Goal: Transaction & Acquisition: Purchase product/service

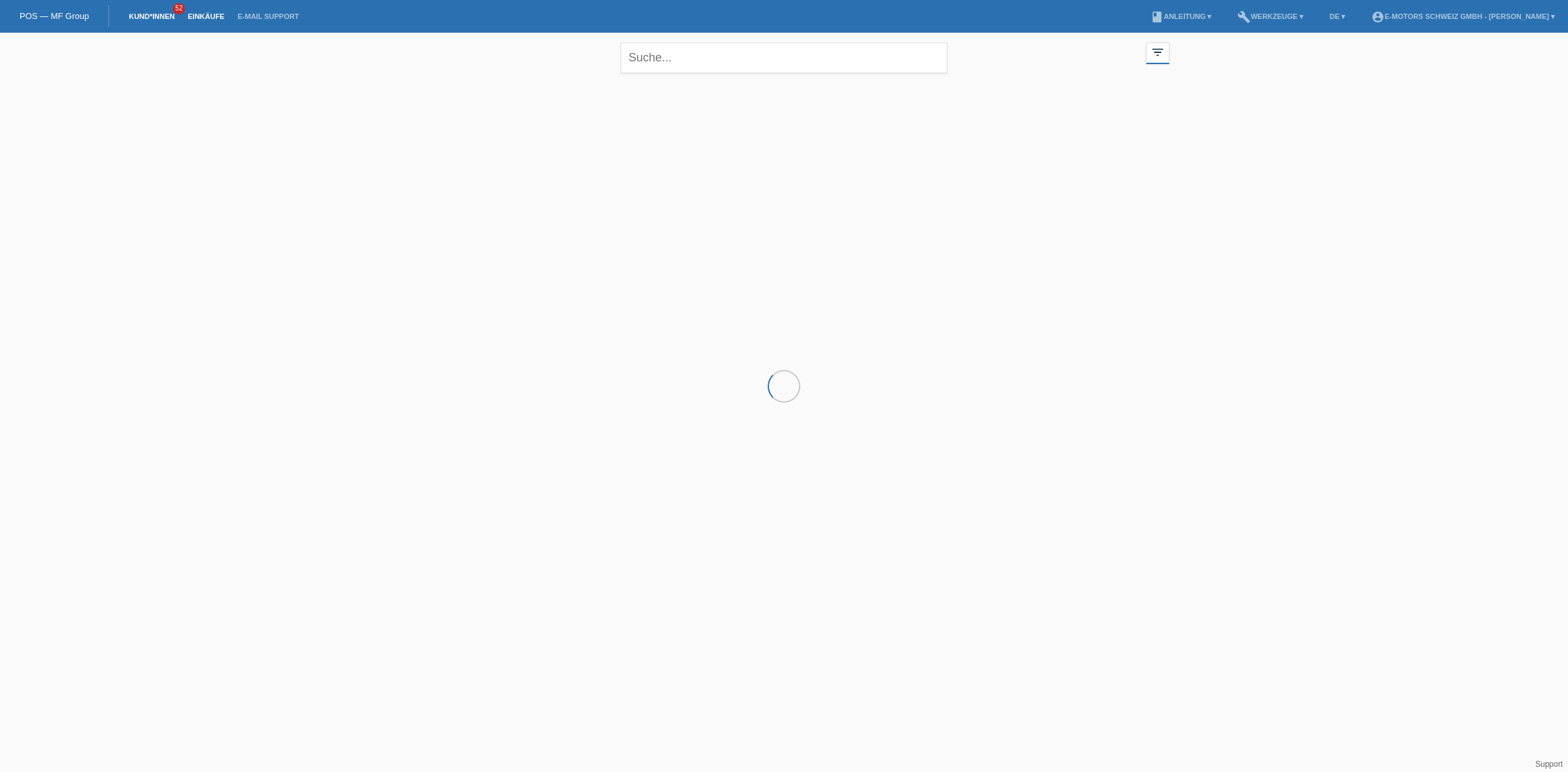
click at [211, 13] on link "Einkäufe" at bounding box center [206, 16] width 50 height 8
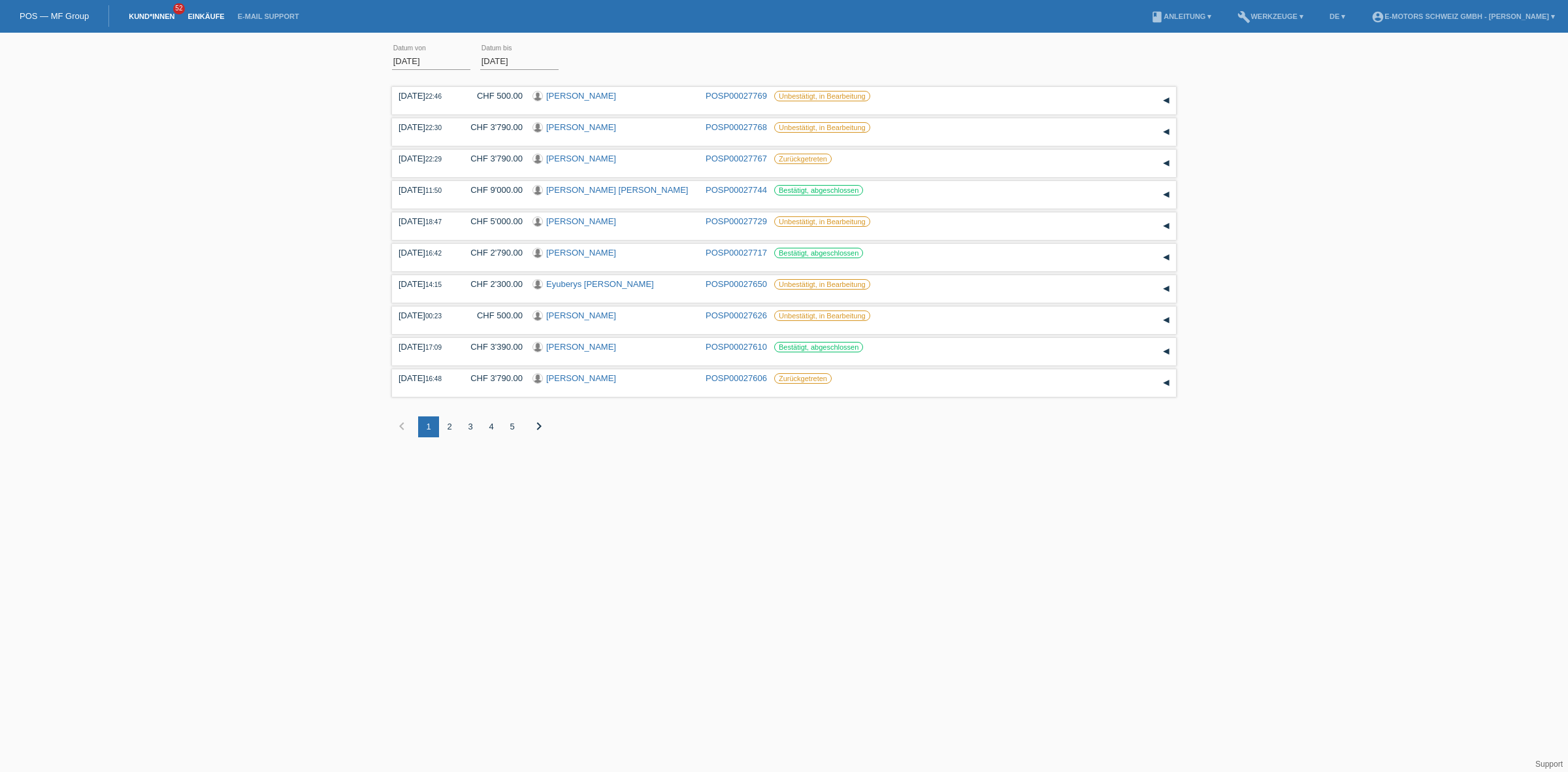
click at [152, 18] on link "Kund*innen" at bounding box center [151, 16] width 59 height 8
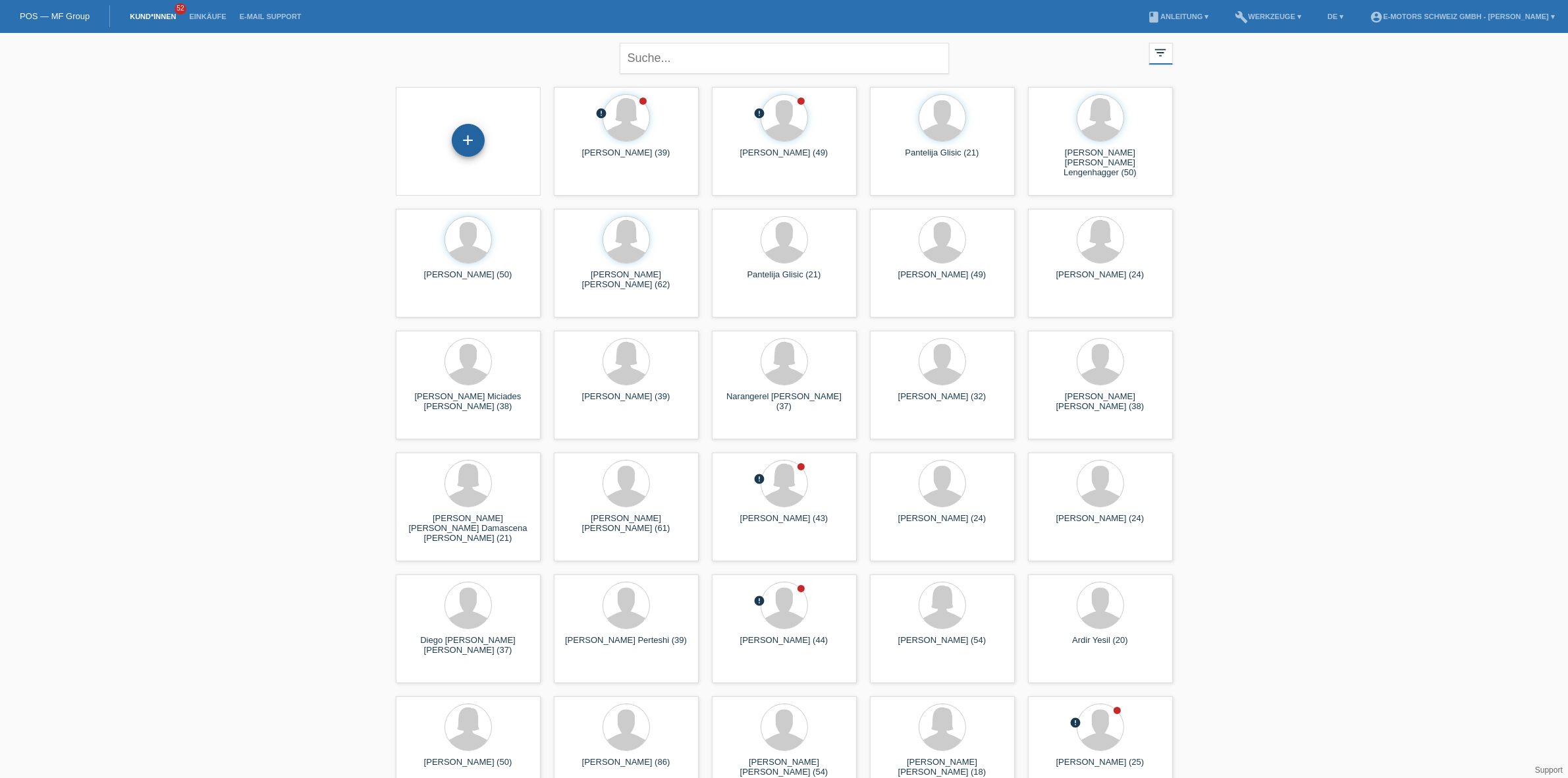
click at [470, 140] on div "+" at bounding box center [467, 140] width 33 height 33
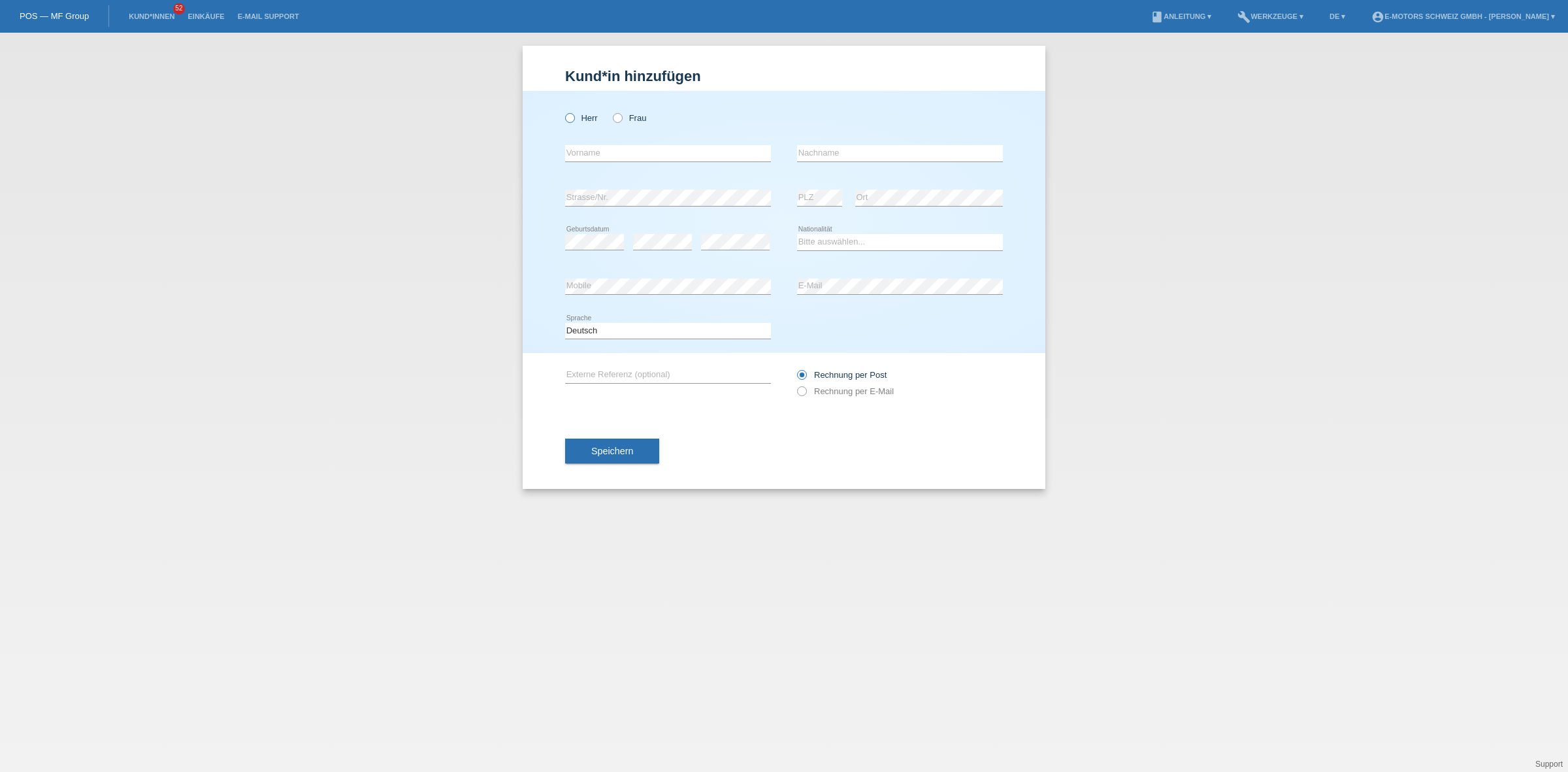
click at [563, 111] on icon at bounding box center [563, 111] width 0 height 0
click at [573, 116] on input "Herr" at bounding box center [570, 118] width 9 height 9
radio input "true"
click at [593, 147] on input "text" at bounding box center [668, 153] width 206 height 17
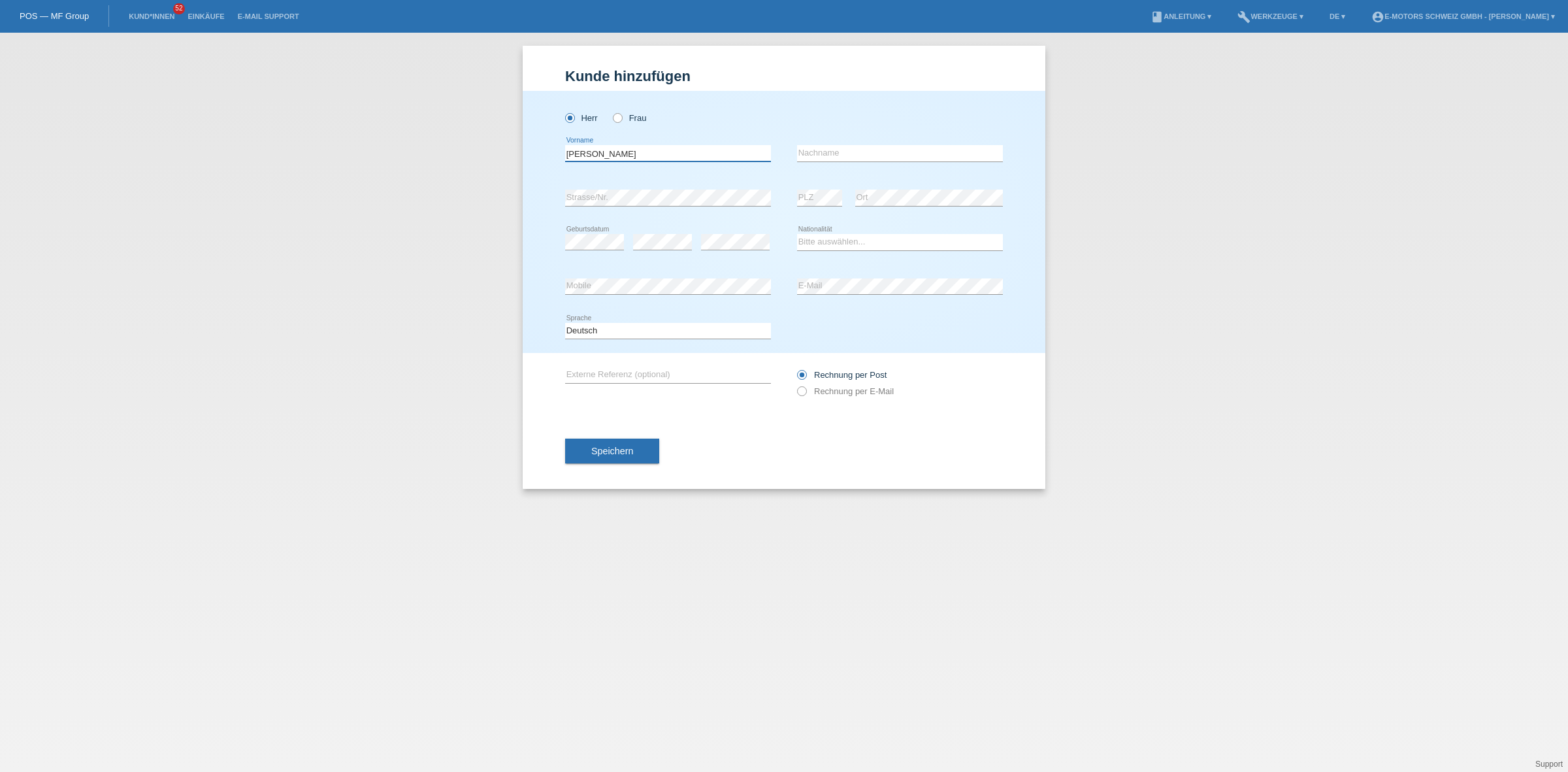
type input "Johannes"
type input "Schneider"
click at [886, 248] on div "Bitte auswählen... Schweiz Deutschland Liechtenstein Österreich ------------ Af…" at bounding box center [899, 242] width 206 height 17
select select "CH"
click at [797, 234] on select "Bitte auswählen... Schweiz Deutschland Liechtenstein Österreich ------------ Af…" at bounding box center [899, 242] width 206 height 16
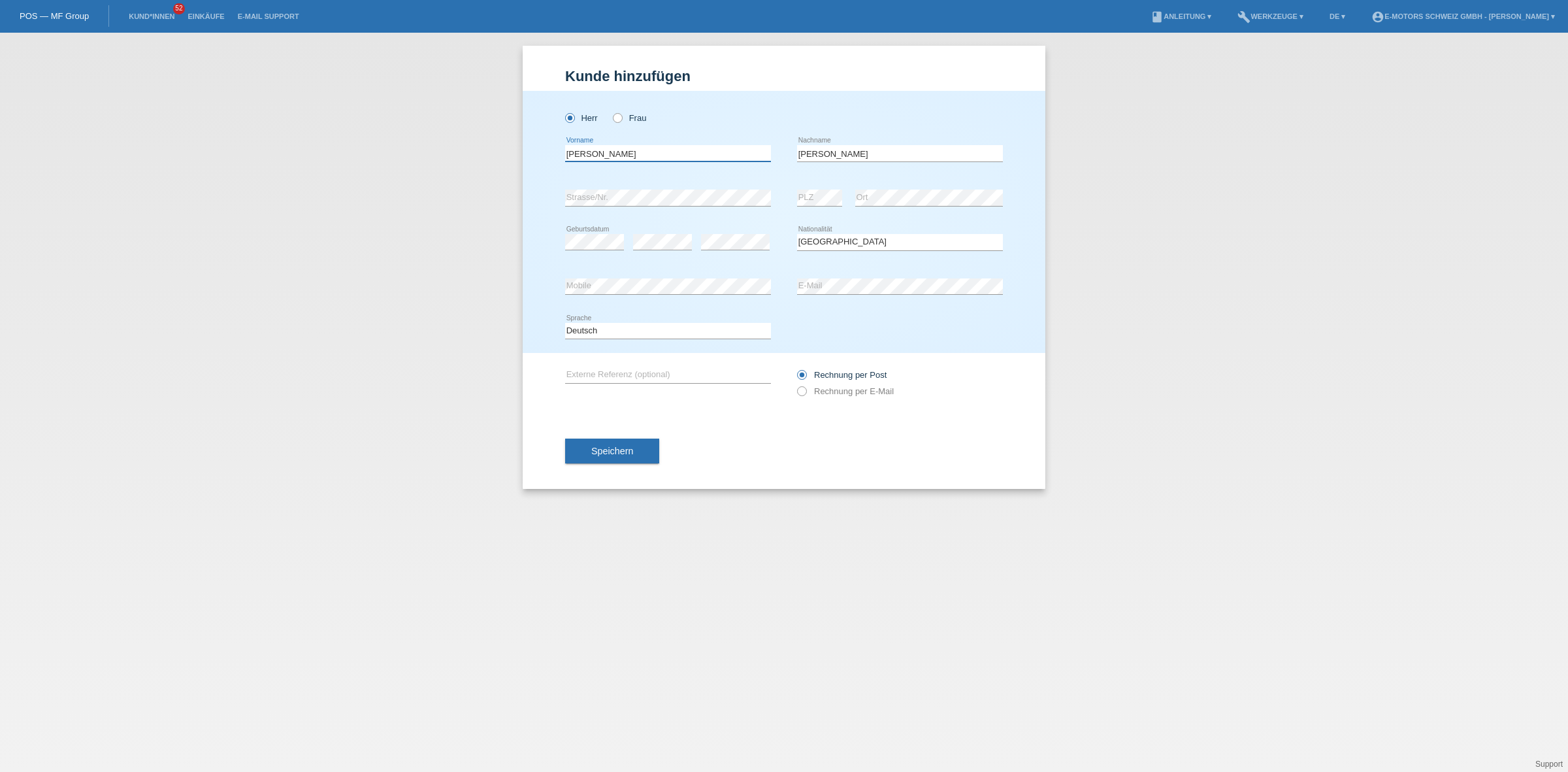
drag, startPoint x: 664, startPoint y: 154, endPoint x: 404, endPoint y: 139, distance: 260.4
click at [404, 139] on div "Kund*in hinzufügen Kunde hinzufügen Kundin hinzufügen Herr Frau Johannes error …" at bounding box center [784, 402] width 1568 height 740
drag, startPoint x: 846, startPoint y: 158, endPoint x: 721, endPoint y: 144, distance: 125.8
click at [721, 144] on div "Johannes error Vorname Schneider error Nachname" at bounding box center [784, 154] width 438 height 45
click at [788, 286] on div "error Mobile error E-Mail" at bounding box center [784, 287] width 438 height 45
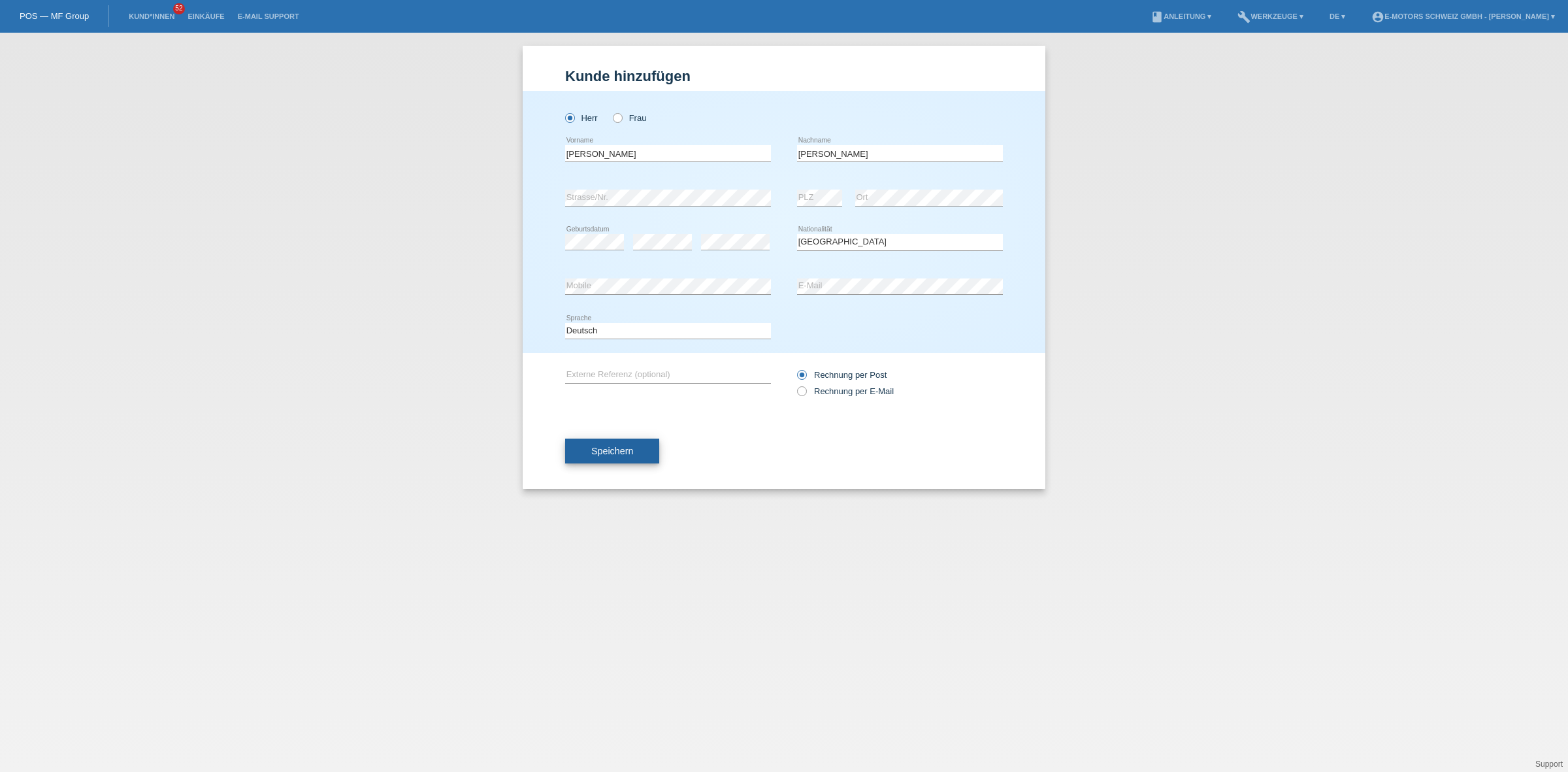
click at [629, 439] on button "Speichern" at bounding box center [612, 451] width 94 height 25
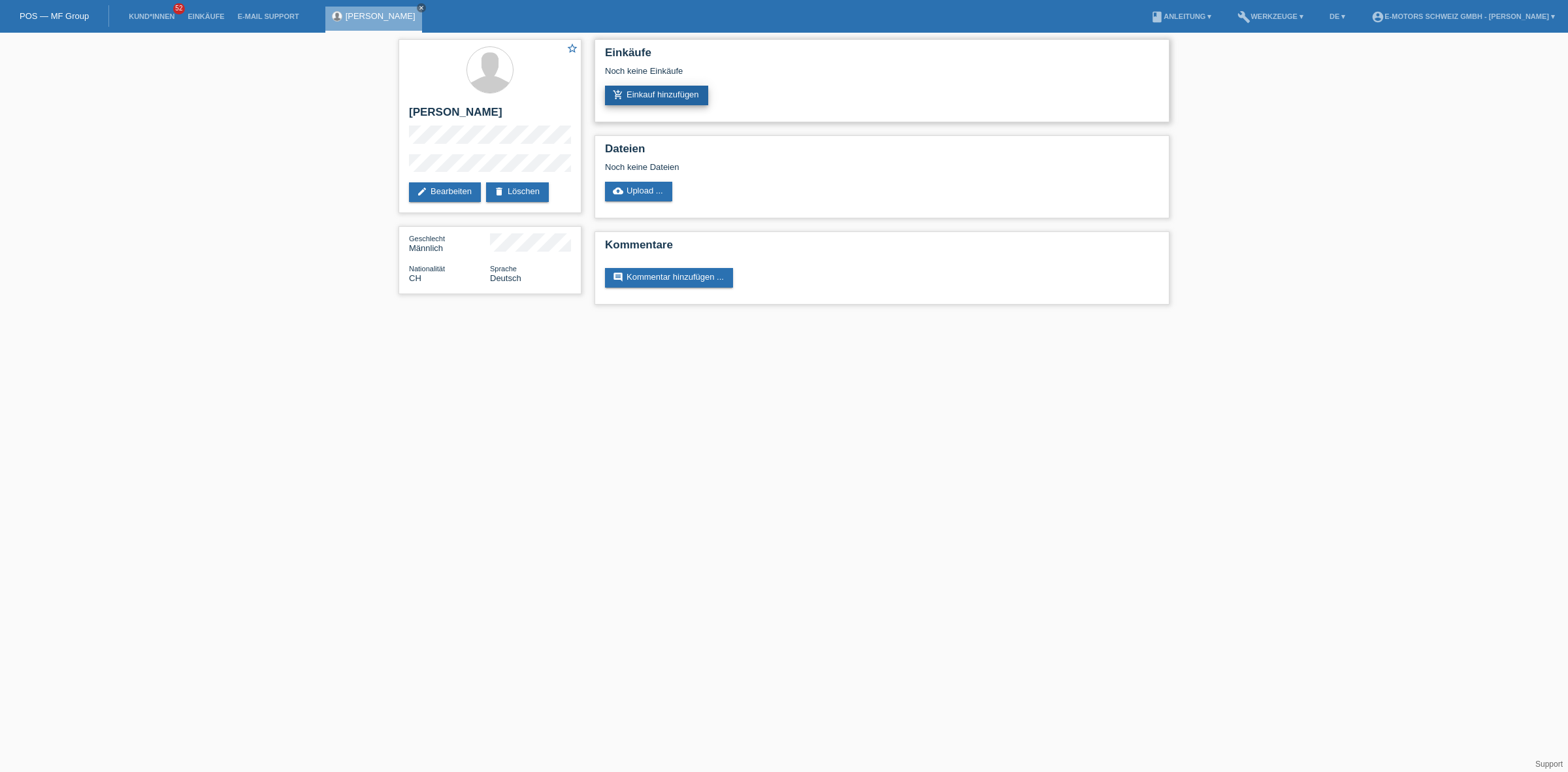
click at [678, 97] on link "add_shopping_cart Einkauf hinzufügen" at bounding box center [656, 95] width 103 height 19
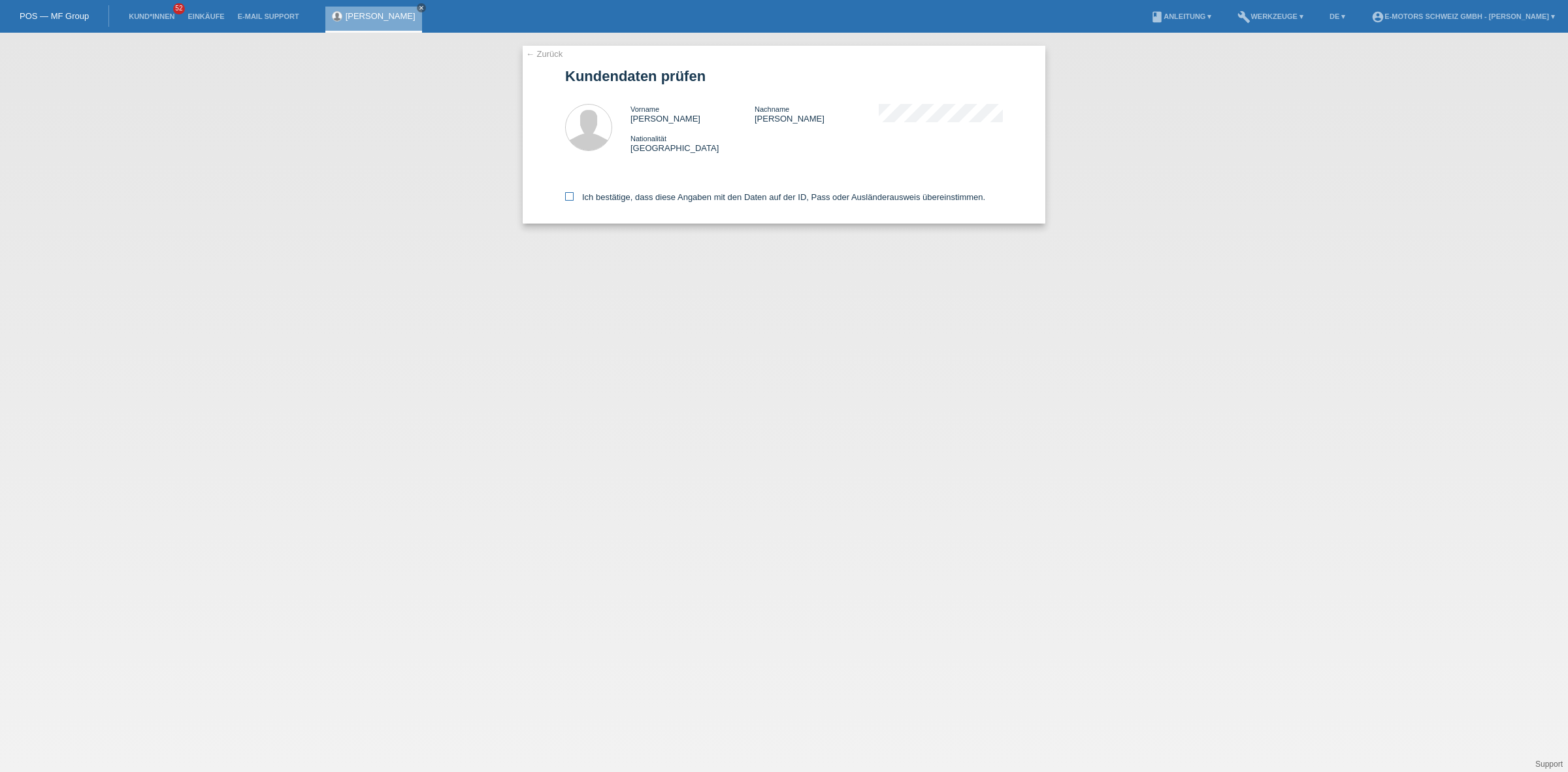
click at [665, 198] on label "Ich bestätige, dass diese Angaben mit den Daten auf der ID, Pass oder Ausländer…" at bounding box center [775, 197] width 420 height 10
click at [573, 198] on input "Ich bestätige, dass diese Angaben mit den Daten auf der ID, Pass oder Ausländer…" at bounding box center [570, 196] width 9 height 9
checkbox input "true"
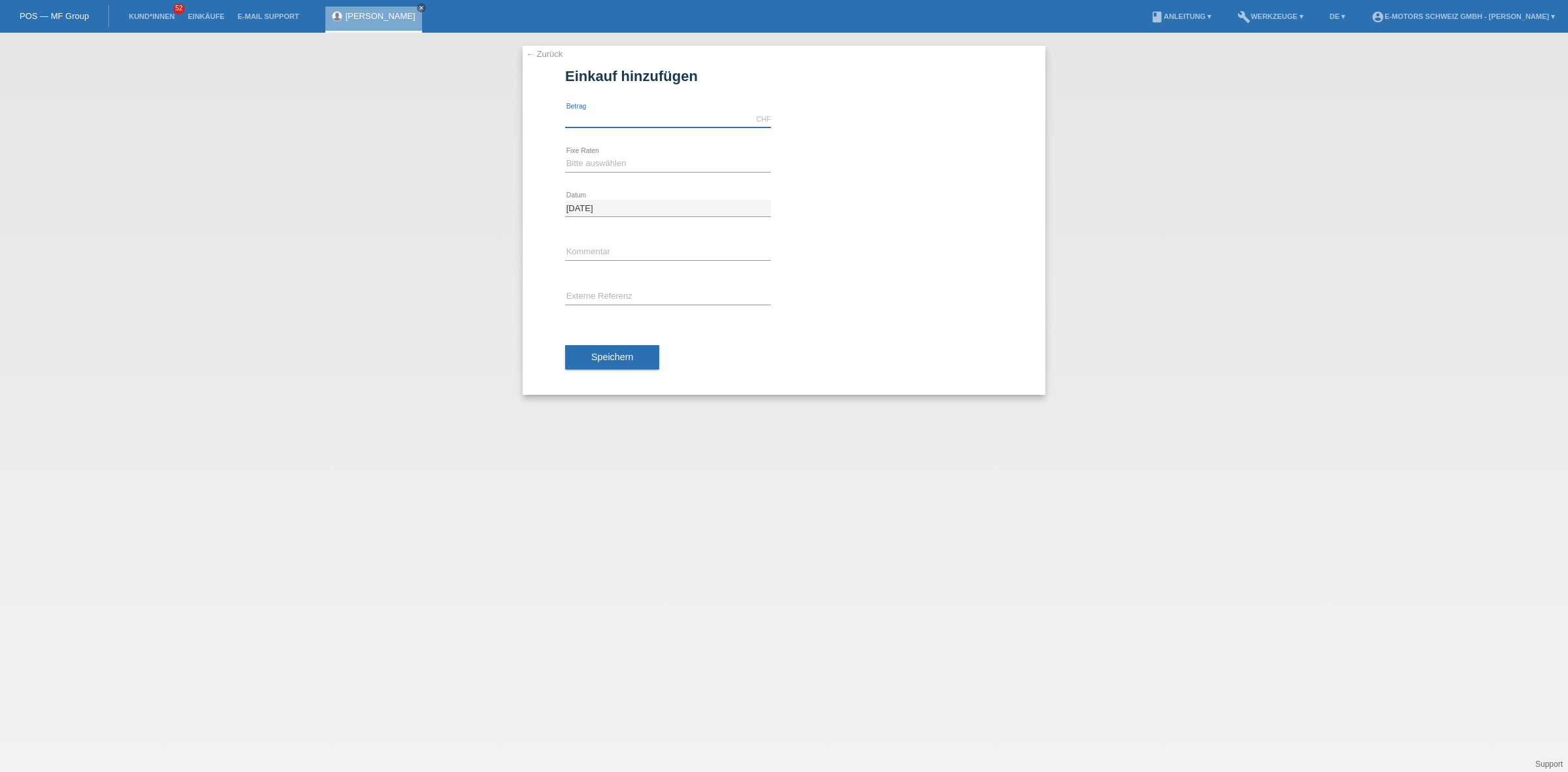
click at [667, 115] on input "text" at bounding box center [668, 119] width 206 height 17
type input "9000.00"
click at [635, 169] on select "Bitte auswählen 12 Raten 24 Raten 36 Raten 48 Raten" at bounding box center [668, 164] width 206 height 16
select select "214"
click at [565, 156] on select "Bitte auswählen 12 Raten 24 Raten 36 Raten 48 Raten" at bounding box center [668, 164] width 206 height 16
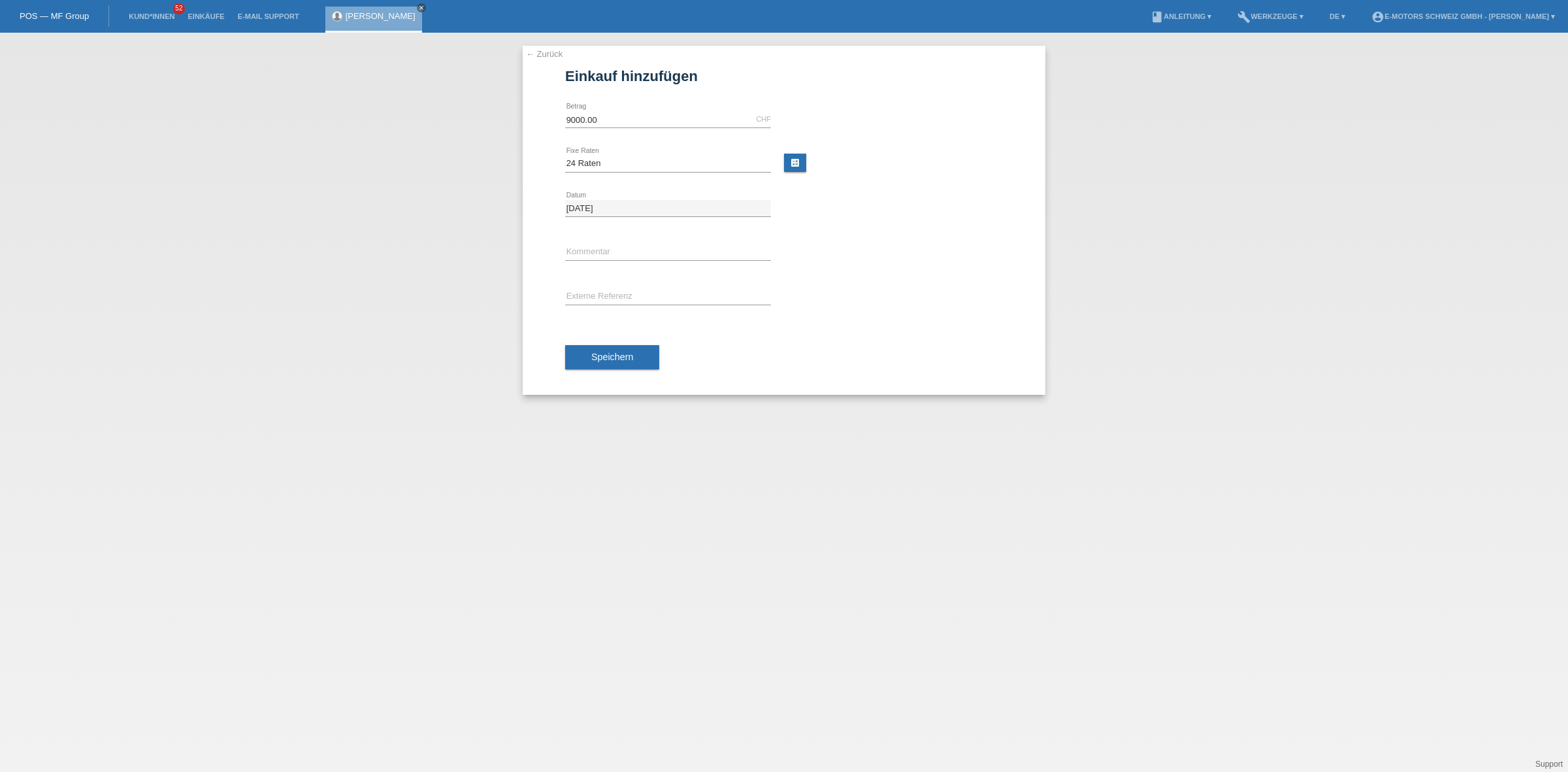
click at [612, 242] on div "error Kommentar" at bounding box center [668, 253] width 206 height 45
click at [612, 255] on input "text" at bounding box center [668, 253] width 206 height 17
type input "KENAN"
click at [622, 356] on span "Speichern" at bounding box center [612, 356] width 42 height 10
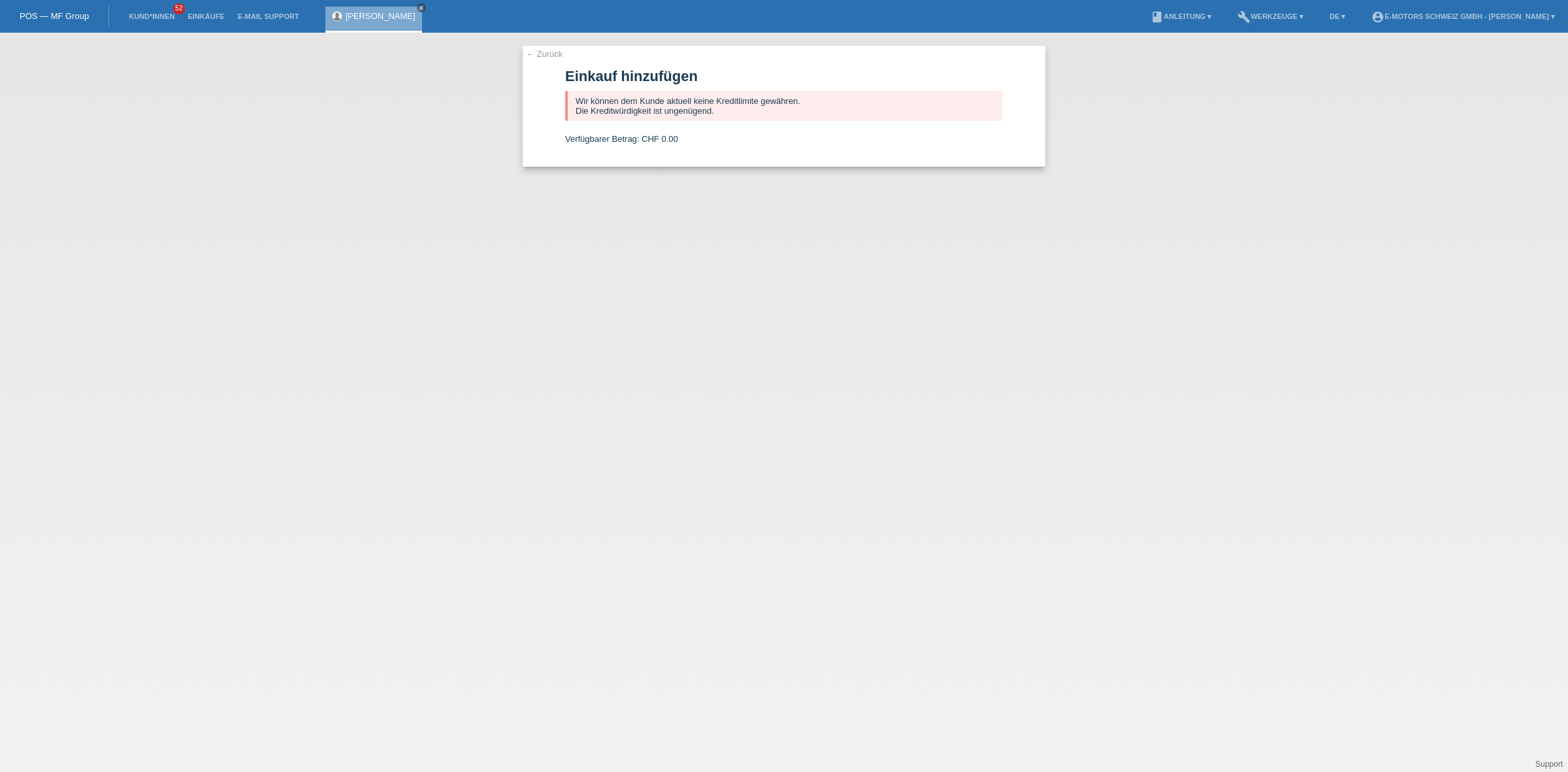
click at [351, 14] on link "[PERSON_NAME]" at bounding box center [380, 16] width 70 height 10
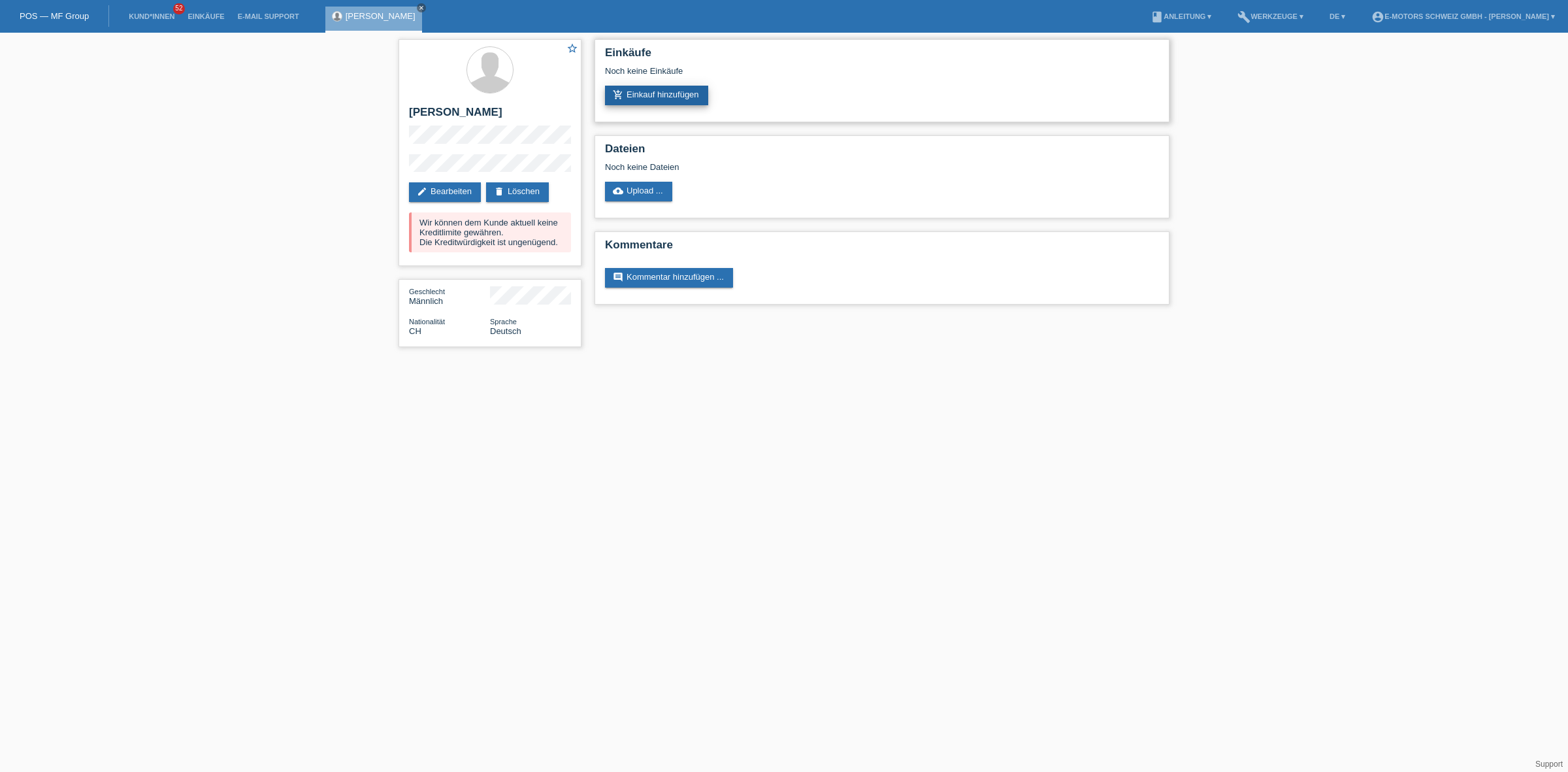
click at [654, 94] on link "add_shopping_cart Einkauf hinzufügen" at bounding box center [656, 95] width 103 height 19
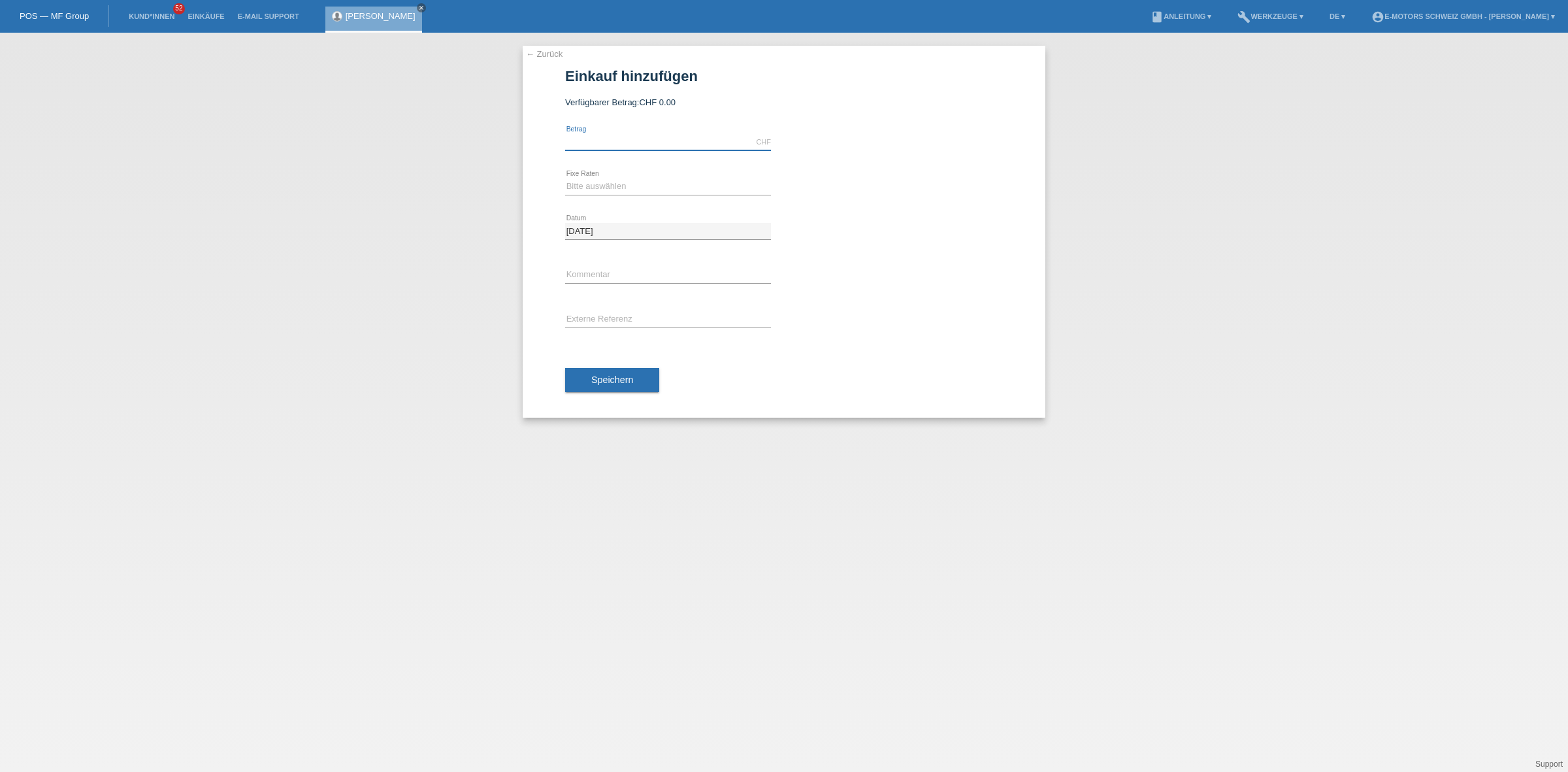
click at [664, 137] on input "text" at bounding box center [668, 142] width 206 height 17
type input "2890.00"
click at [662, 178] on select "Bitte auswählen 12 Raten 24 Raten 36 Raten 48 Raten" at bounding box center [668, 186] width 206 height 16
select select "213"
click at [565, 178] on select "Bitte auswählen 12 Raten 24 Raten 36 Raten 48 Raten" at bounding box center [668, 186] width 206 height 16
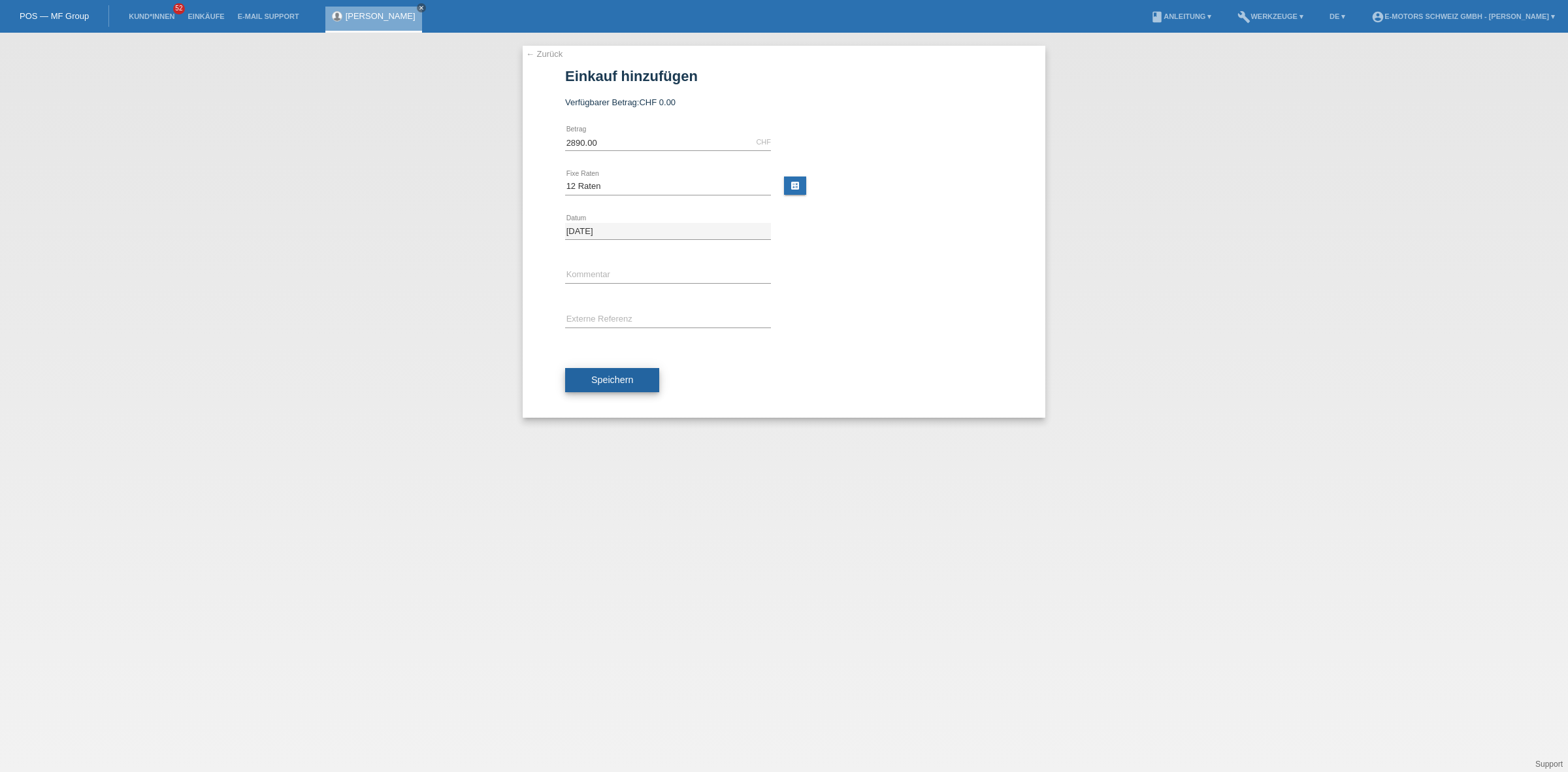
click at [622, 387] on button "Speichern" at bounding box center [612, 380] width 94 height 25
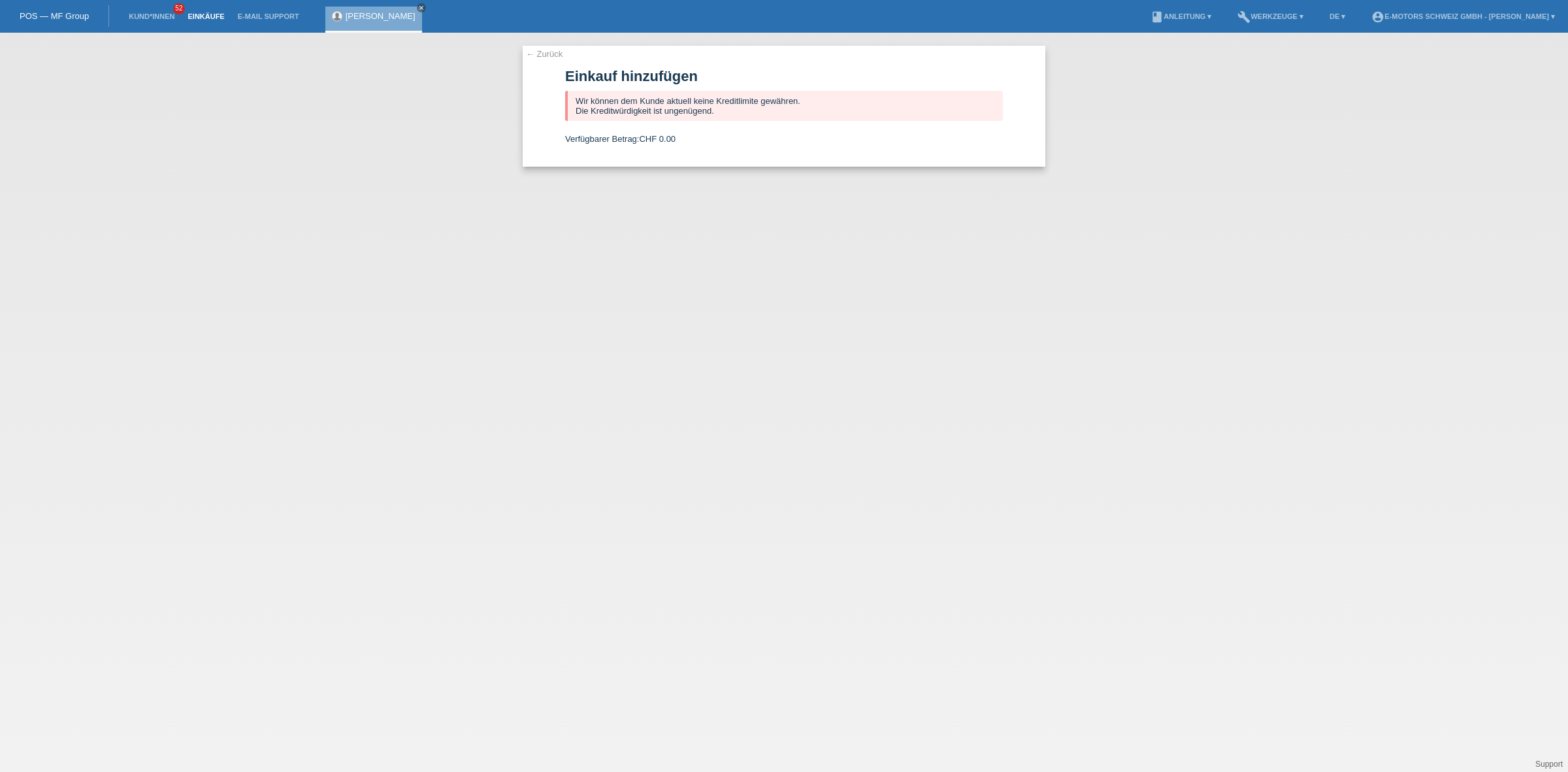
click at [190, 17] on link "Einkäufe" at bounding box center [206, 16] width 50 height 8
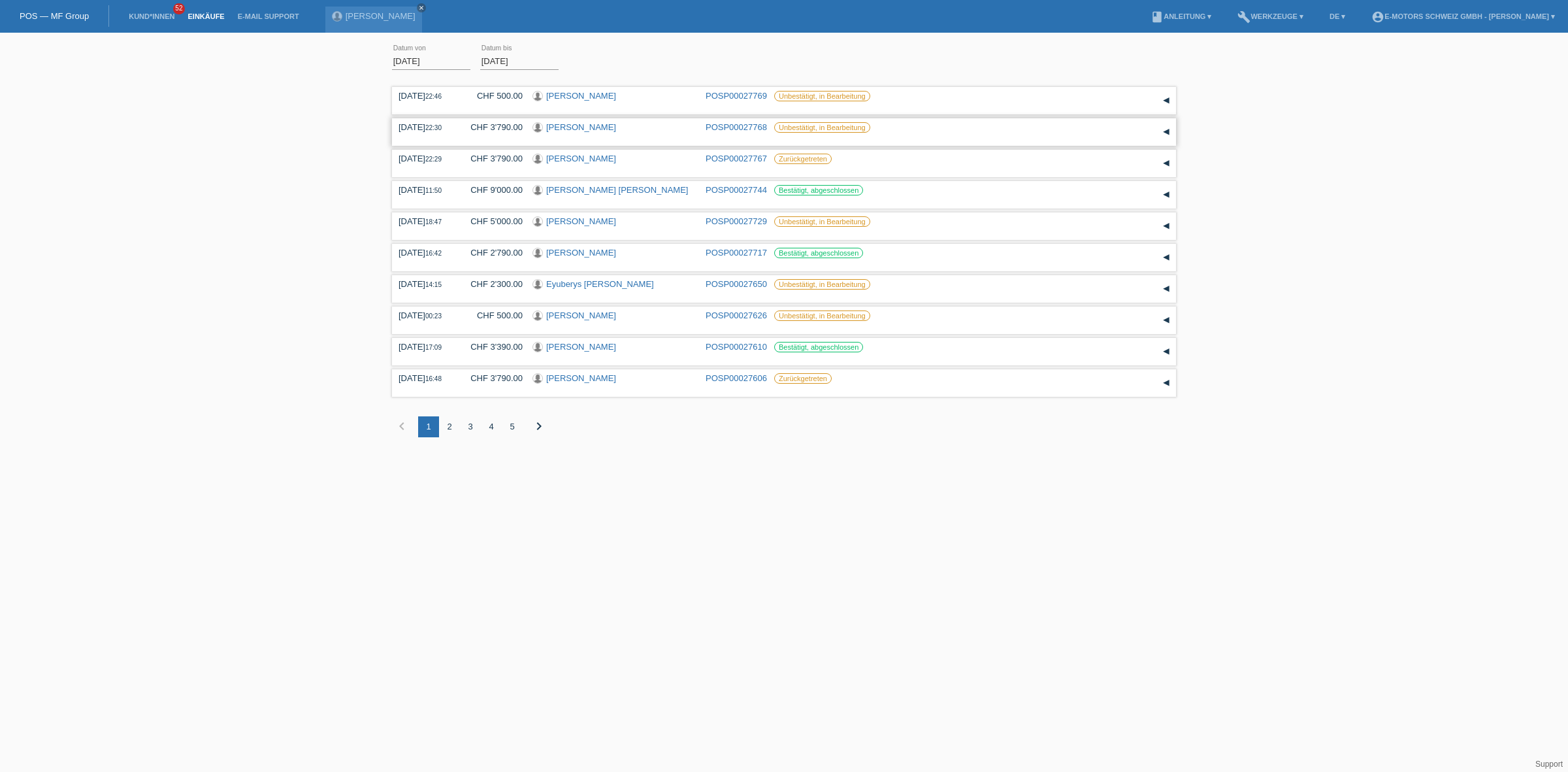
click at [552, 128] on link "[PERSON_NAME]" at bounding box center [581, 127] width 70 height 10
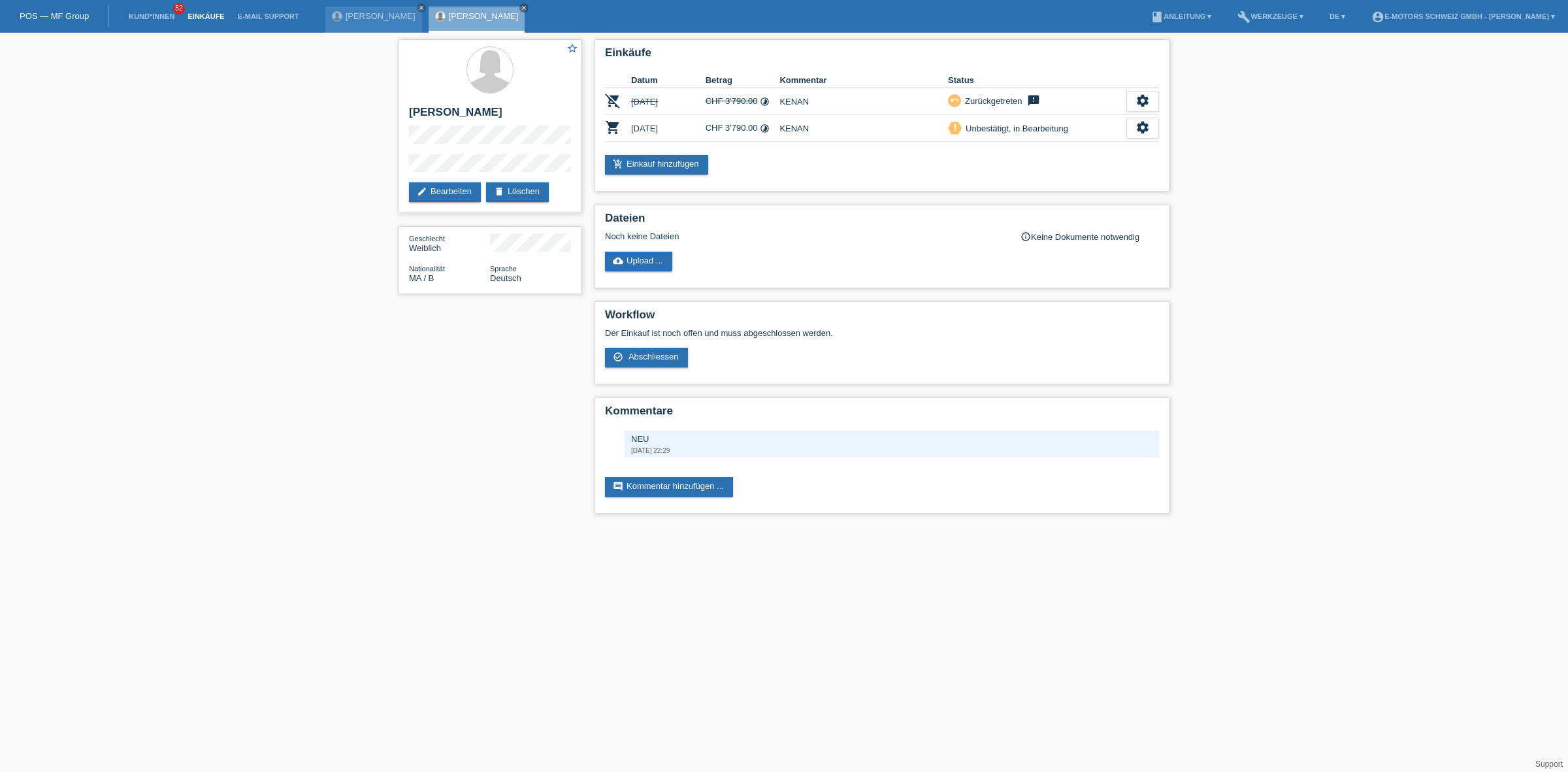
click at [219, 17] on link "Einkäufe" at bounding box center [206, 16] width 50 height 8
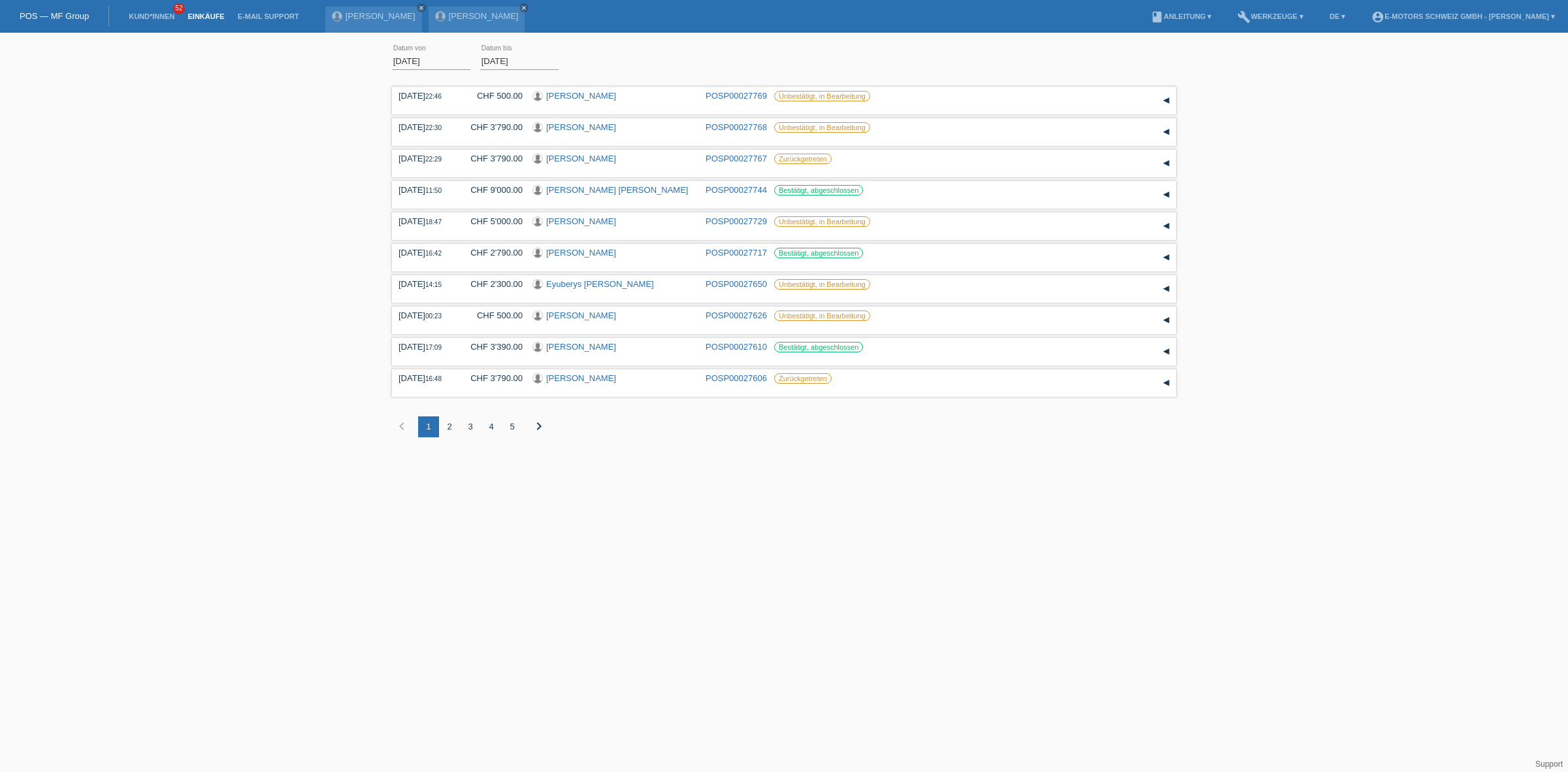
click at [453, 426] on div "2" at bounding box center [449, 426] width 21 height 21
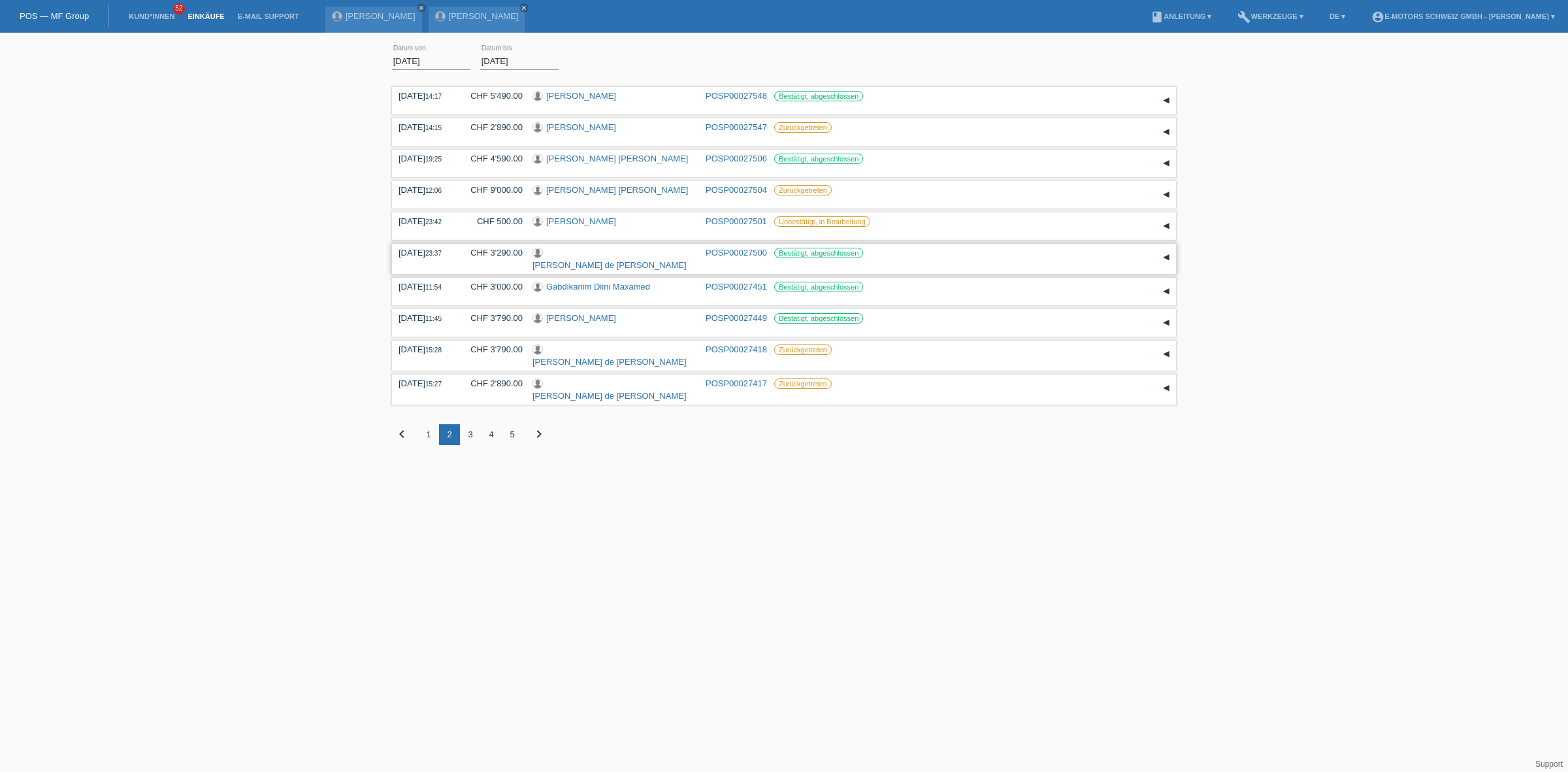
click at [589, 260] on link "[PERSON_NAME] de [PERSON_NAME]" at bounding box center [609, 266] width 154 height 10
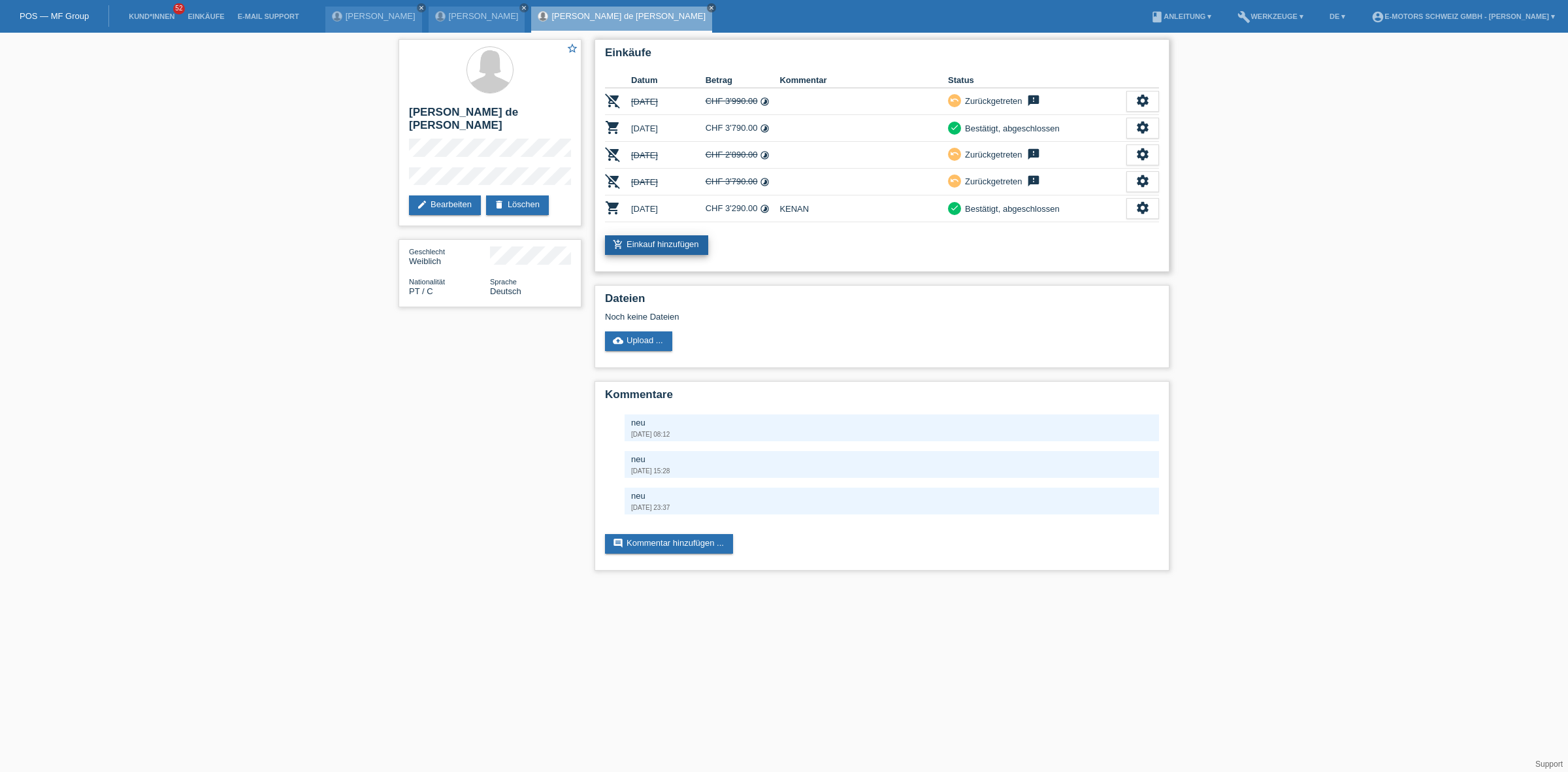
click at [643, 242] on link "add_shopping_cart Einkauf hinzufügen" at bounding box center [656, 245] width 103 height 19
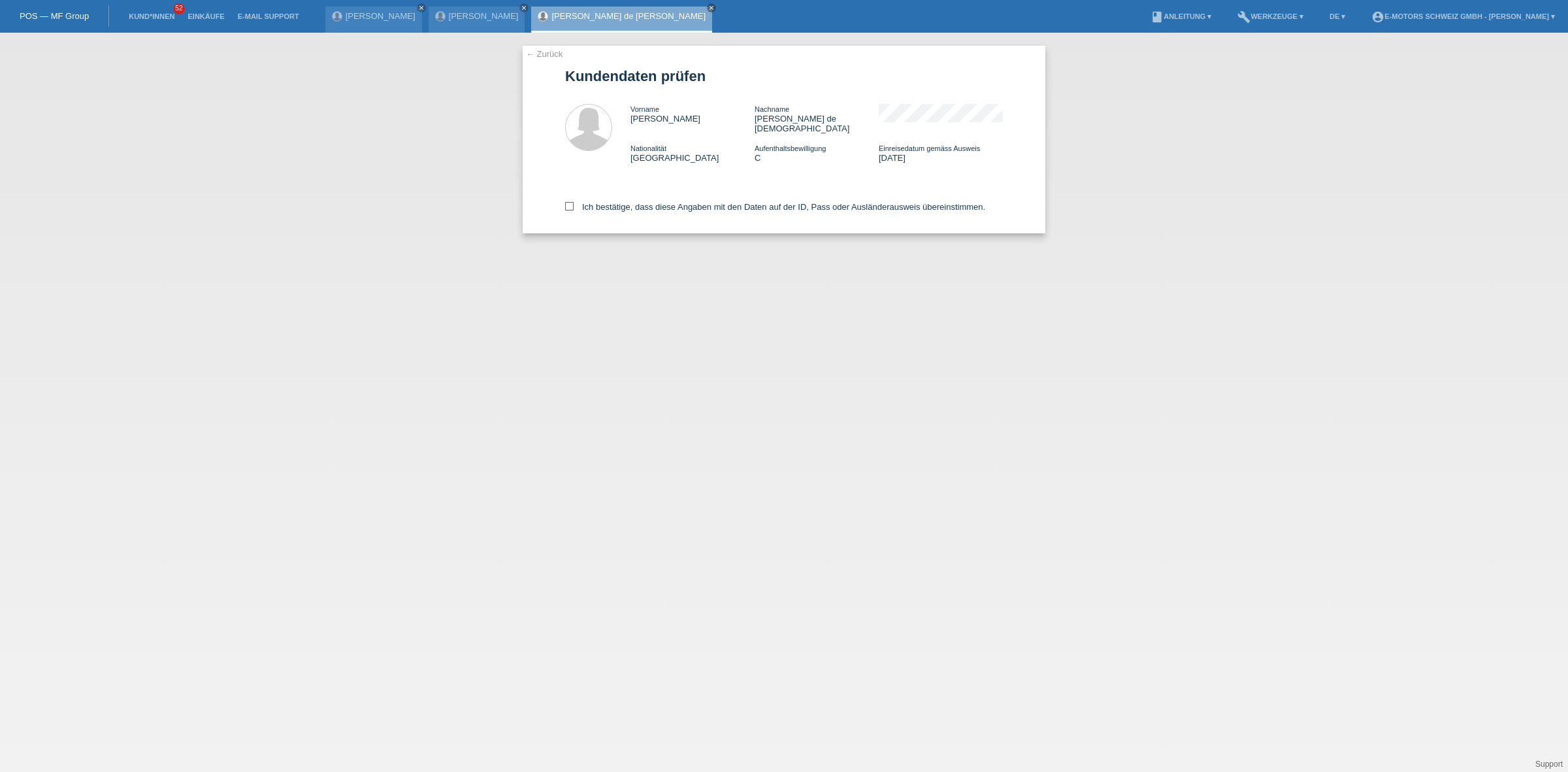
click at [624, 202] on label "Ich bestätige, dass diese Angaben mit den Daten auf der ID, Pass oder Ausländer…" at bounding box center [775, 207] width 420 height 10
click at [573, 202] on input "Ich bestätige, dass diese Angaben mit den Daten auf der ID, Pass oder Ausländer…" at bounding box center [570, 206] width 9 height 9
checkbox input "true"
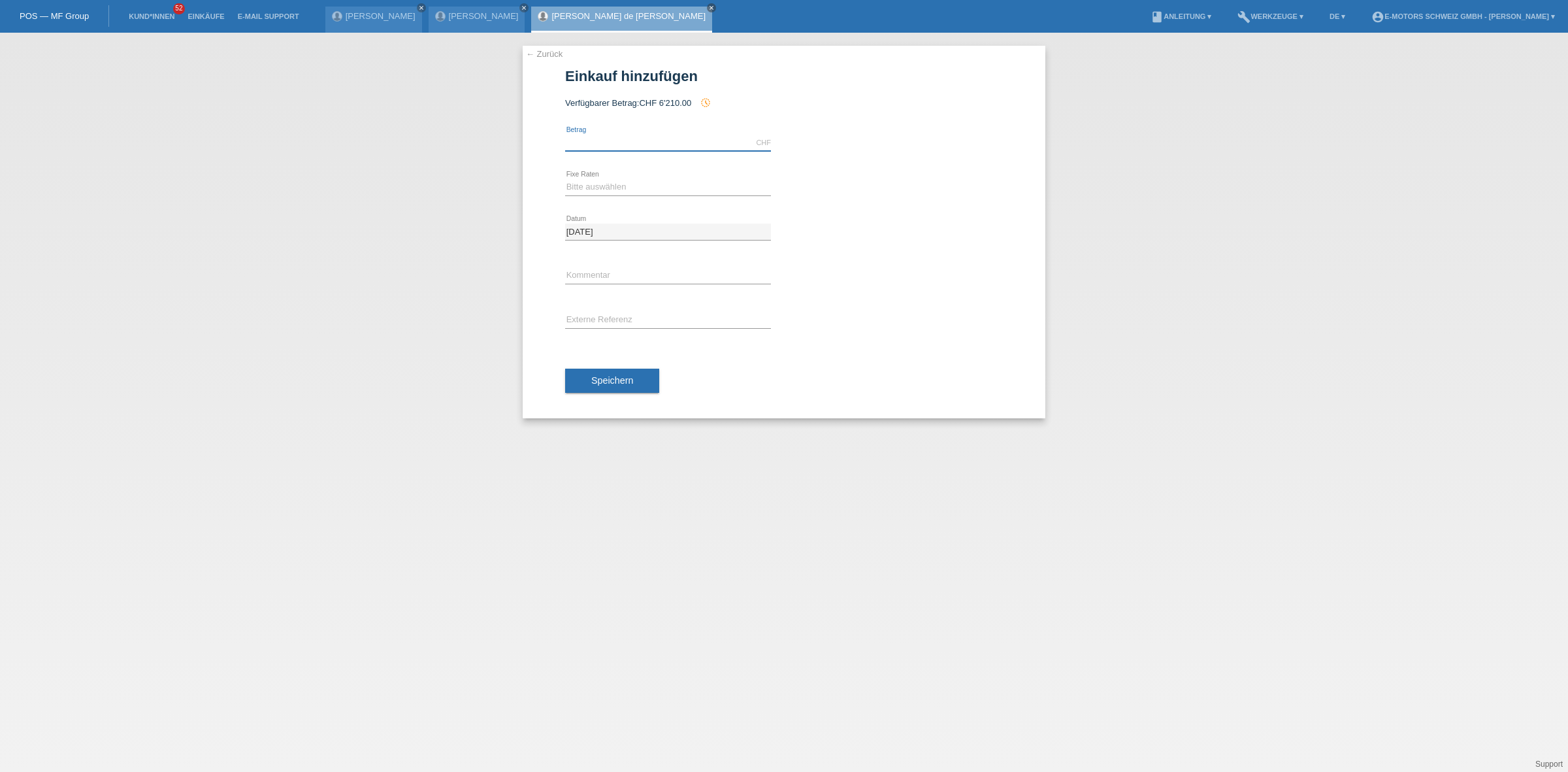
click at [635, 141] on input "text" at bounding box center [668, 143] width 206 height 17
type input "2490.00"
click at [578, 186] on select "Bitte auswählen 12 Raten 24 Raten 36 Raten 48 Raten" at bounding box center [668, 187] width 206 height 16
select select "214"
click at [565, 179] on select "Bitte auswählen 12 Raten 24 Raten 36 Raten 48 Raten" at bounding box center [668, 187] width 206 height 16
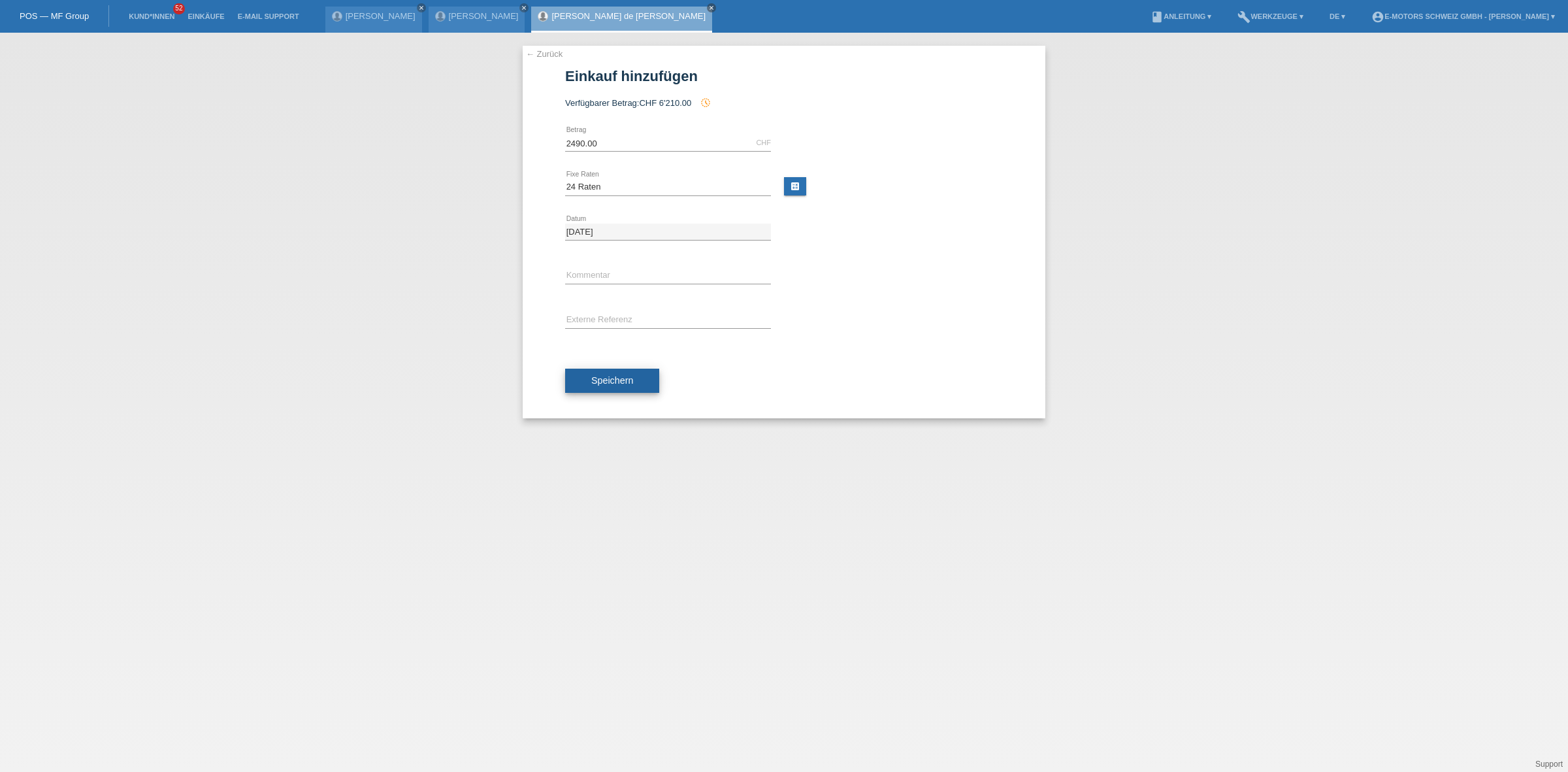
click at [622, 370] on button "Speichern" at bounding box center [612, 381] width 94 height 25
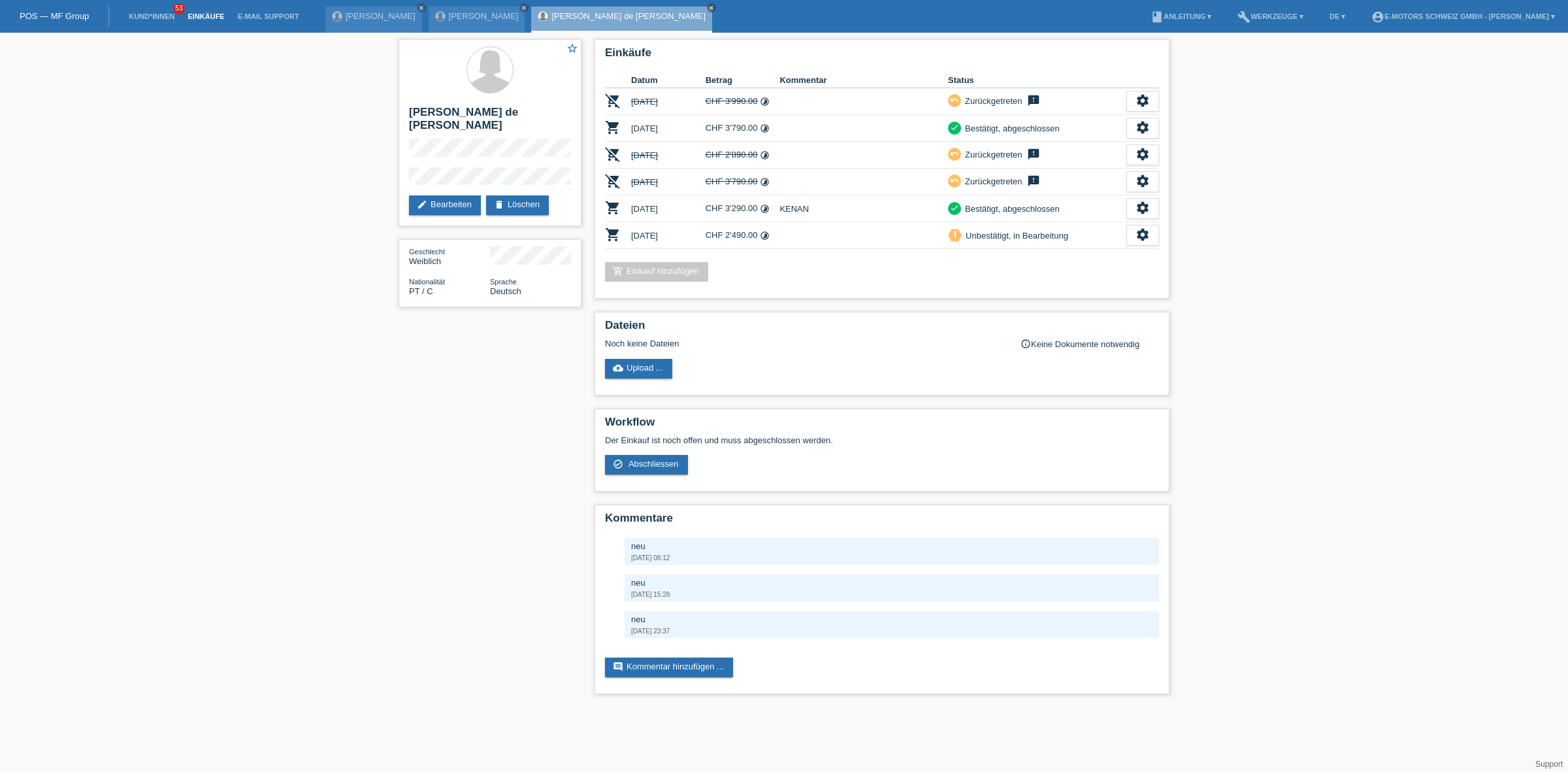
click at [200, 14] on link "Einkäufe" at bounding box center [206, 16] width 50 height 8
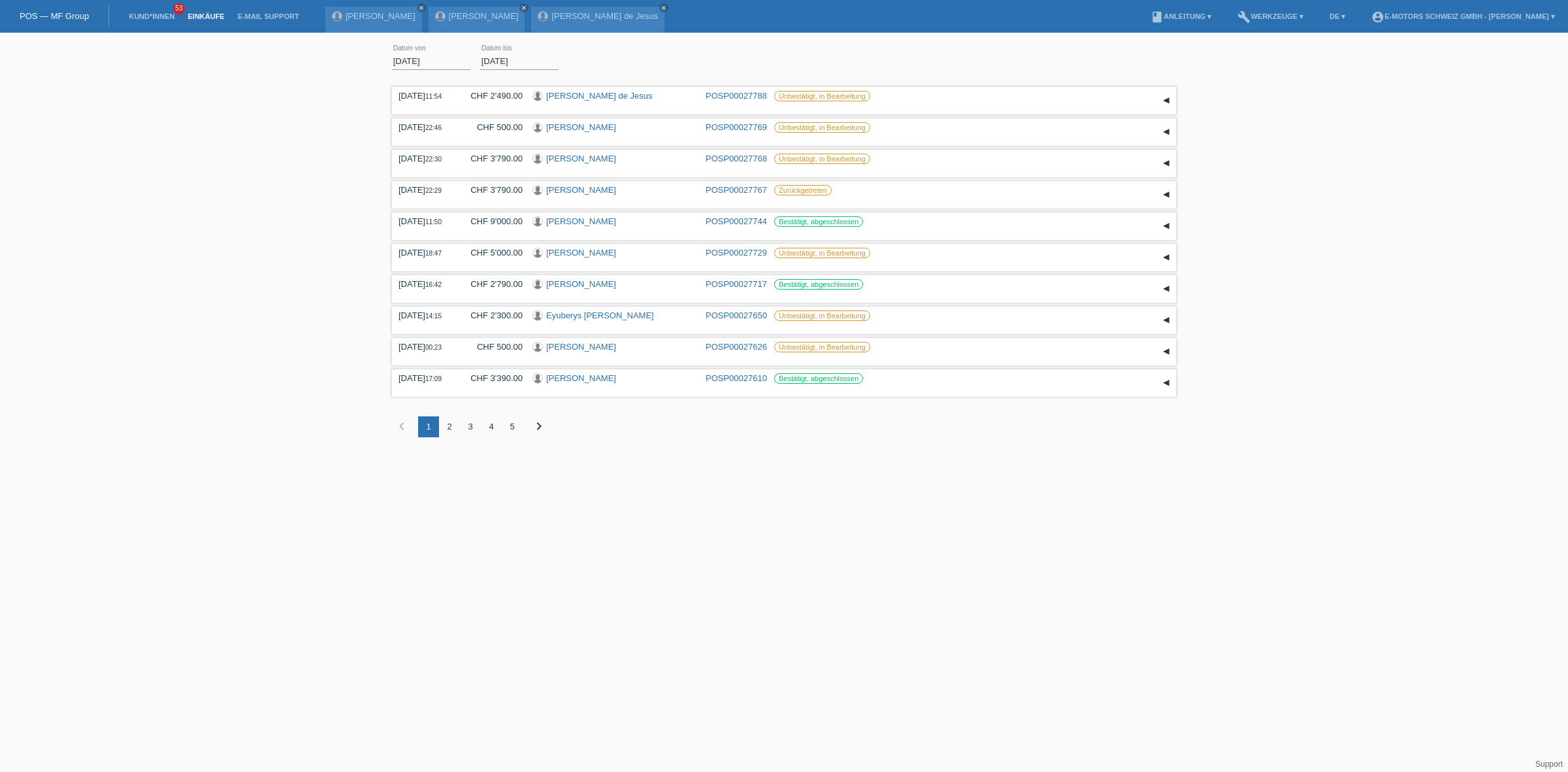
click at [439, 426] on div "2" at bounding box center [449, 426] width 21 height 21
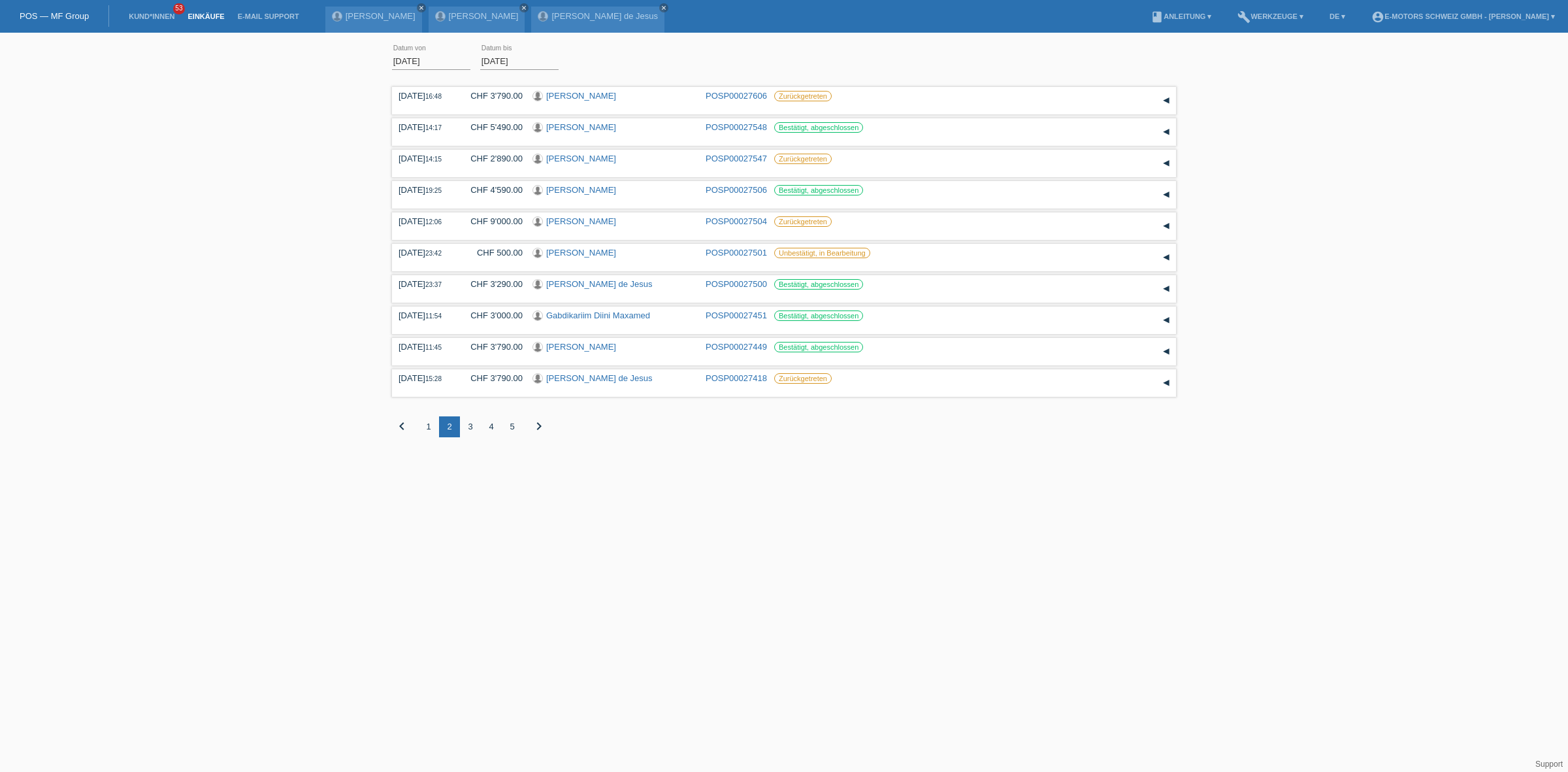
click at [469, 429] on div "3" at bounding box center [470, 426] width 21 height 21
drag, startPoint x: 348, startPoint y: 397, endPoint x: 340, endPoint y: 392, distance: 9.4
click at [340, 392] on div "01.09.2025 error Datum von 20.09.2025 error Datum bis Übernehmen 15:27 Datum" at bounding box center [784, 247] width 1568 height 418
click at [570, 344] on link "[PERSON_NAME]" at bounding box center [581, 347] width 70 height 10
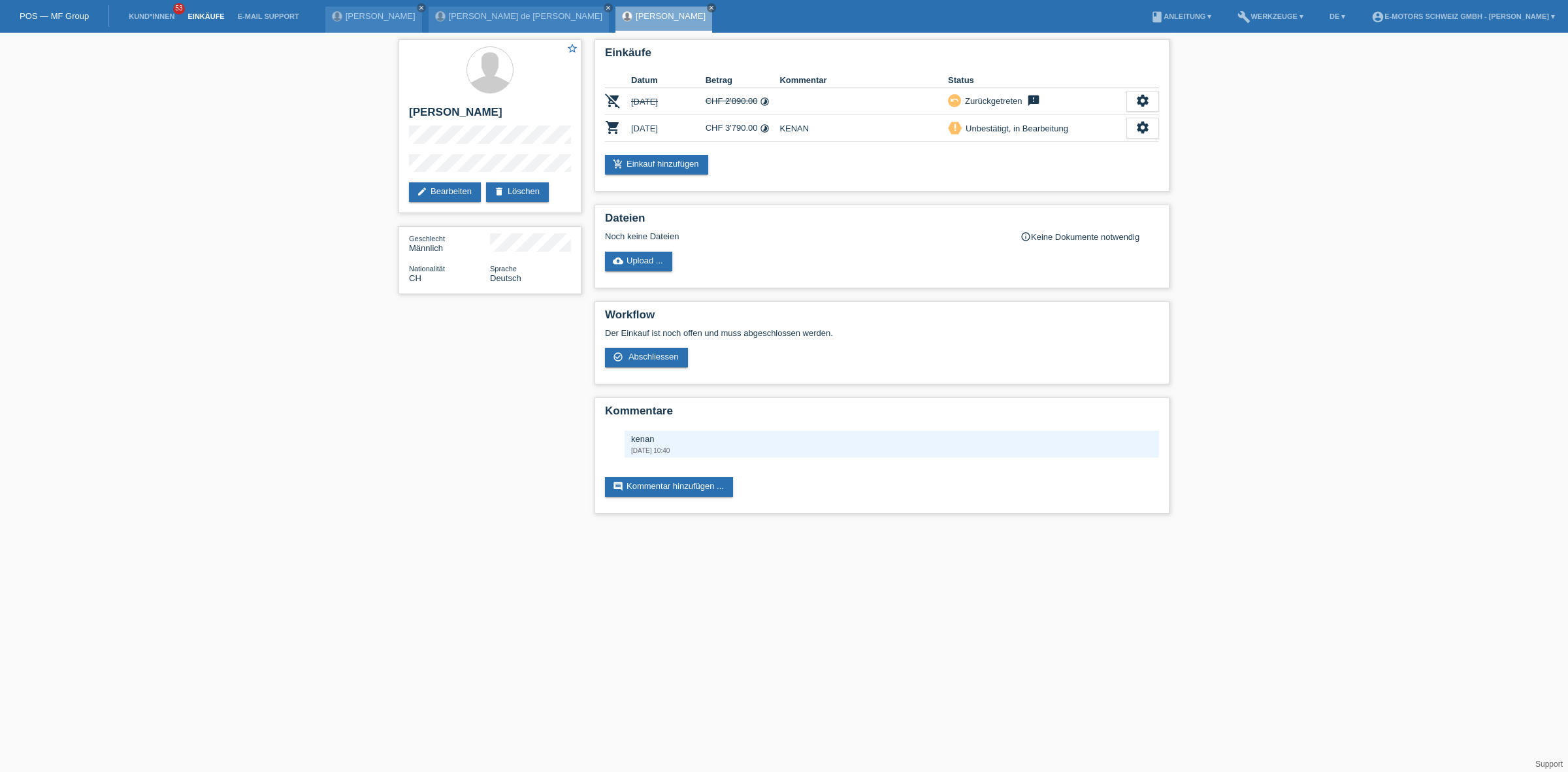
click at [197, 14] on link "Einkäufe" at bounding box center [206, 16] width 50 height 8
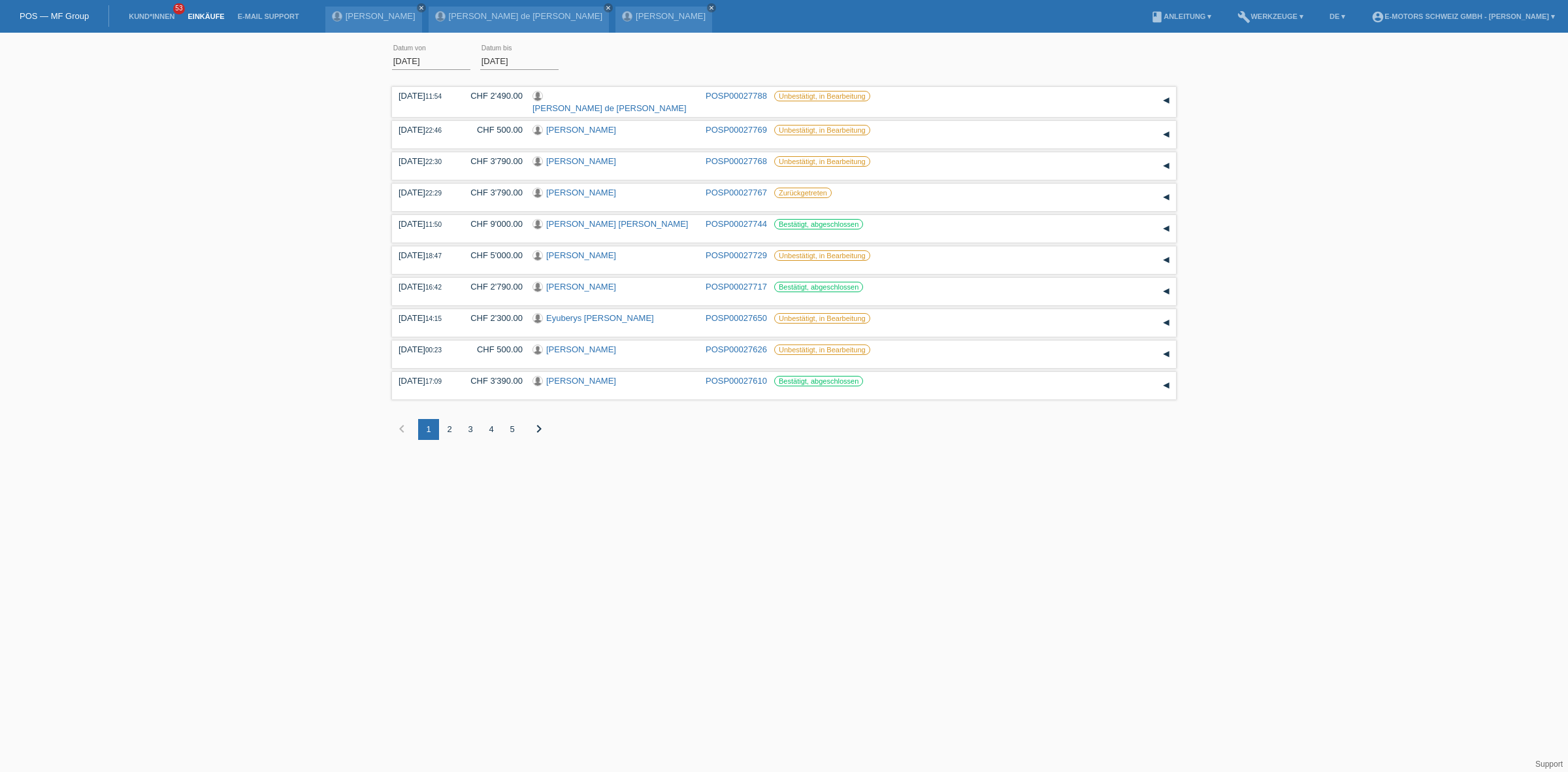
click at [470, 429] on div "3" at bounding box center [470, 429] width 21 height 21
click at [492, 426] on div "4" at bounding box center [491, 429] width 21 height 21
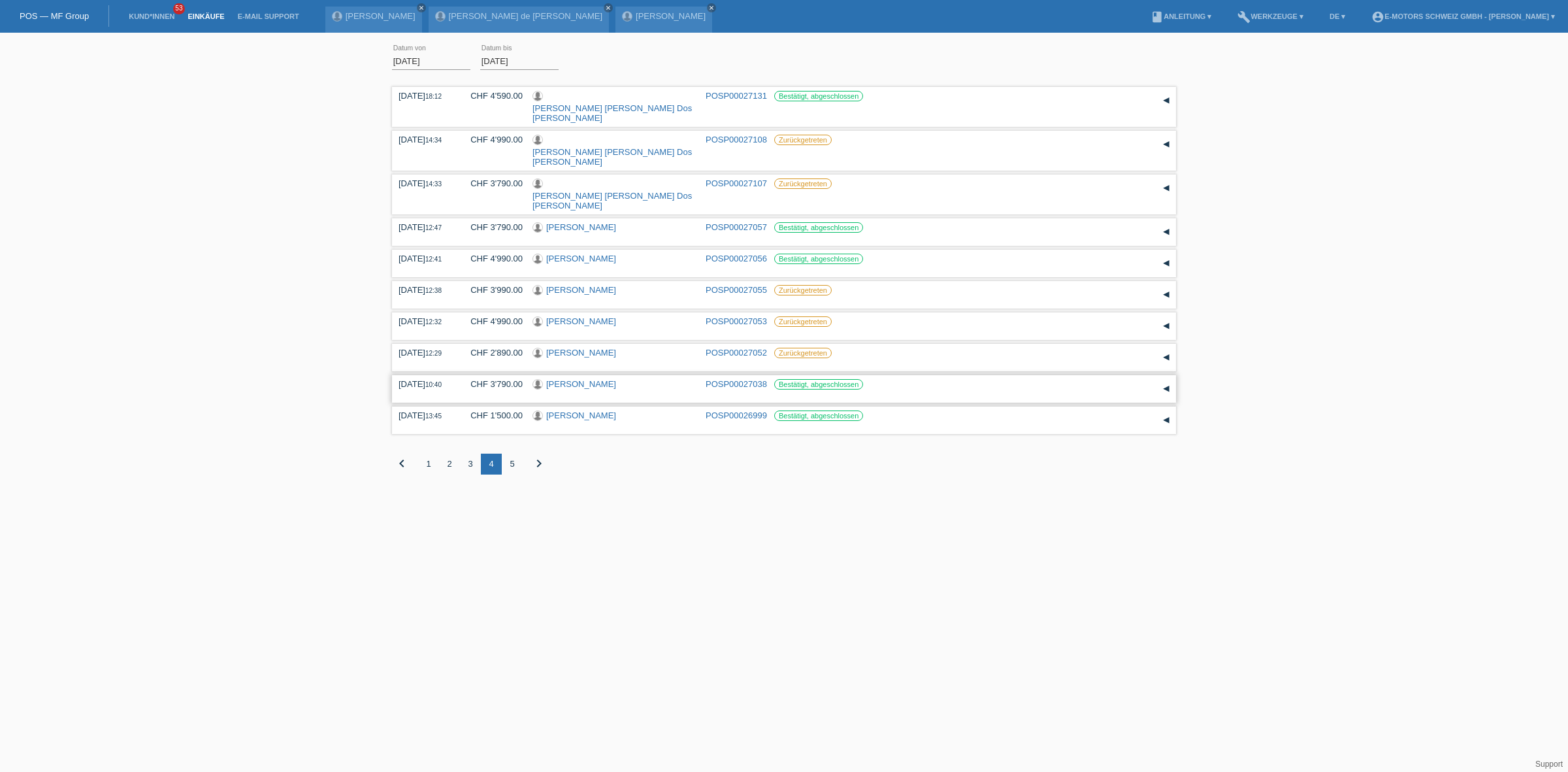
click at [568, 379] on link "[PERSON_NAME]" at bounding box center [581, 384] width 70 height 10
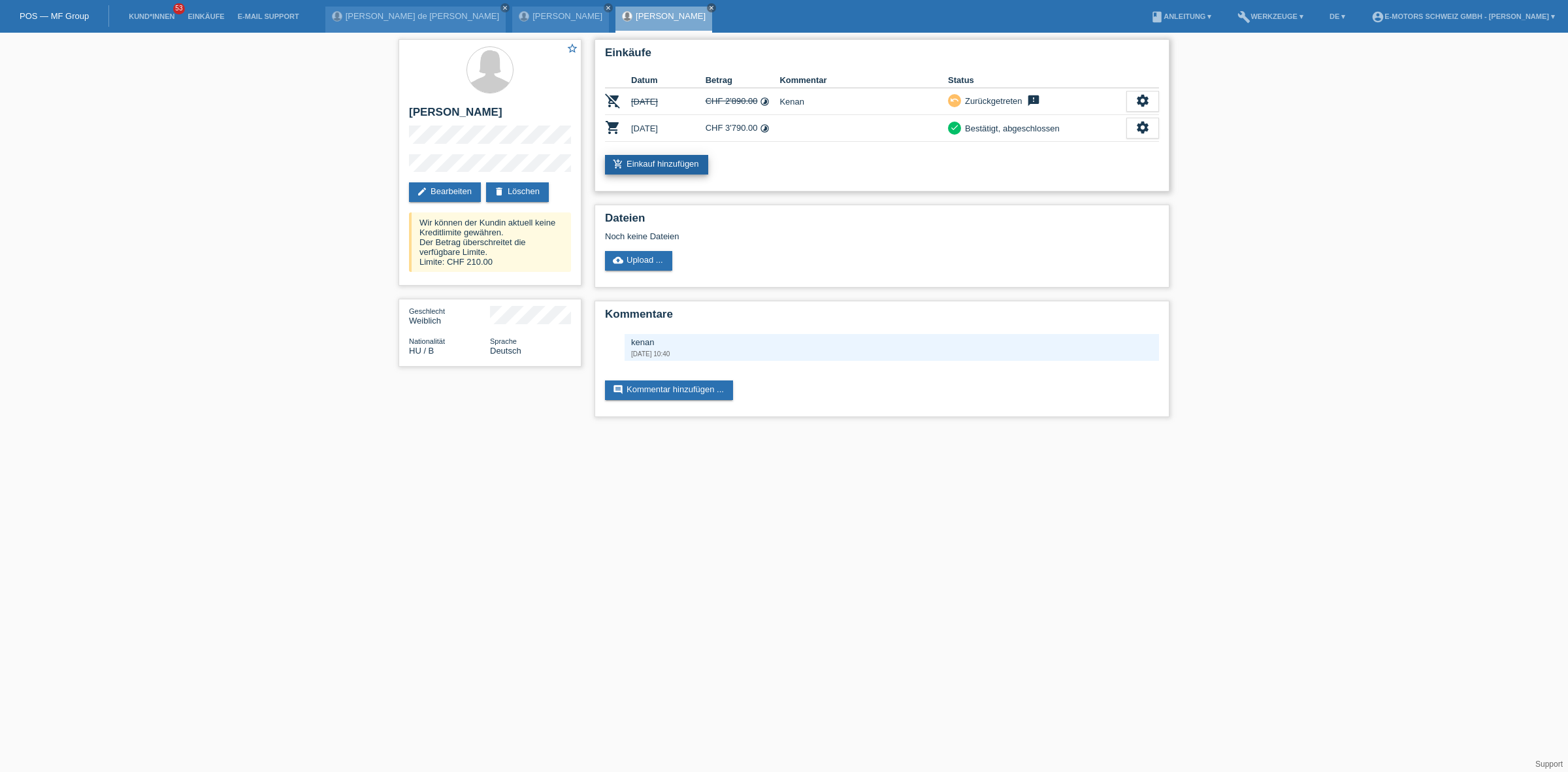
click at [641, 169] on link "add_shopping_cart Einkauf hinzufügen" at bounding box center [656, 165] width 103 height 19
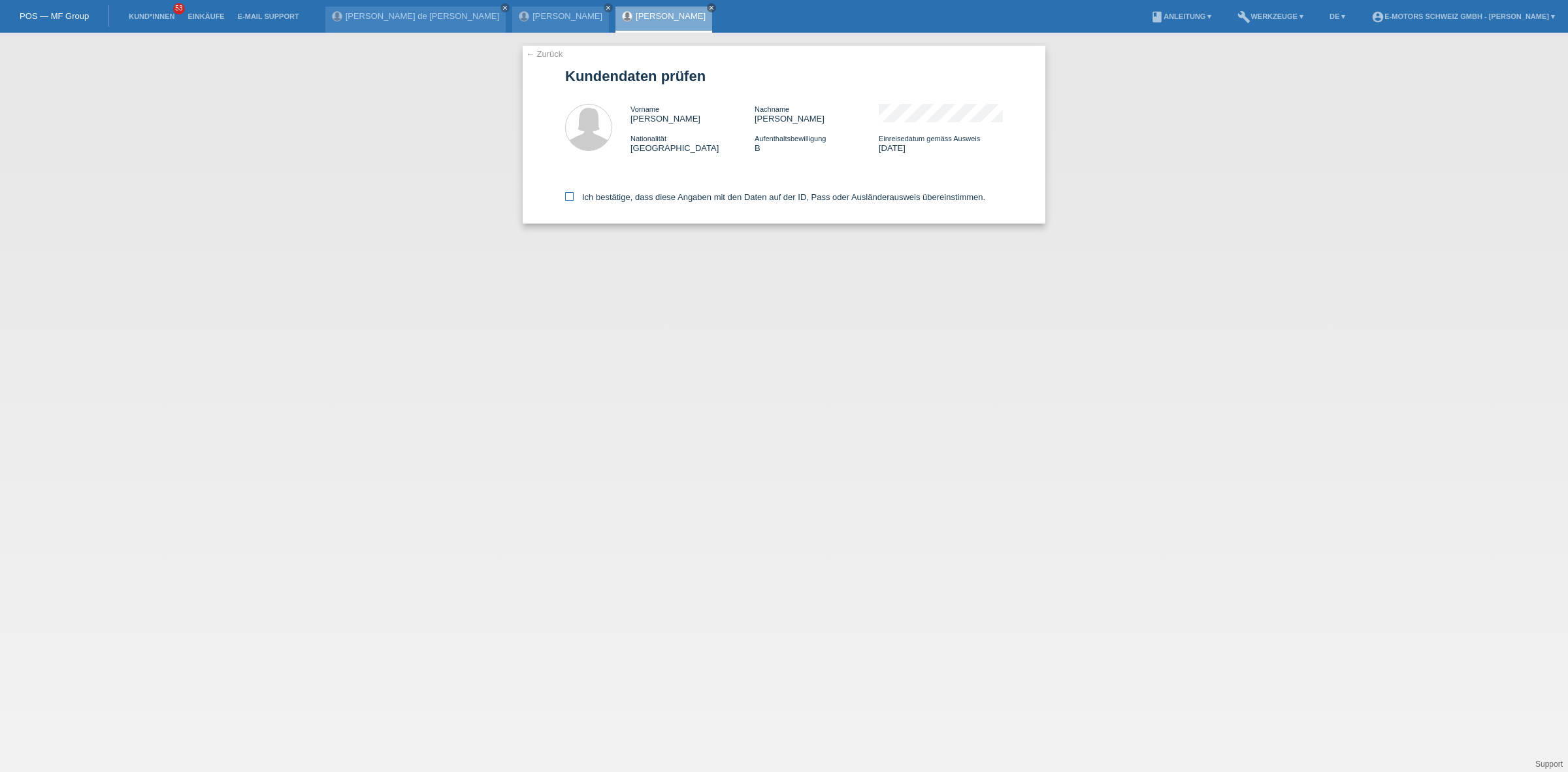
click at [644, 195] on label "Ich bestätige, dass diese Angaben mit den Daten auf der ID, Pass oder Ausländer…" at bounding box center [775, 197] width 420 height 10
click at [573, 195] on input "Ich bestätige, dass diese Angaben mit den Daten auf der ID, Pass oder Ausländer…" at bounding box center [570, 196] width 9 height 9
checkbox input "true"
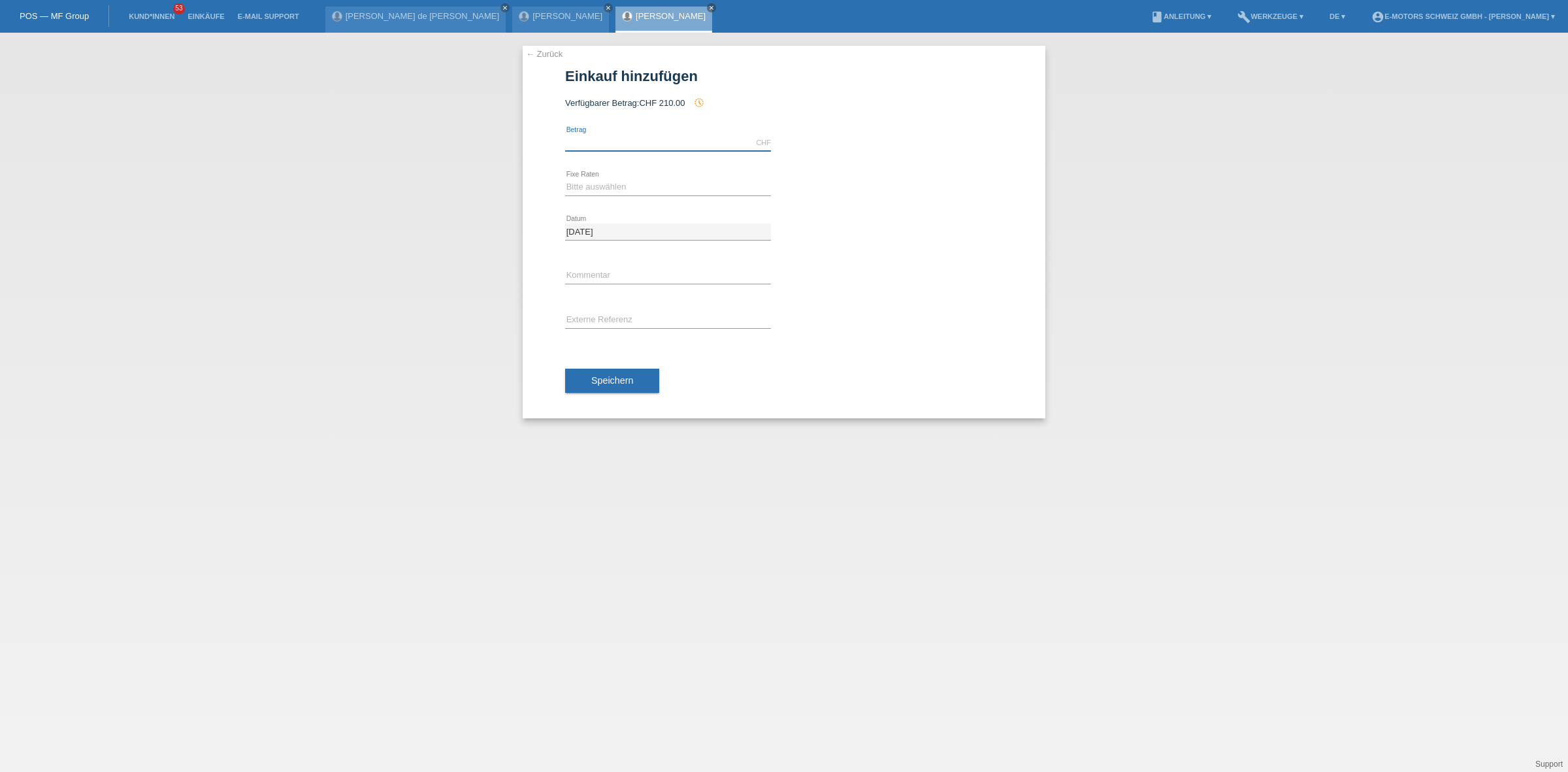
click at [638, 146] on input "text" at bounding box center [668, 143] width 206 height 17
type input "2890.00"
click at [656, 193] on select "Bitte auswählen 12 Raten 24 Raten 36 Raten 48 Raten" at bounding box center [668, 187] width 206 height 16
select select "214"
click at [565, 179] on select "Bitte auswählen 12 Raten 24 Raten 36 Raten 48 Raten" at bounding box center [668, 187] width 206 height 16
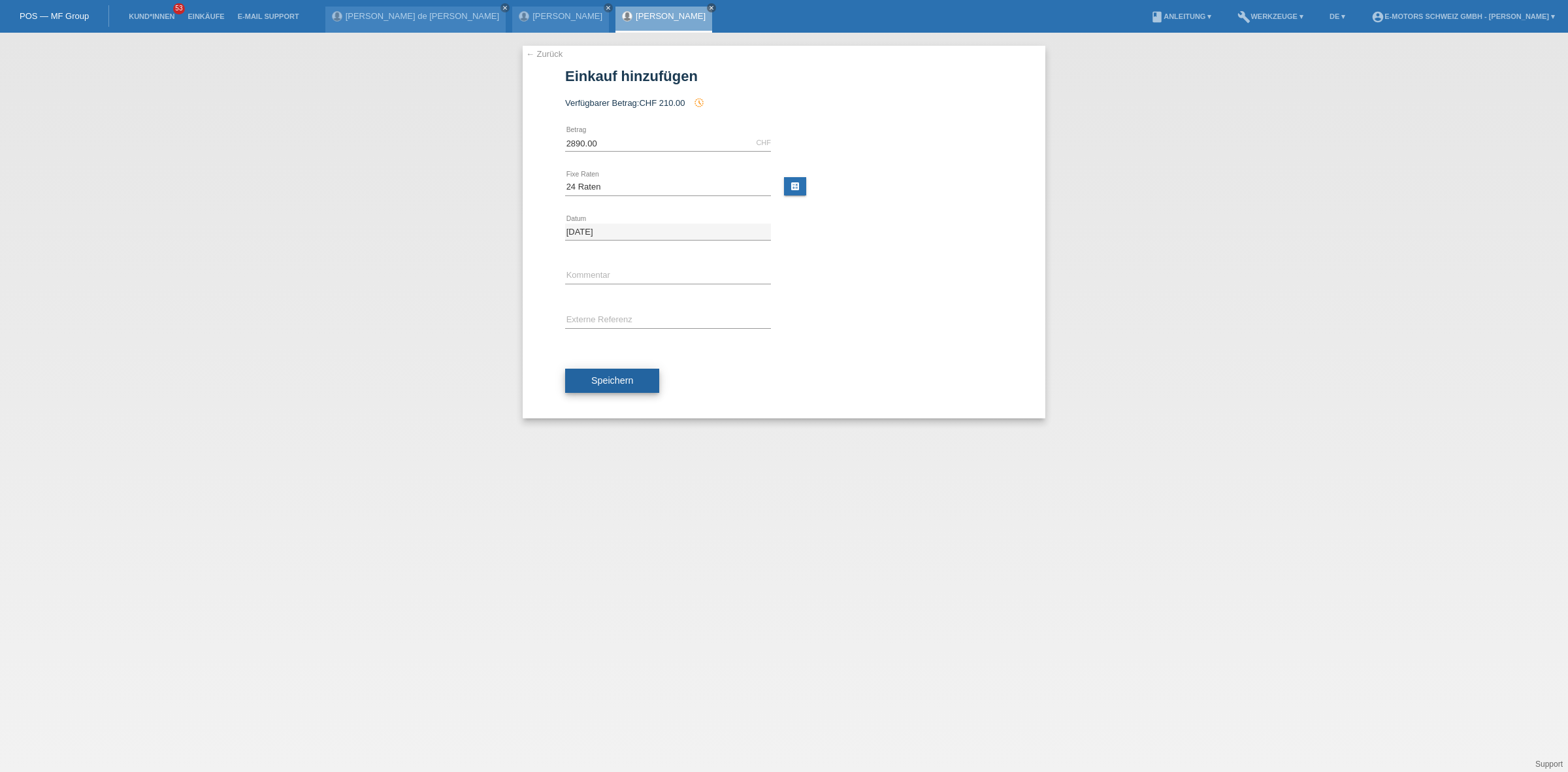
click at [602, 383] on span "Speichern" at bounding box center [612, 380] width 42 height 10
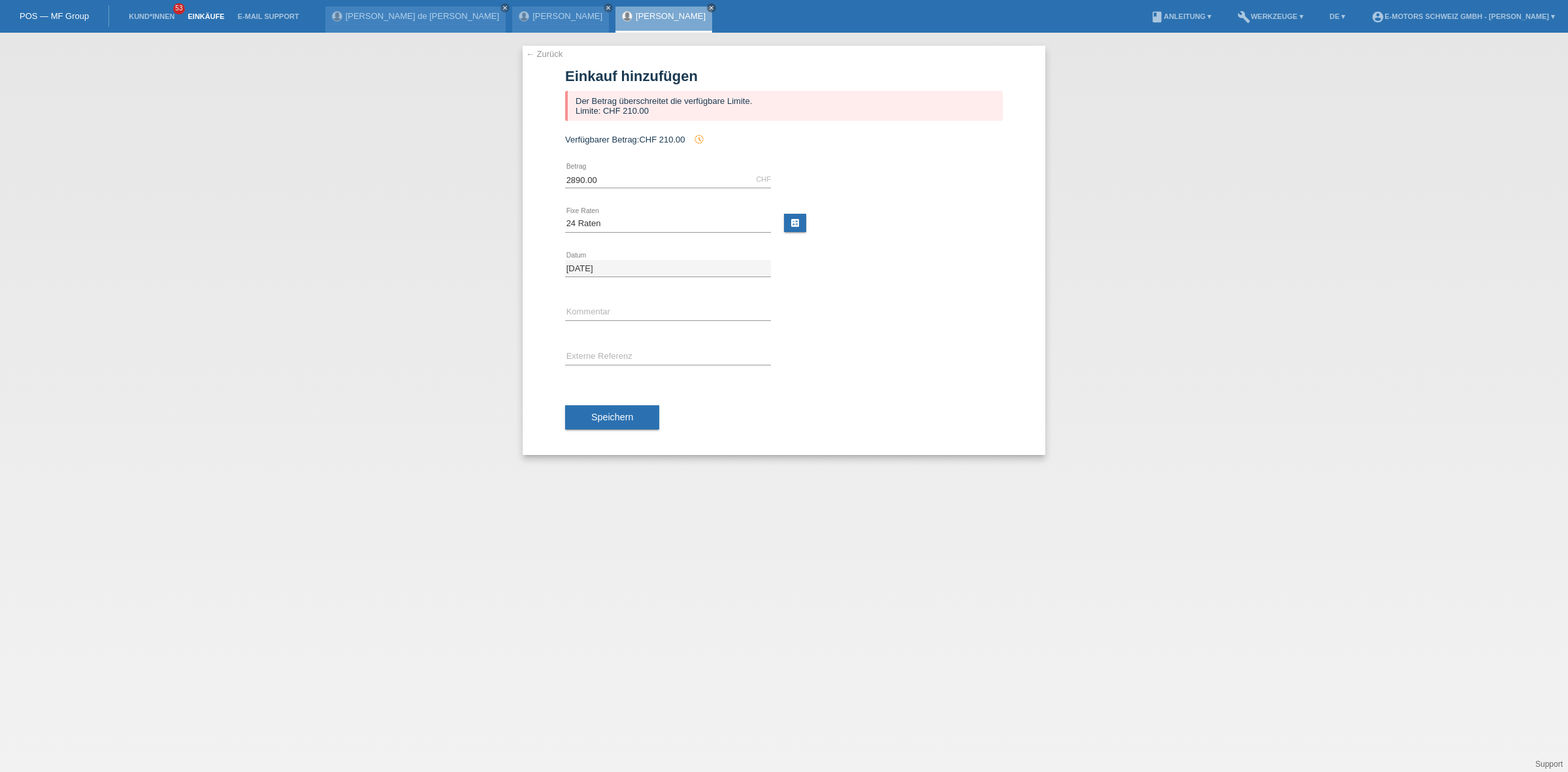
click at [196, 12] on link "Einkäufe" at bounding box center [206, 16] width 50 height 8
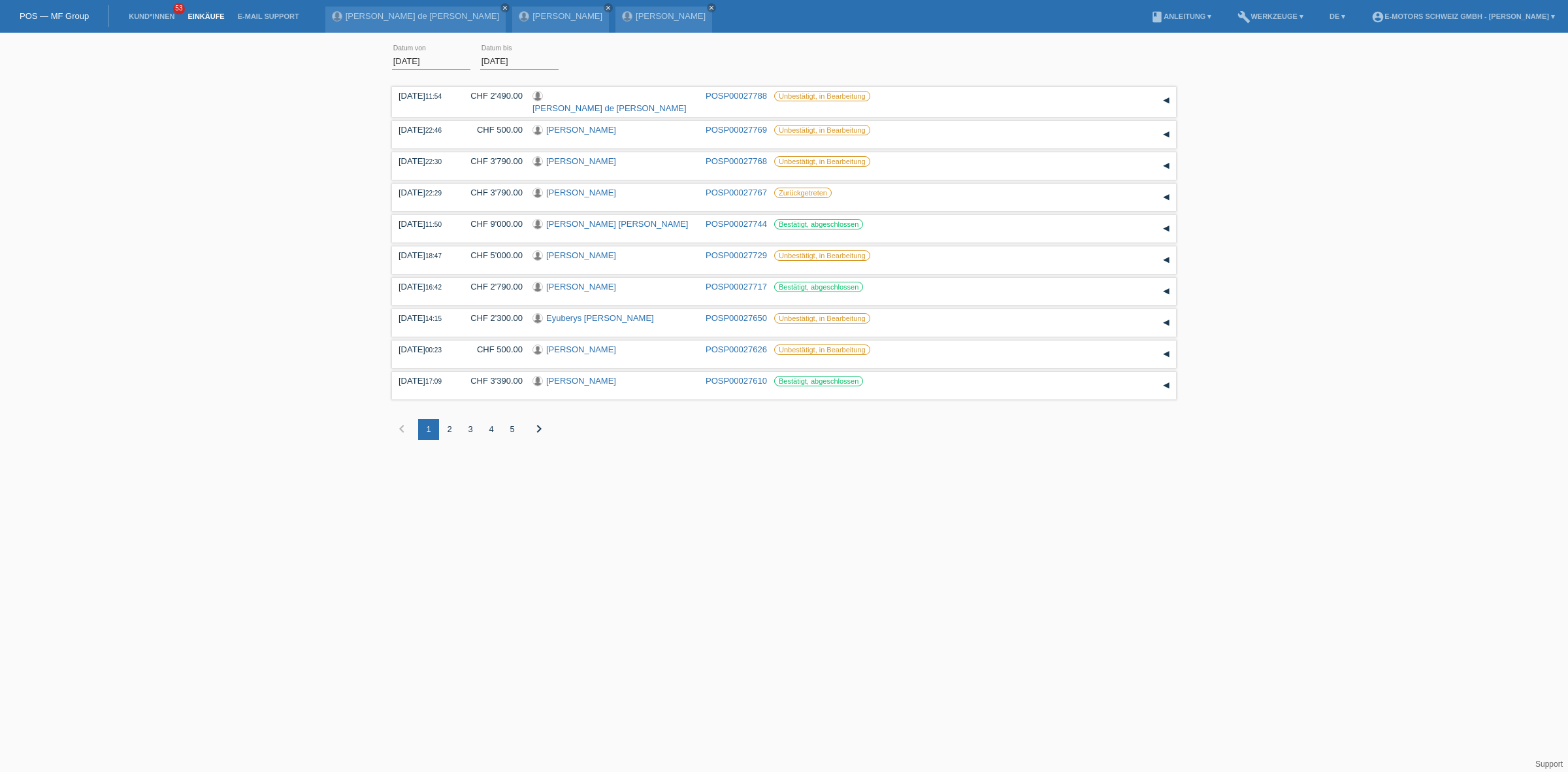
click at [490, 421] on div "4" at bounding box center [491, 429] width 21 height 21
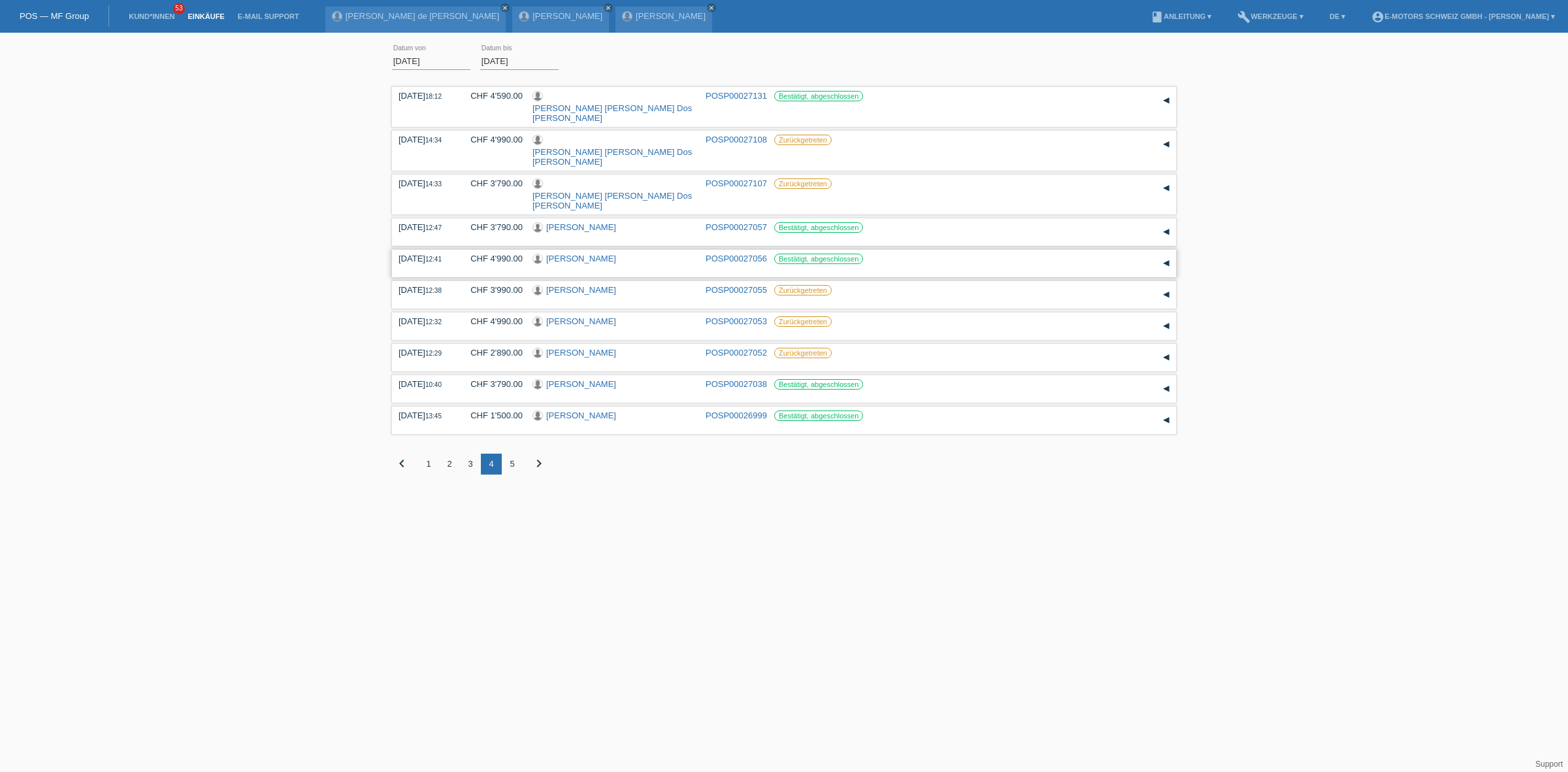
click at [573, 254] on link "[PERSON_NAME]" at bounding box center [581, 259] width 70 height 10
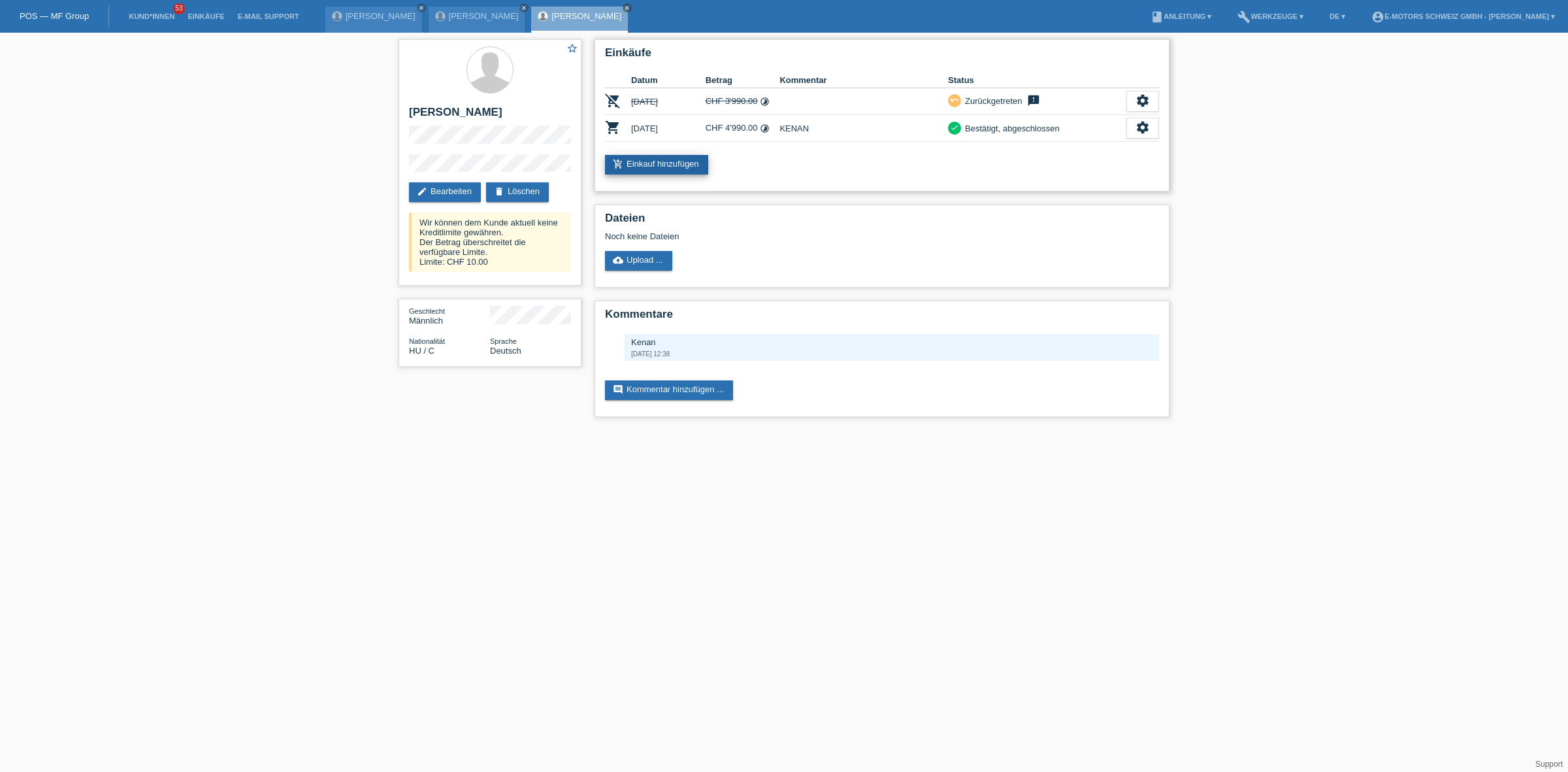
click at [675, 158] on link "add_shopping_cart Einkauf hinzufügen" at bounding box center [656, 165] width 103 height 19
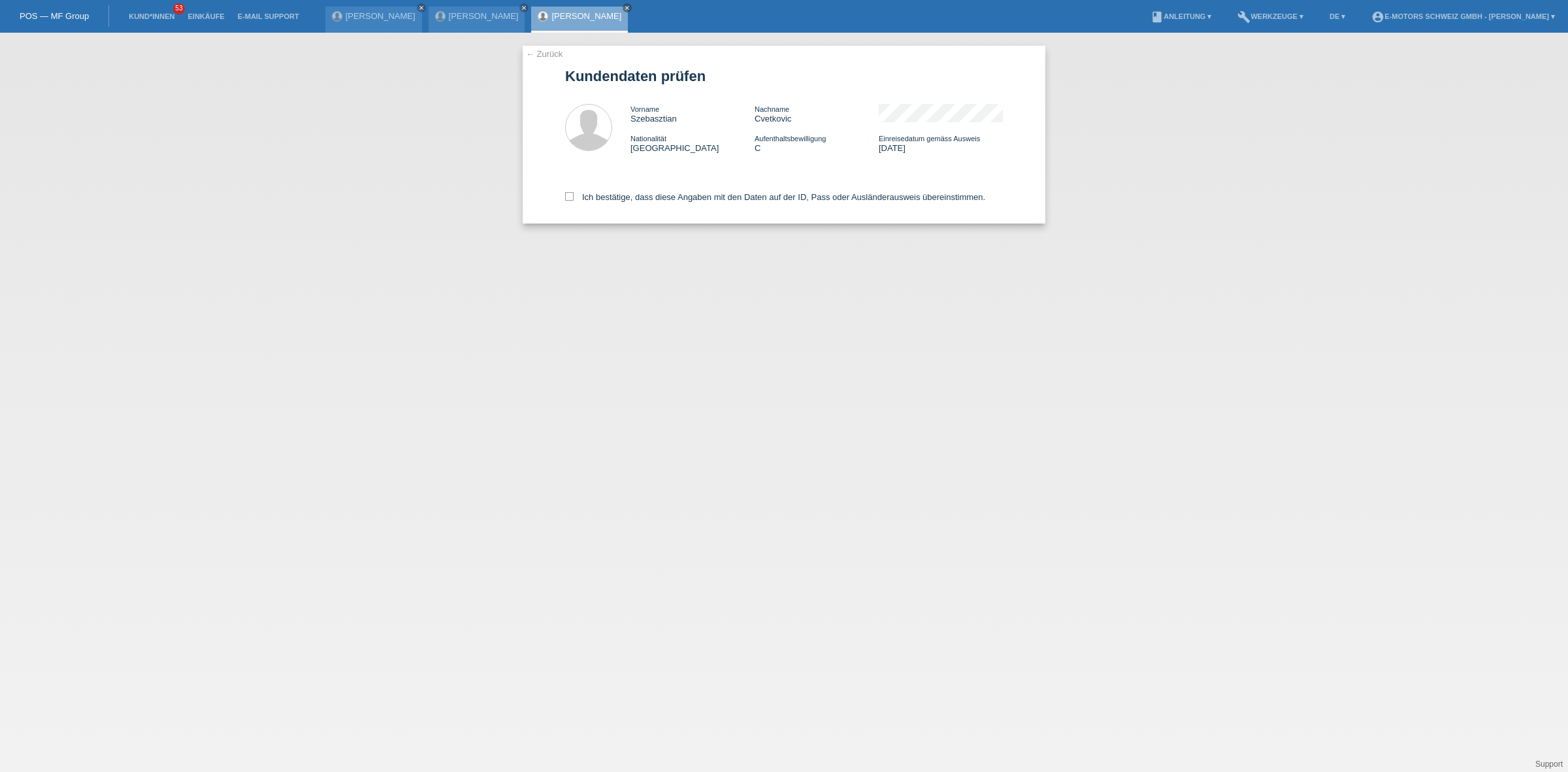
click at [690, 201] on div "Ich bestätige, dass diese Angaben mit den Daten auf der ID, Pass oder Ausländer…" at bounding box center [784, 195] width 438 height 58
click at [691, 198] on label "Ich bestätige, dass diese Angaben mit den Daten auf der ID, Pass oder Ausländer…" at bounding box center [775, 197] width 420 height 10
click at [573, 198] on input "Ich bestätige, dass diese Angaben mit den Daten auf der ID, Pass oder Ausländer…" at bounding box center [570, 196] width 9 height 9
checkbox input "true"
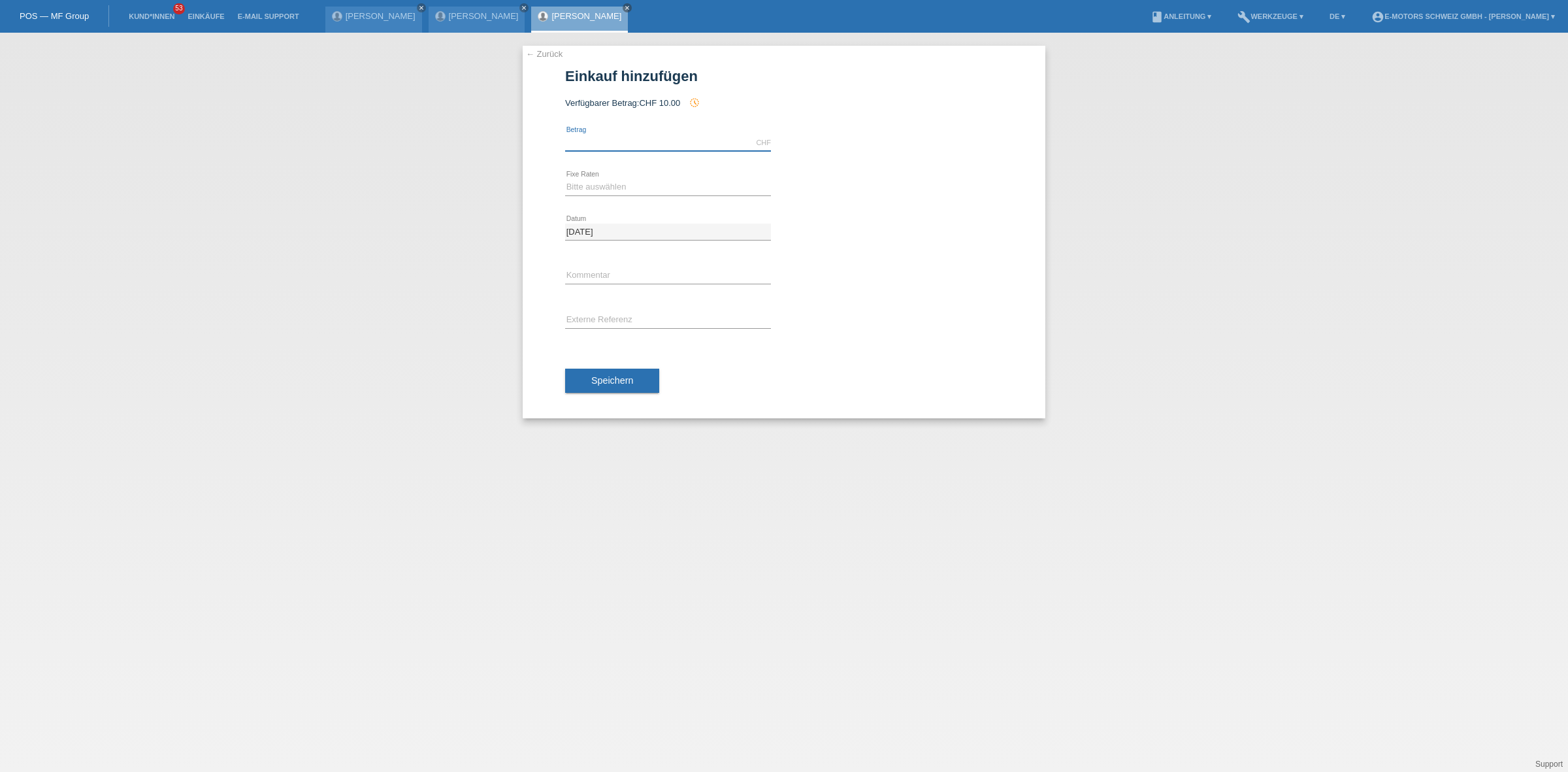
click at [671, 146] on input "text" at bounding box center [668, 143] width 206 height 17
type input "2890.00"
click at [629, 175] on div "Bitte auswählen 12 Raten 24 Raten 36 Raten 48 Raten error Fixe Raten" at bounding box center [668, 188] width 206 height 45
click at [625, 196] on icon at bounding box center [668, 196] width 206 height 1
click at [631, 172] on div "Bitte auswählen 12 Raten 24 Raten 36 Raten 48 Raten error Fixe Raten" at bounding box center [668, 188] width 206 height 45
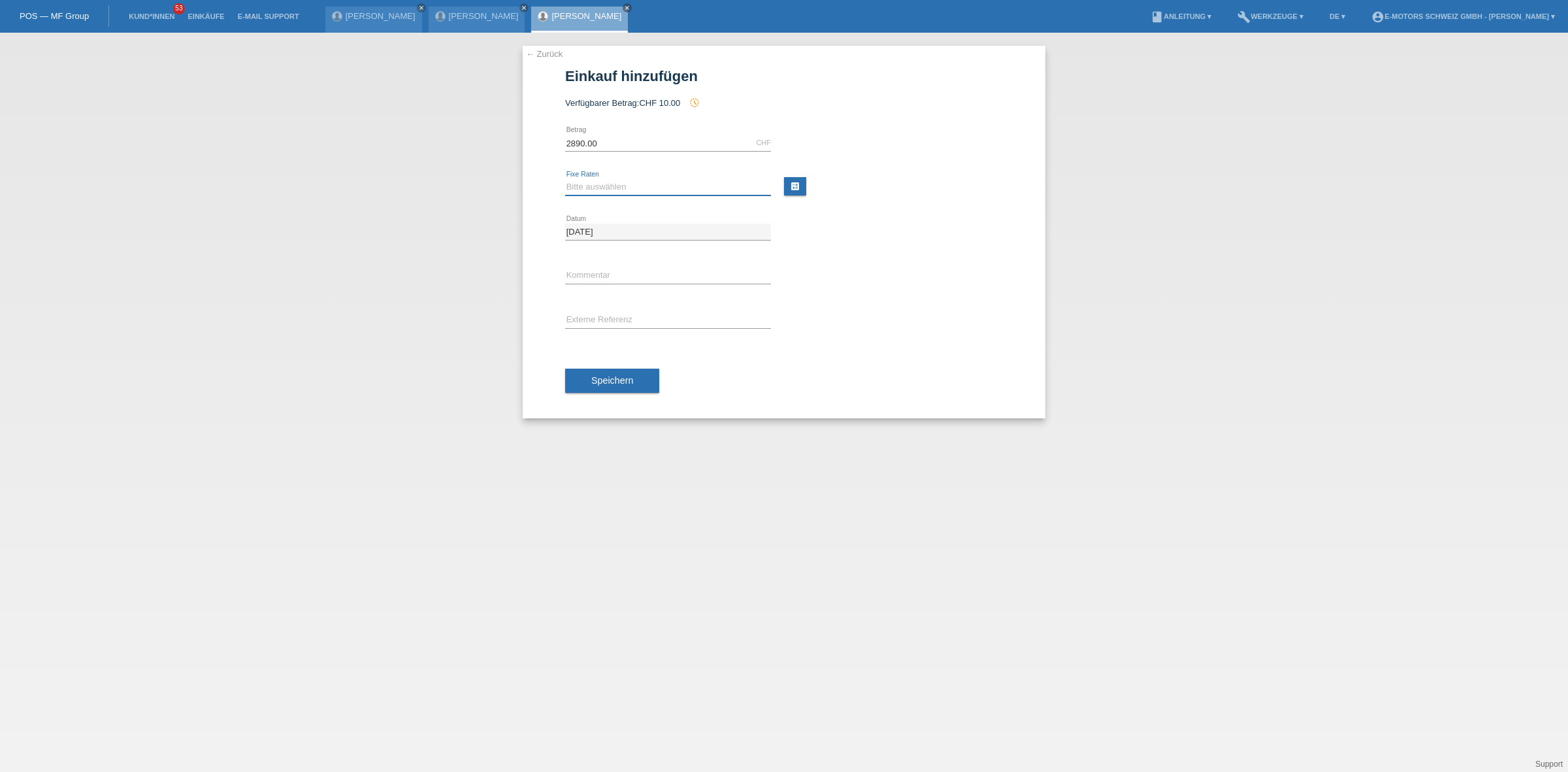
click at [624, 188] on select "Bitte auswählen 12 Raten 24 Raten 36 Raten 48 Raten" at bounding box center [668, 187] width 206 height 16
select select "215"
click at [565, 179] on select "Bitte auswählen 12 Raten 24 Raten 36 Raten 48 Raten" at bounding box center [668, 187] width 206 height 16
click at [577, 376] on button "Speichern" at bounding box center [612, 381] width 94 height 25
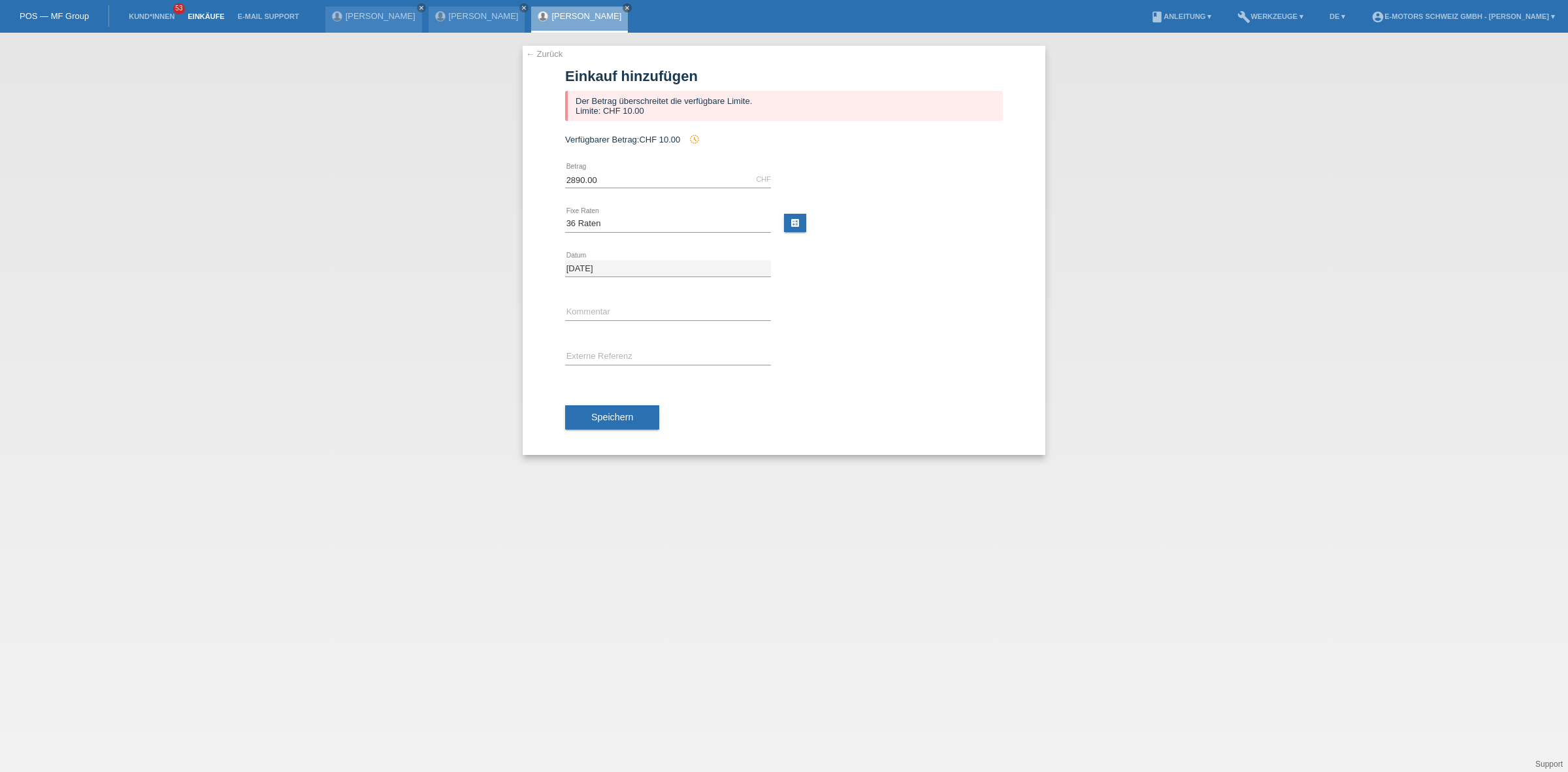
click at [201, 18] on link "Einkäufe" at bounding box center [206, 16] width 50 height 8
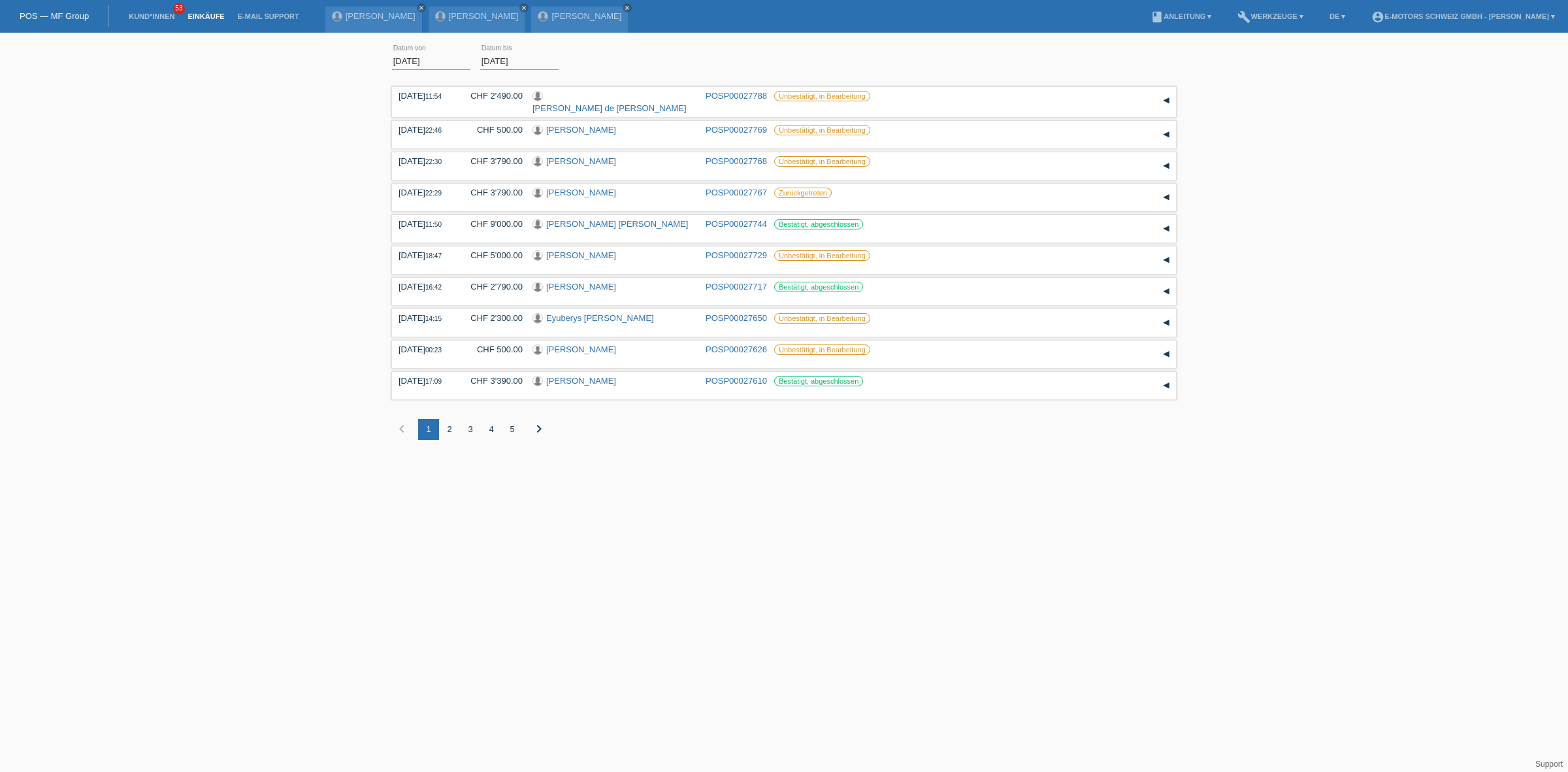
click at [493, 422] on div "4" at bounding box center [491, 429] width 21 height 21
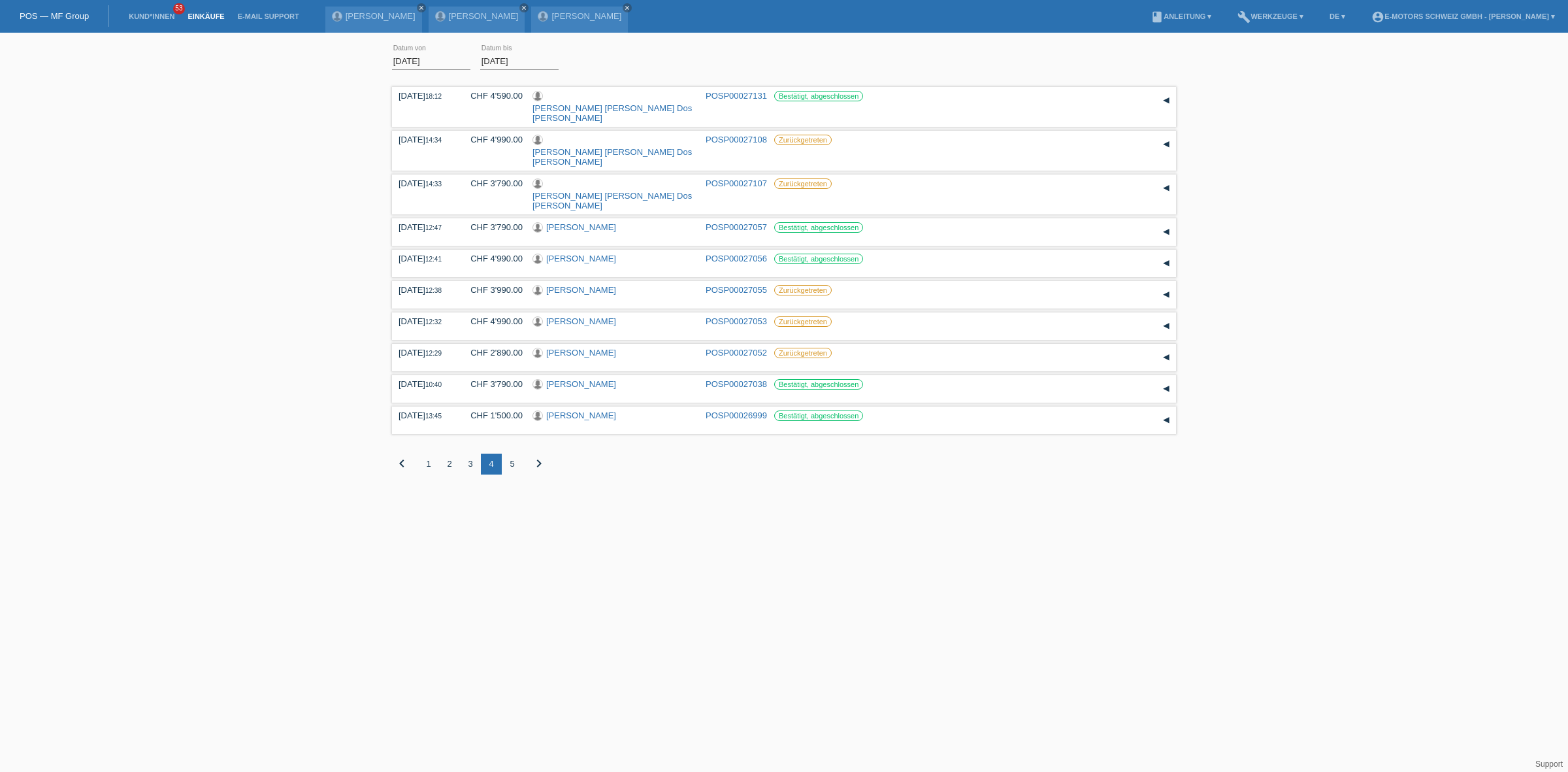
click at [511, 454] on div "5" at bounding box center [512, 464] width 21 height 21
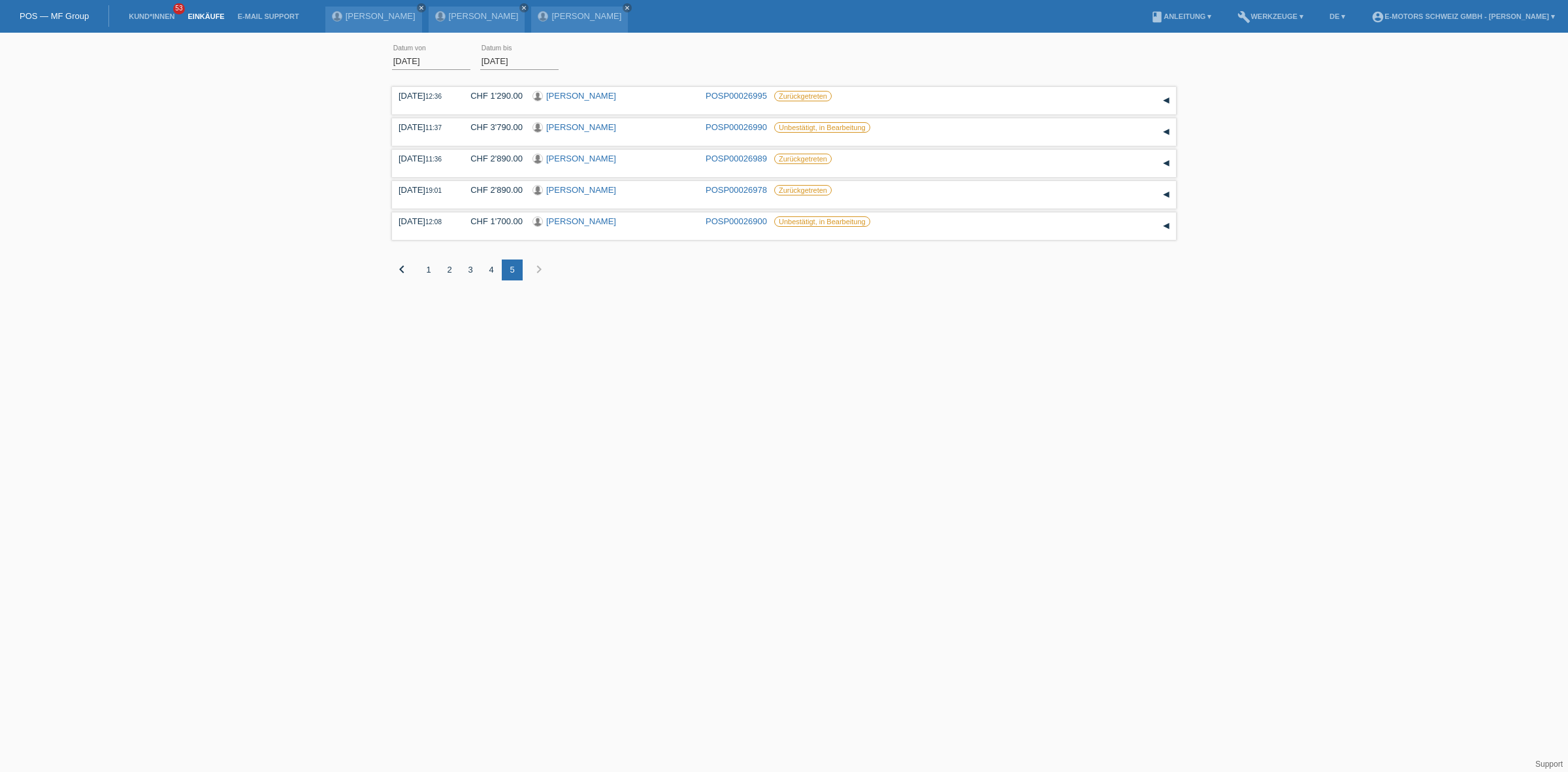
click at [537, 272] on icon "chevron_right" at bounding box center [539, 269] width 16 height 16
click at [399, 276] on icon "chevron_left" at bounding box center [402, 269] width 16 height 16
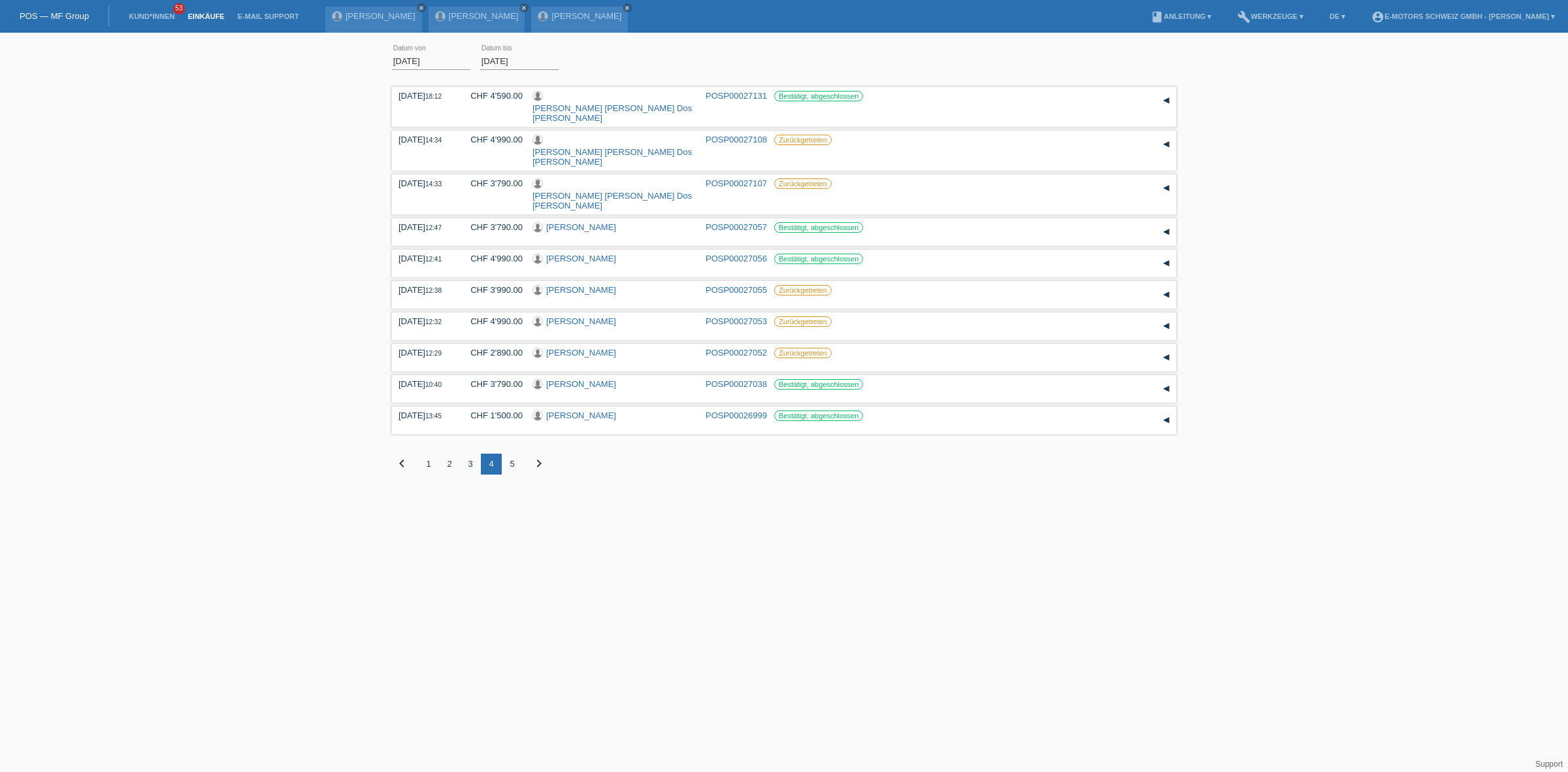
click at [426, 454] on div "1" at bounding box center [428, 464] width 21 height 21
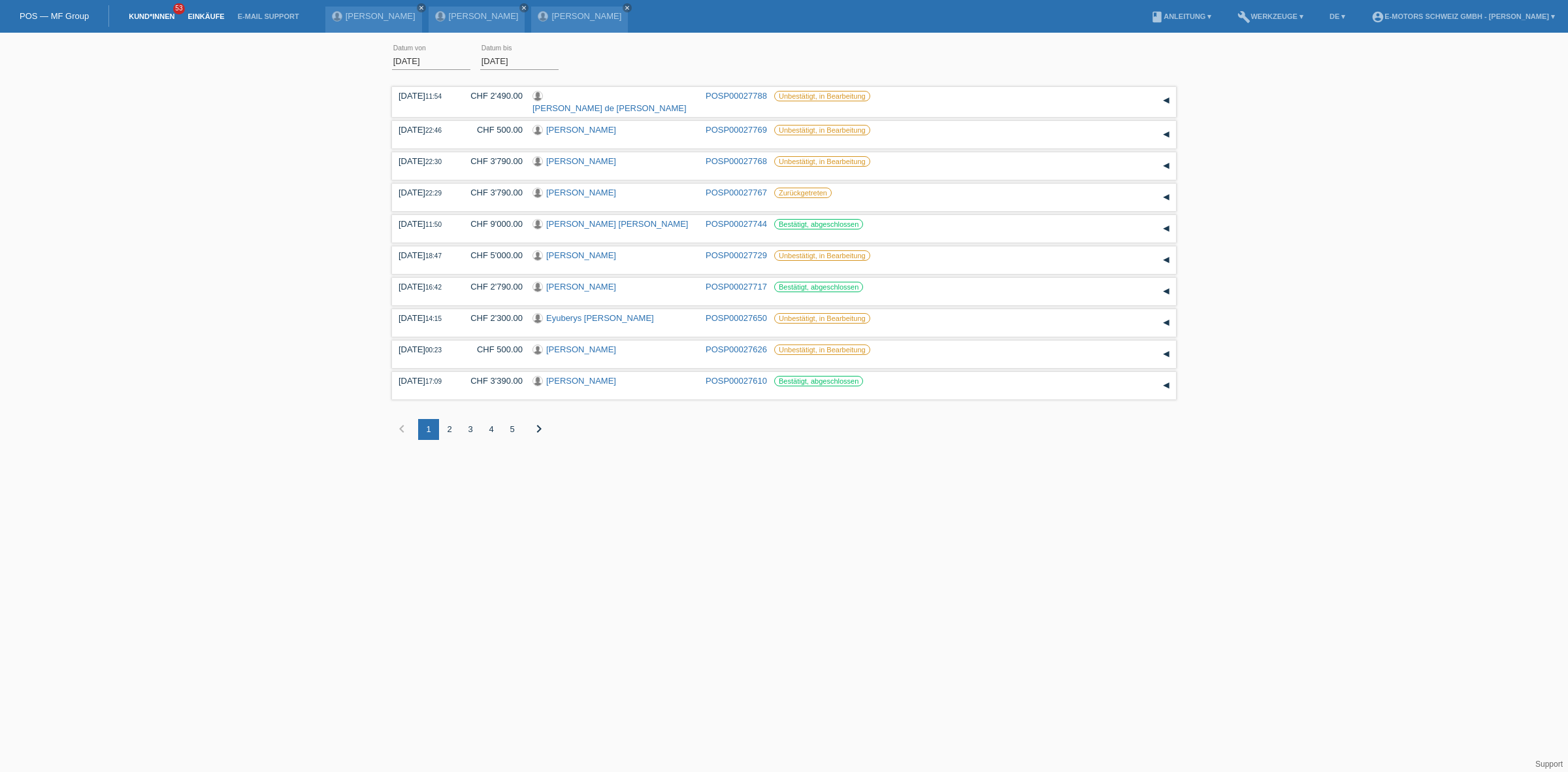
click at [159, 17] on link "Kund*innen" at bounding box center [151, 16] width 59 height 8
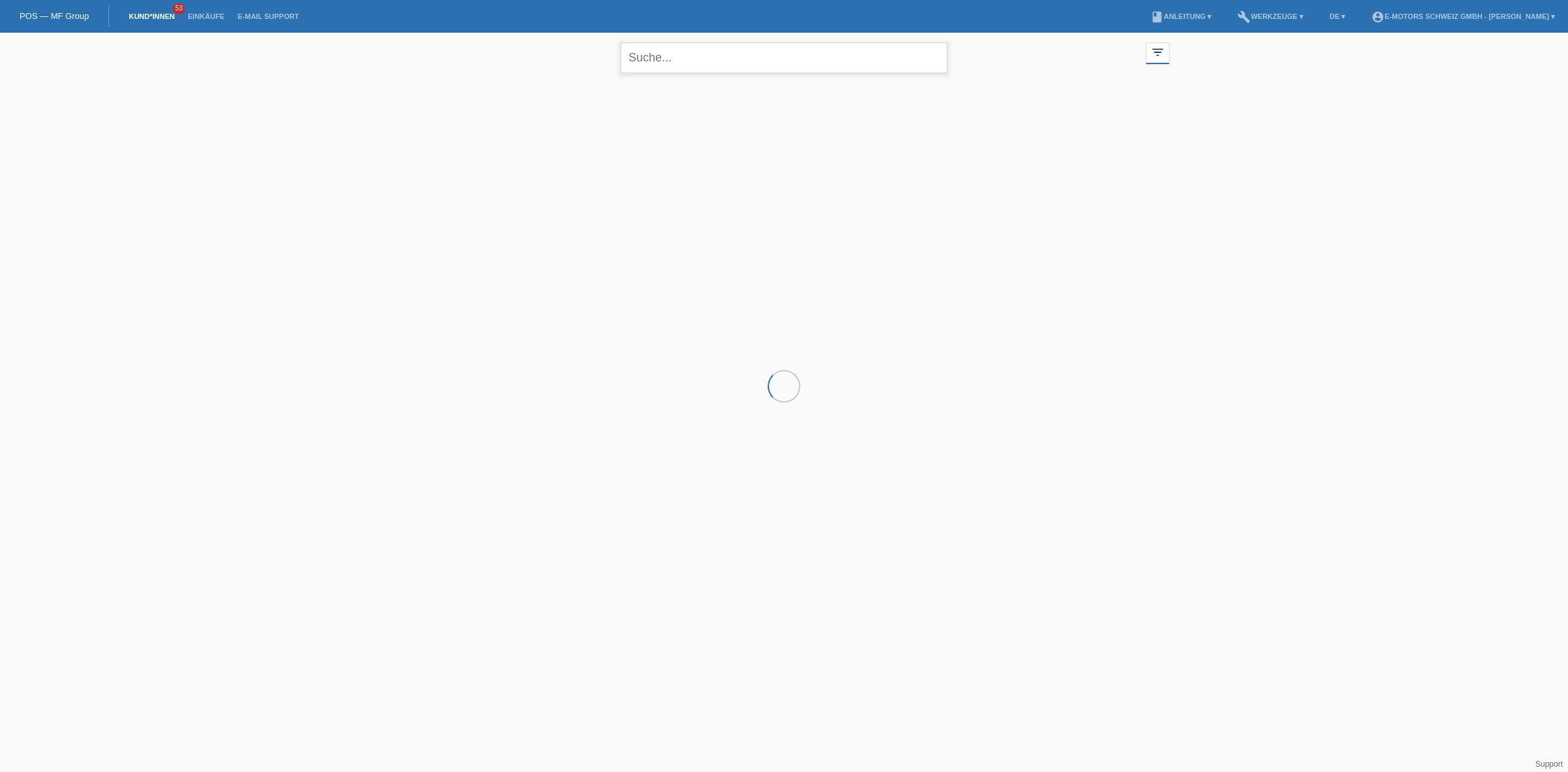
click at [664, 62] on input "text" at bounding box center [784, 58] width 327 height 31
type input "mannino"
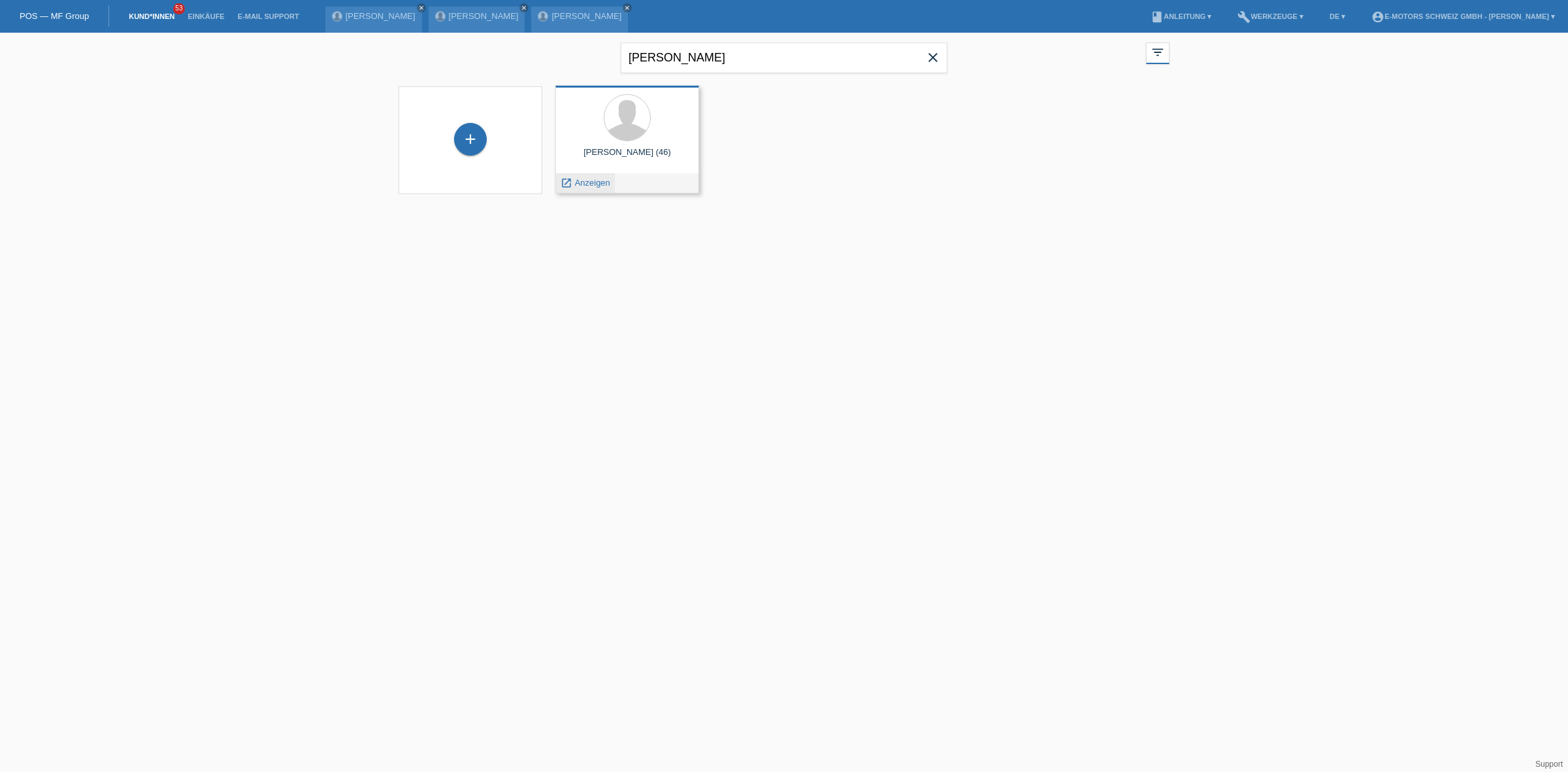
click at [602, 180] on span "Anzeigen" at bounding box center [592, 183] width 35 height 10
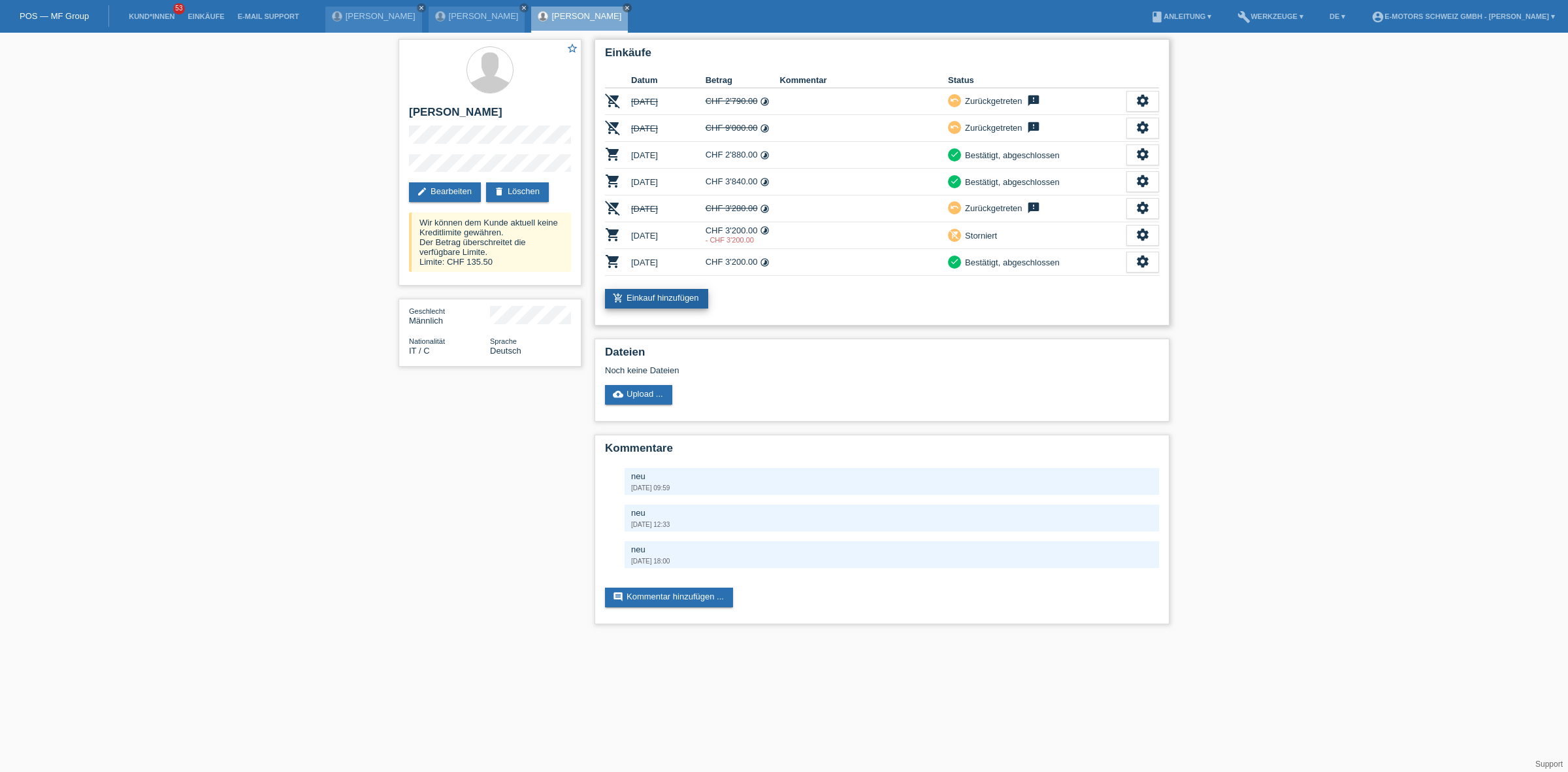
click at [653, 293] on link "add_shopping_cart Einkauf hinzufügen" at bounding box center [656, 298] width 103 height 19
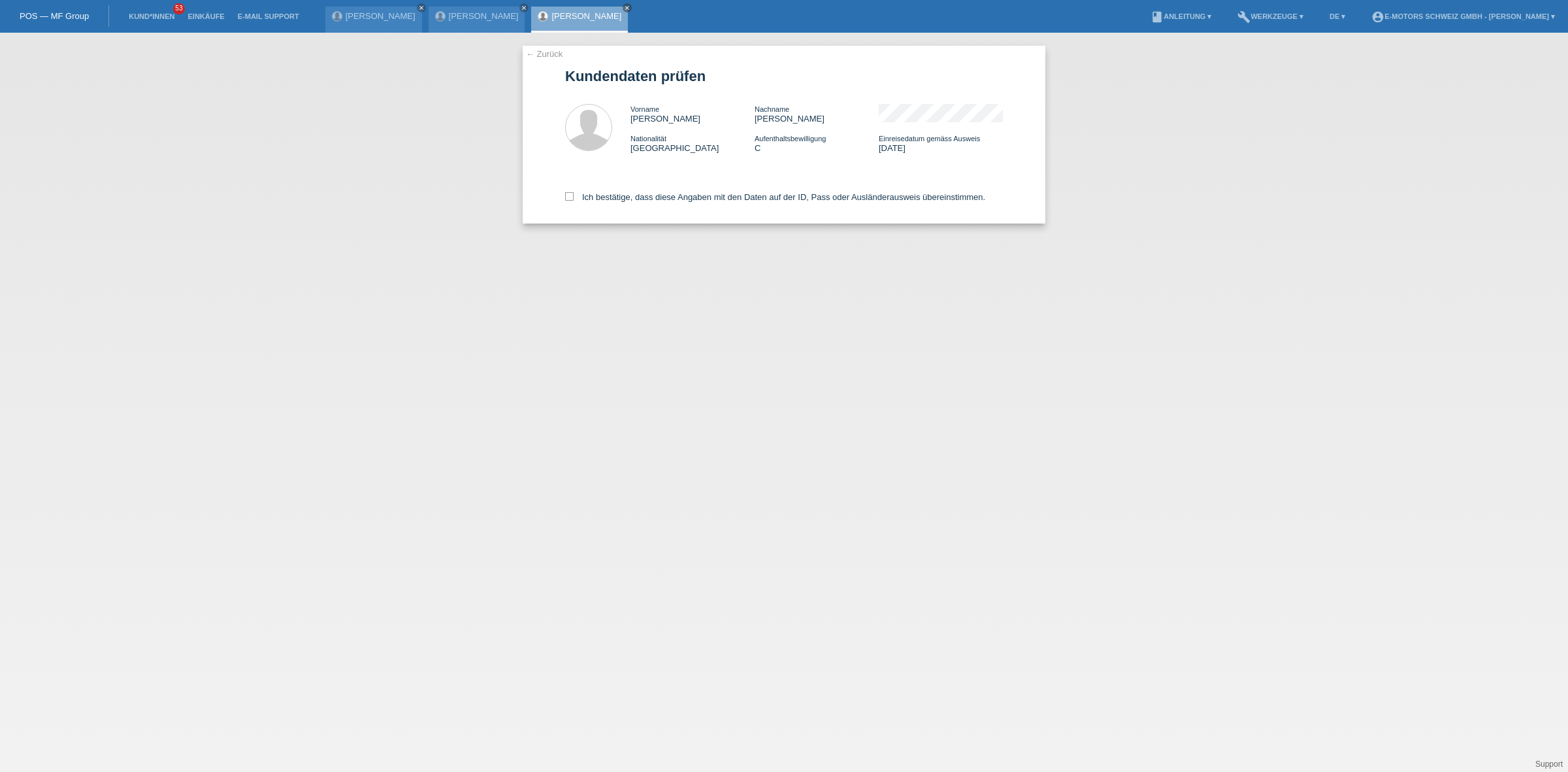
click at [710, 190] on div "Ich bestätige, dass diese Angaben mit den Daten auf der ID, Pass oder Ausländer…" at bounding box center [784, 195] width 438 height 58
click at [701, 198] on label "Ich bestätige, dass diese Angaben mit den Daten auf der ID, Pass oder Ausländer…" at bounding box center [775, 197] width 420 height 10
click at [573, 198] on input "Ich bestätige, dass diese Angaben mit den Daten auf der ID, Pass oder Ausländer…" at bounding box center [570, 196] width 9 height 9
checkbox input "true"
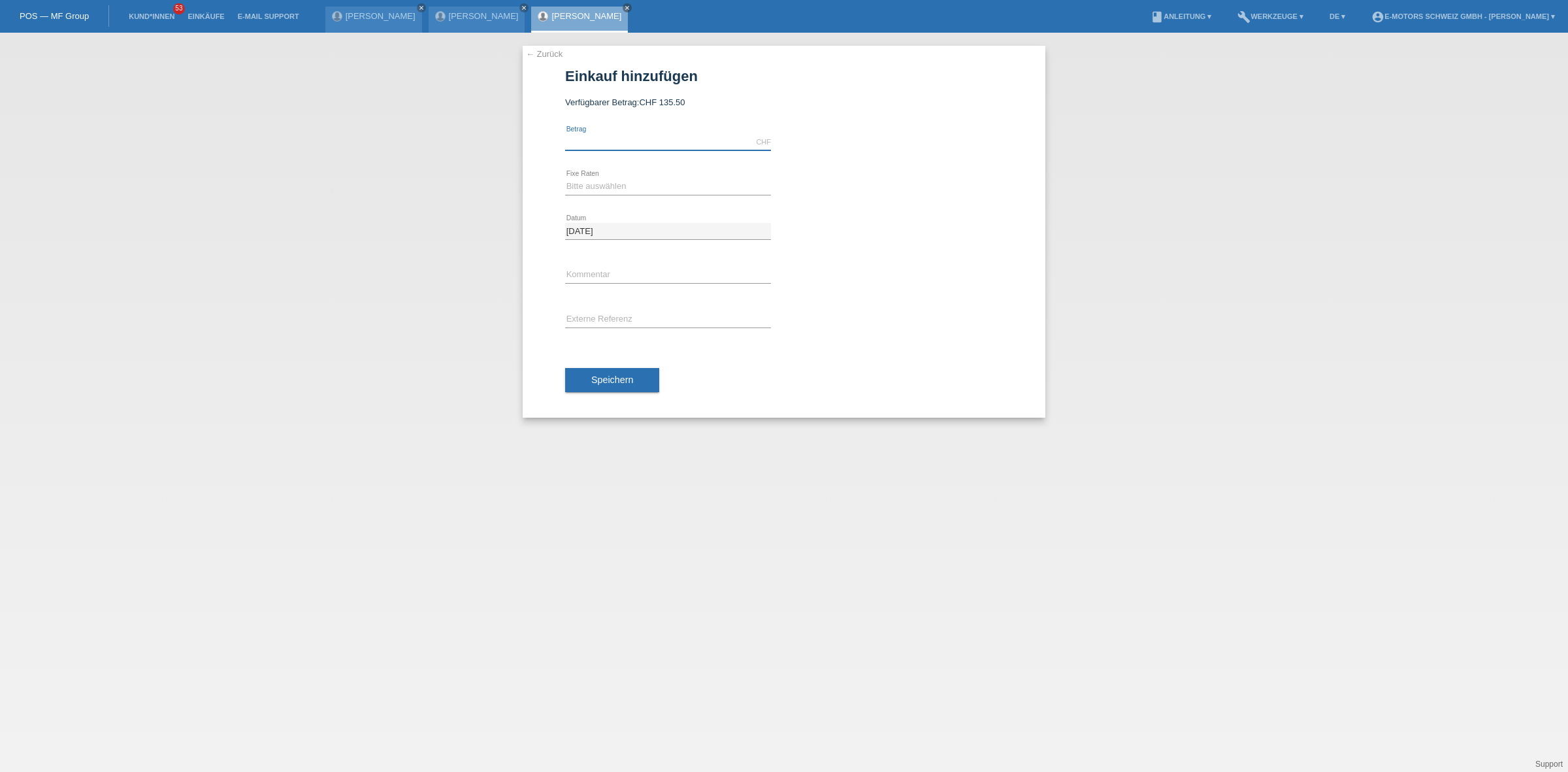
click at [665, 142] on input "text" at bounding box center [668, 142] width 206 height 17
type input "2890.00"
click at [671, 188] on select "Bitte auswählen 12 Raten 24 Raten 36 Raten 48 Raten" at bounding box center [668, 186] width 206 height 16
select select "215"
click at [565, 178] on select "Bitte auswählen 12 Raten 24 Raten 36 Raten 48 Raten" at bounding box center [668, 186] width 206 height 16
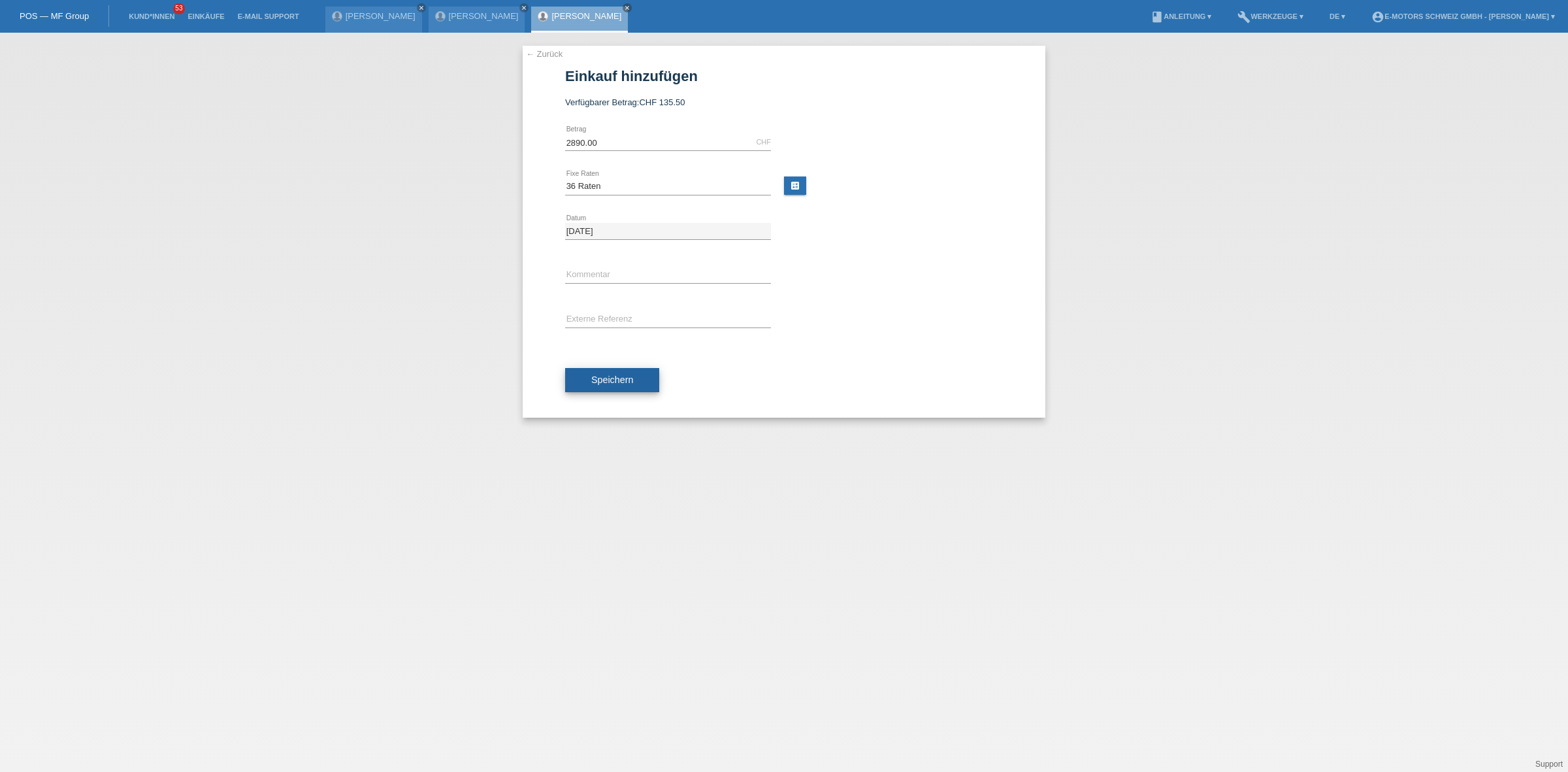
click at [629, 374] on button "Speichern" at bounding box center [612, 380] width 94 height 25
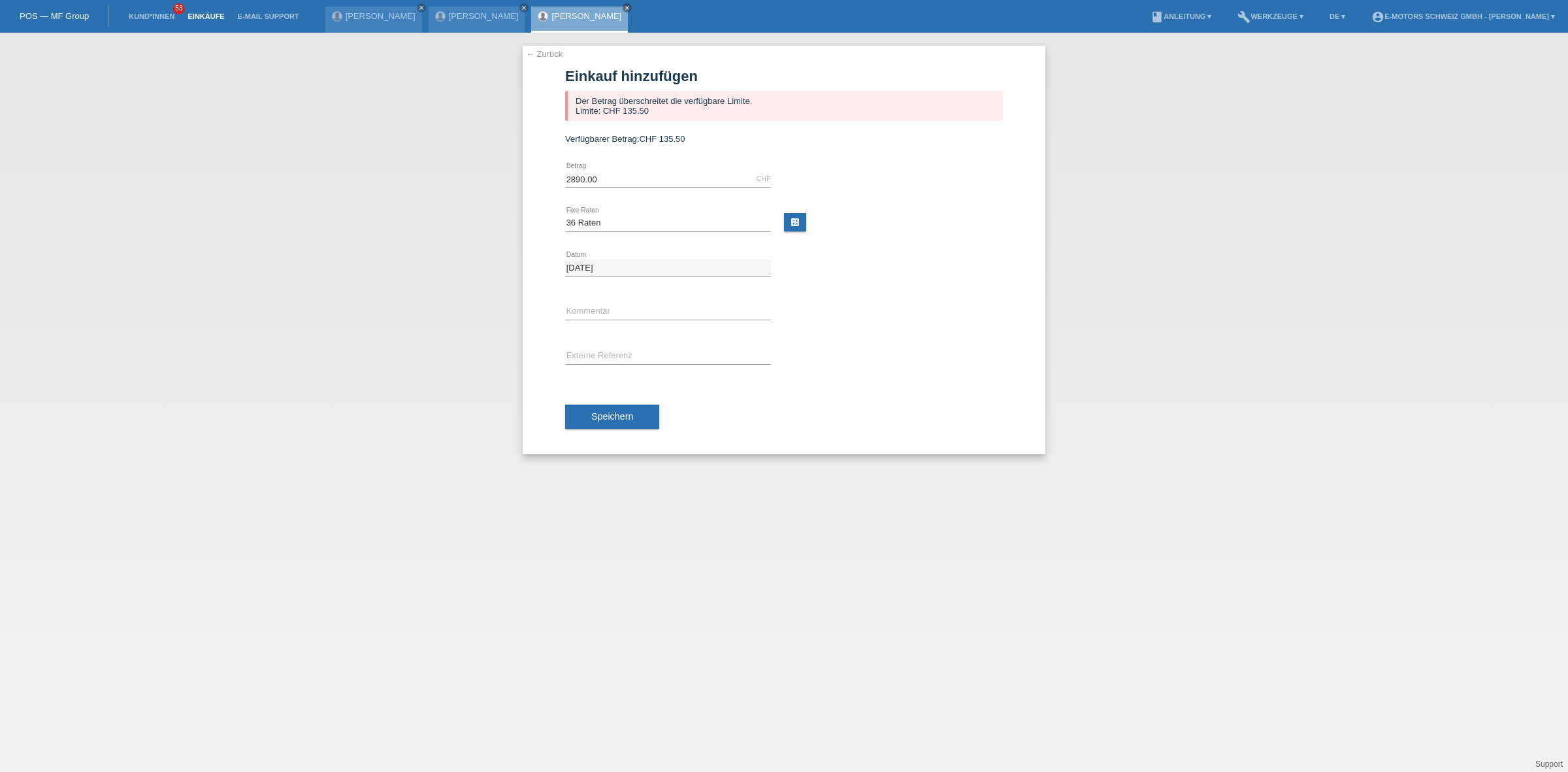
click at [195, 13] on link "Einkäufe" at bounding box center [206, 16] width 50 height 8
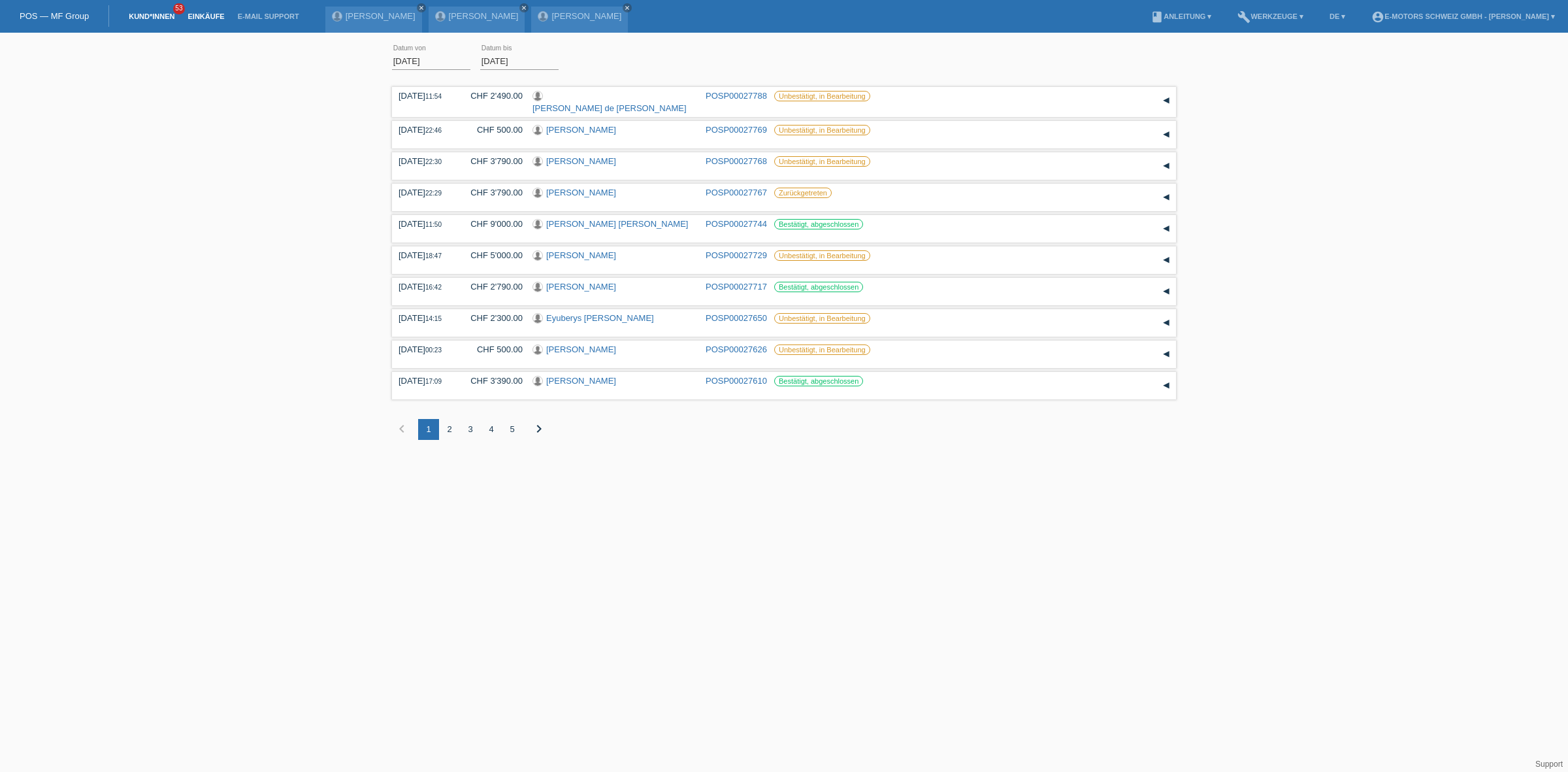
click at [161, 15] on link "Kund*innen" at bounding box center [151, 16] width 59 height 8
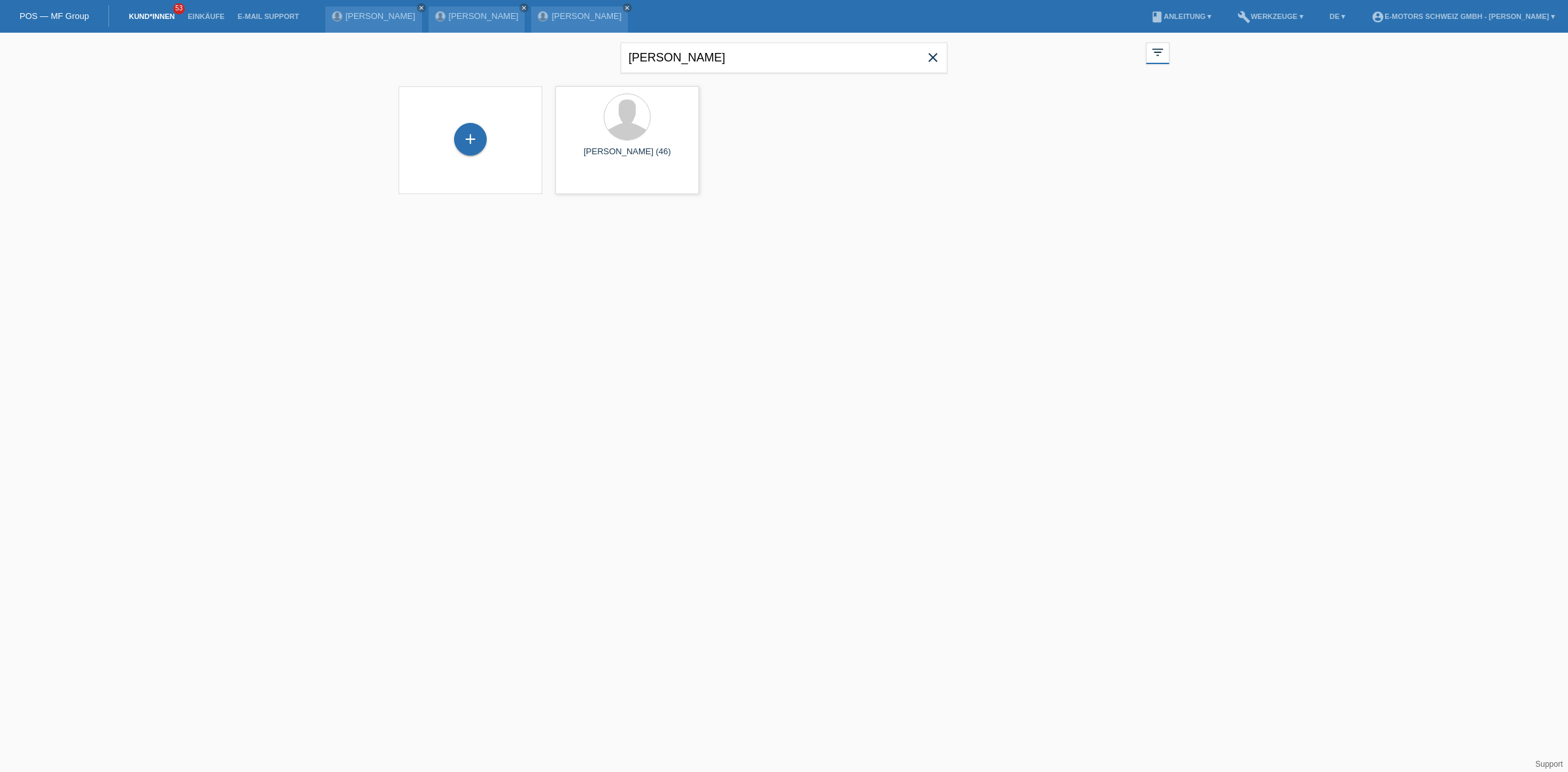
click at [927, 51] on icon "close" at bounding box center [933, 58] width 16 height 16
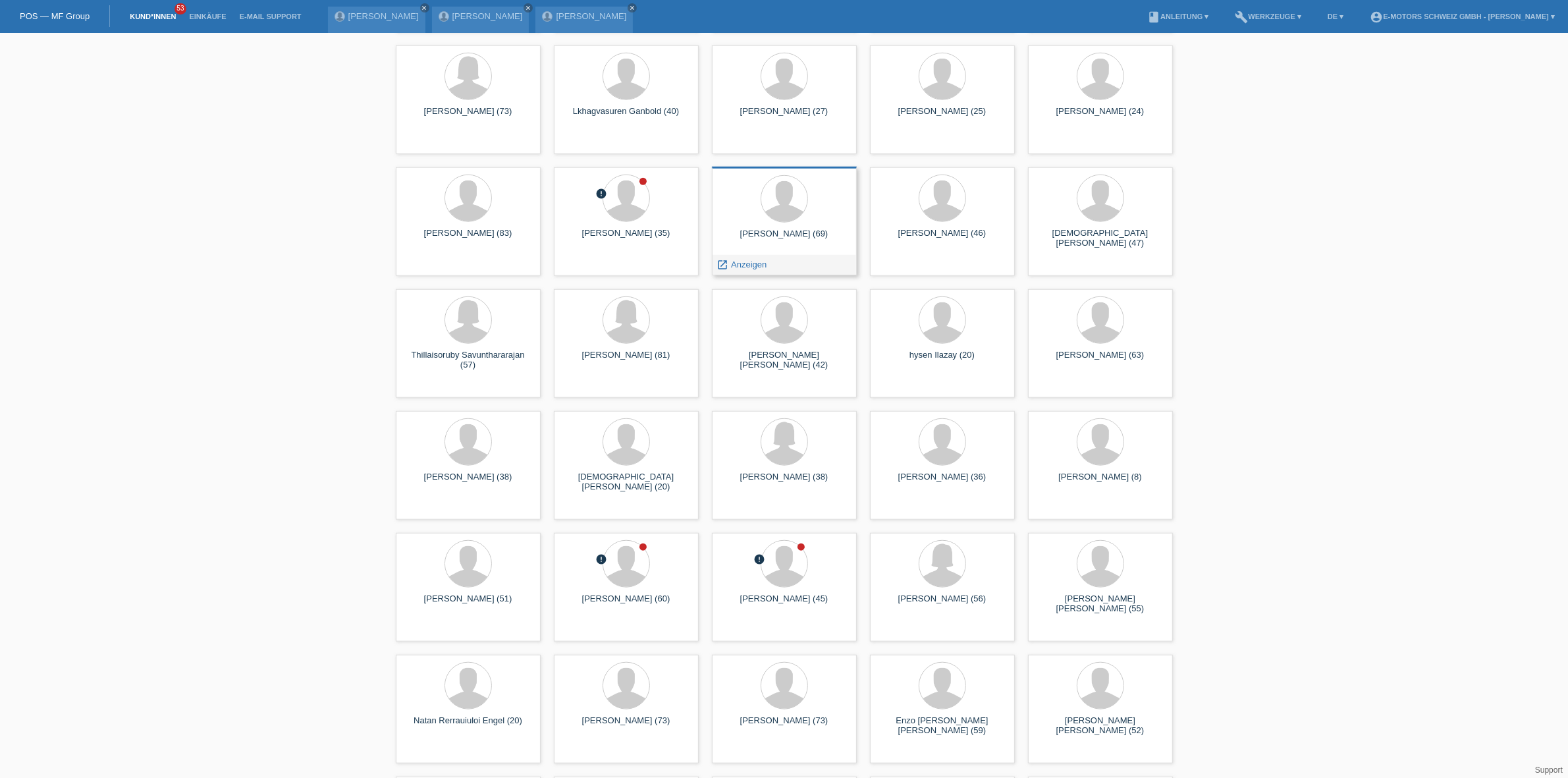
scroll to position [7740, 0]
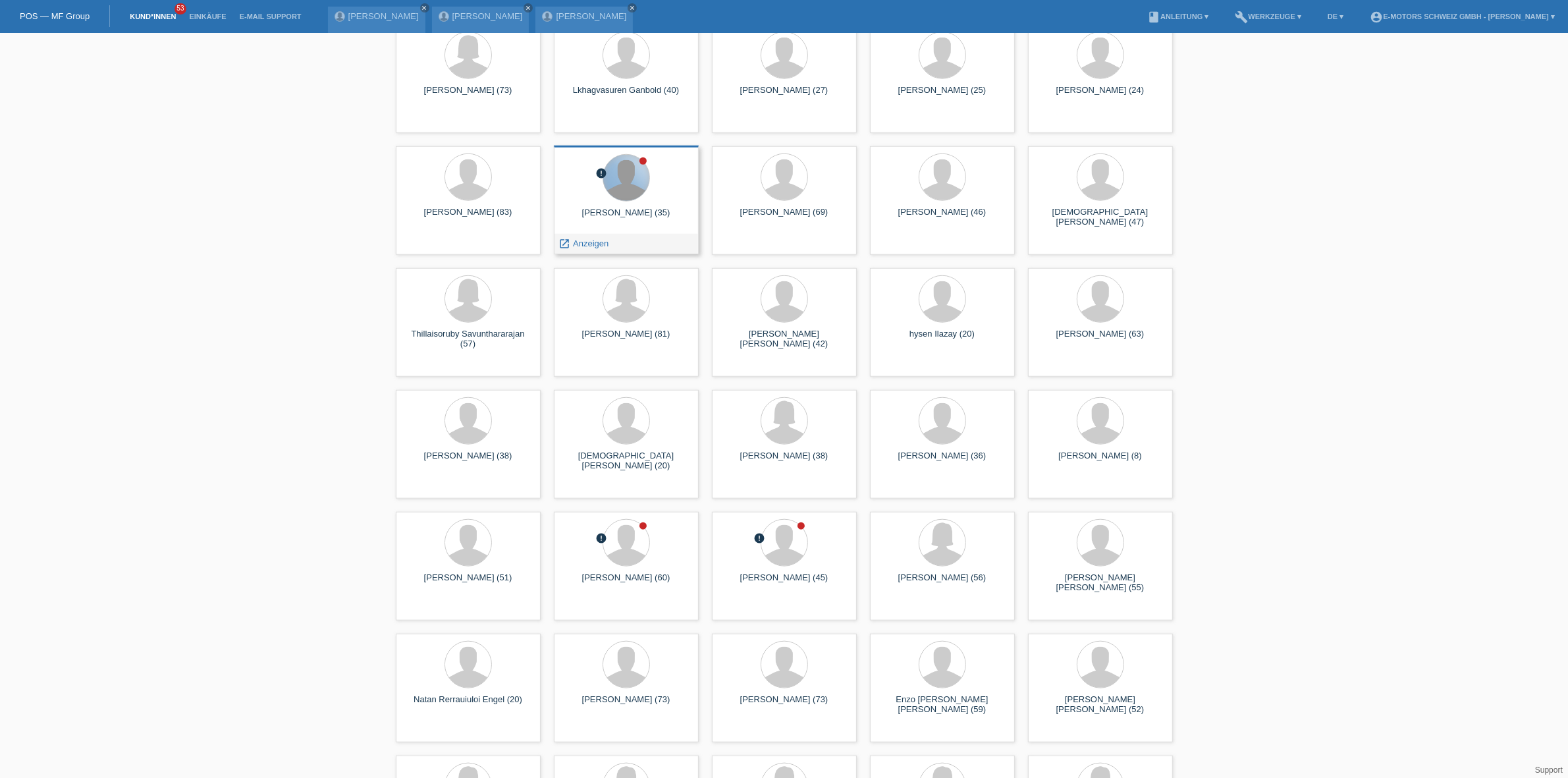
click at [624, 177] on div at bounding box center [626, 177] width 46 height 46
click at [590, 245] on span "Anzeigen" at bounding box center [590, 244] width 36 height 10
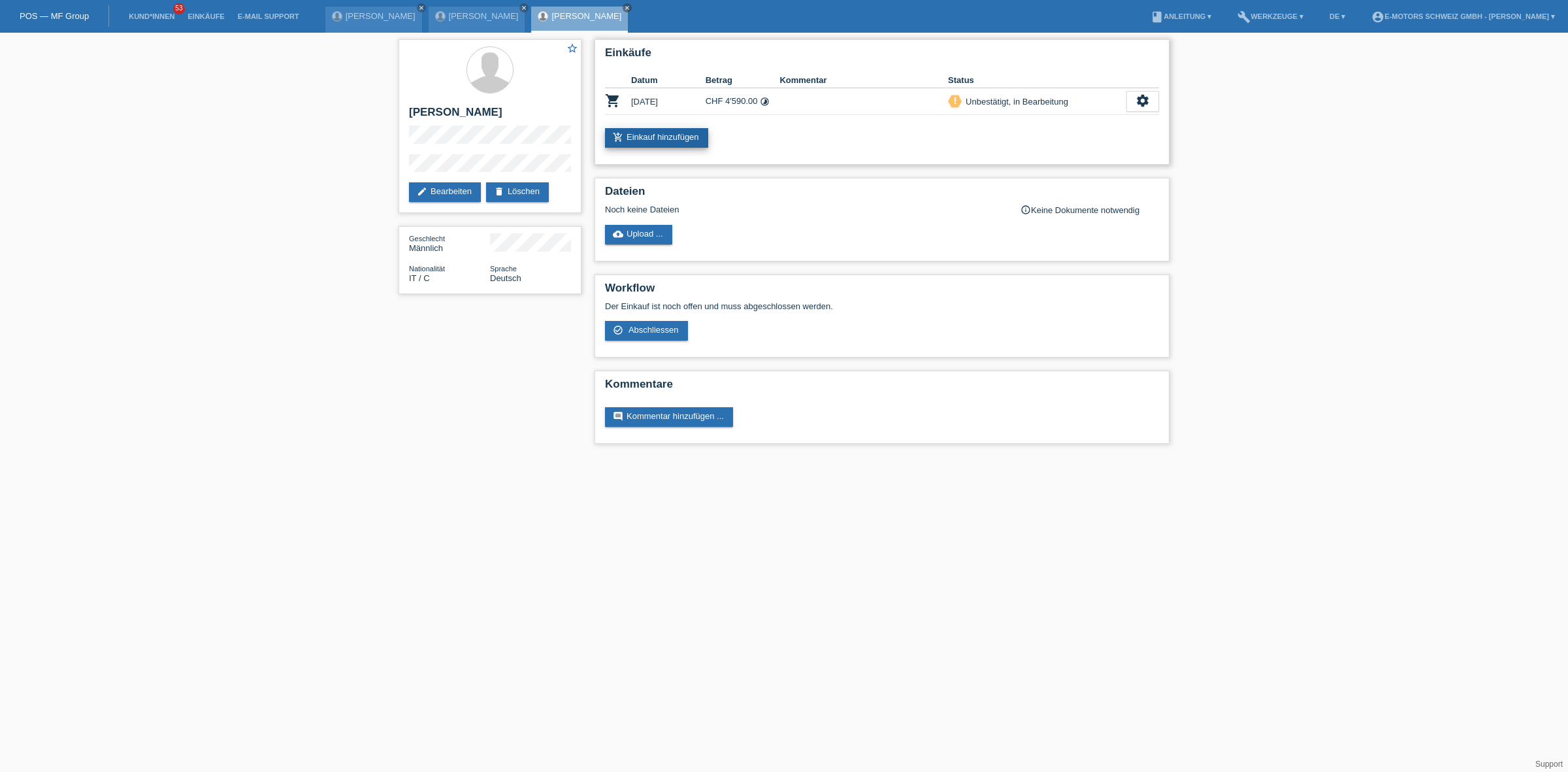
click at [637, 134] on link "add_shopping_cart Einkauf hinzufügen" at bounding box center [656, 138] width 103 height 19
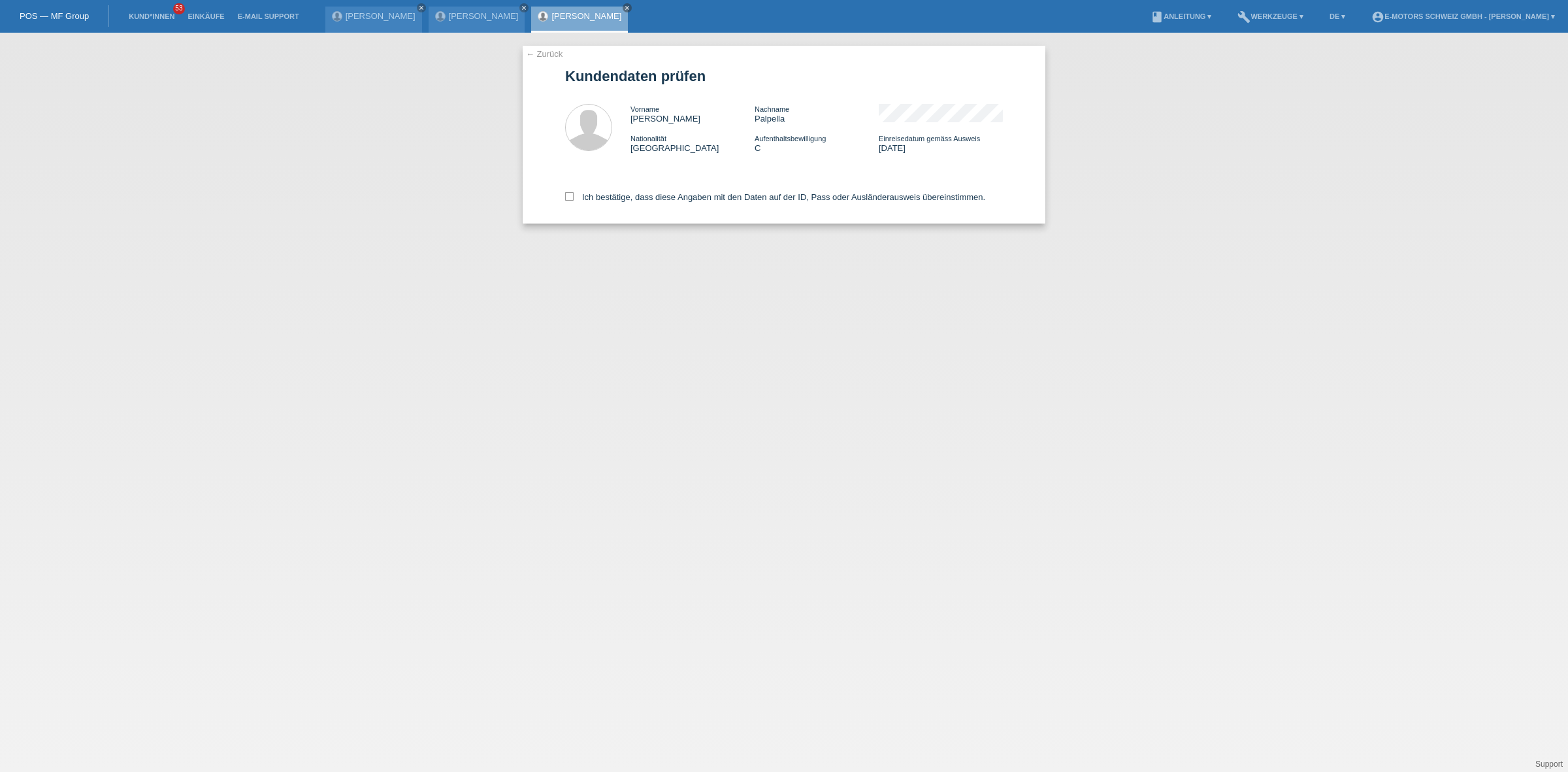
click at [665, 205] on div "Ich bestätige, dass diese Angaben mit den Daten auf der ID, Pass oder Ausländer…" at bounding box center [784, 195] width 438 height 58
click at [660, 192] on label "Ich bestätige, dass diese Angaben mit den Daten auf der ID, Pass oder Ausländer…" at bounding box center [775, 197] width 420 height 10
click at [573, 192] on input "Ich bestätige, dass diese Angaben mit den Daten auf der ID, Pass oder Ausländer…" at bounding box center [570, 196] width 9 height 9
checkbox input "true"
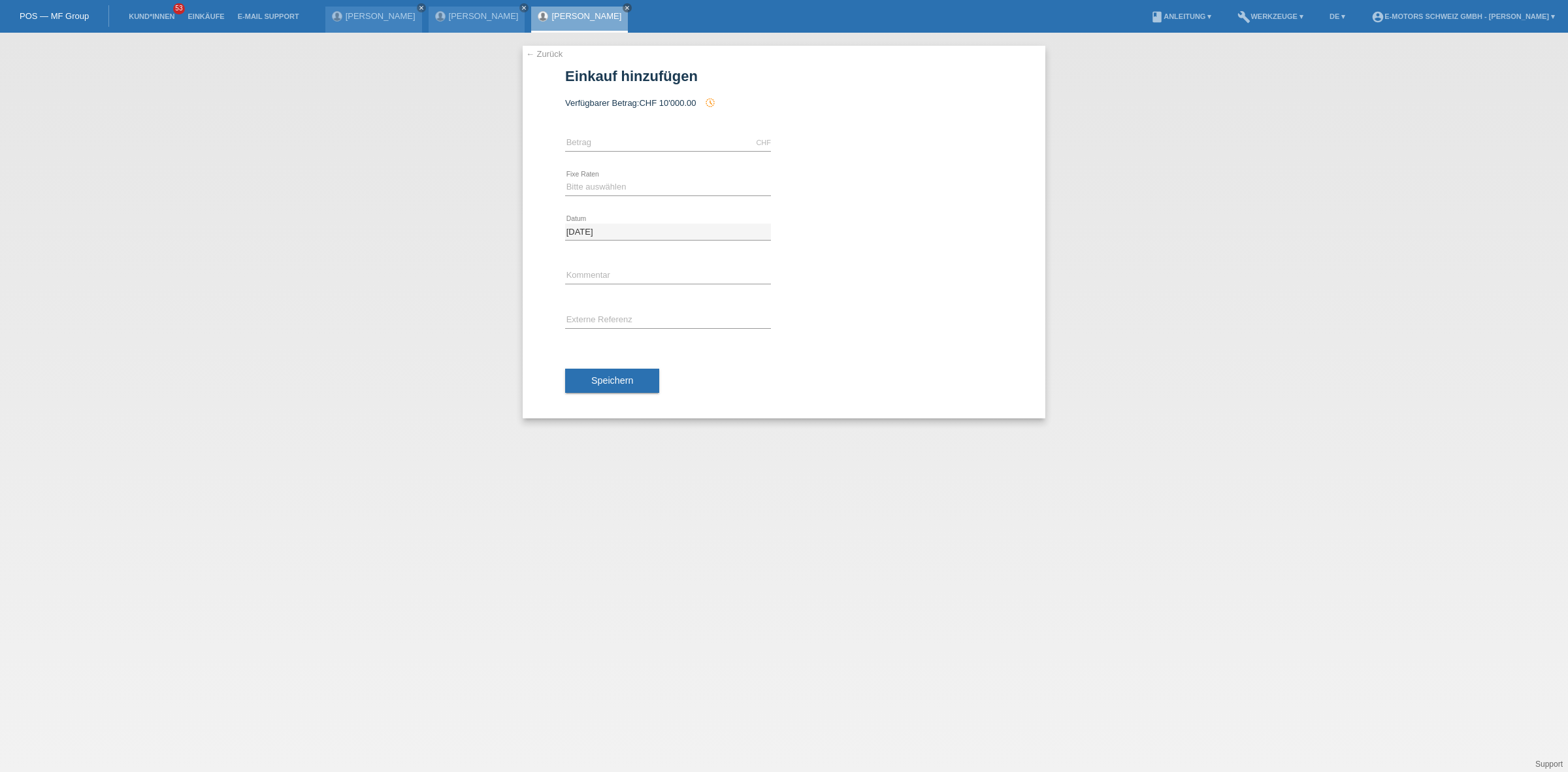
click at [593, 19] on link "[PERSON_NAME]" at bounding box center [586, 16] width 70 height 10
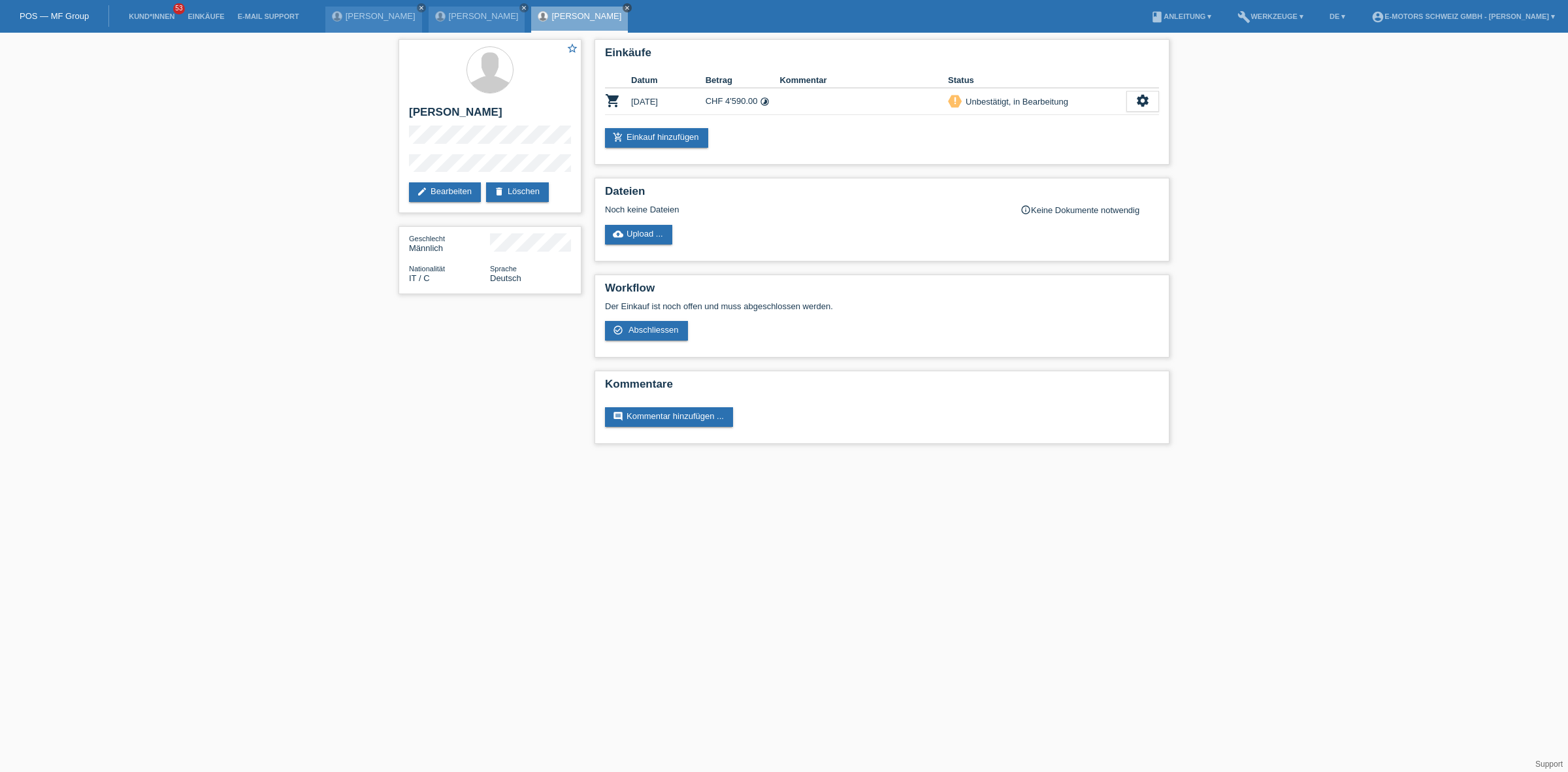
click at [626, 8] on icon "close" at bounding box center [627, 7] width 6 height 6
click at [527, 8] on icon "close" at bounding box center [524, 7] width 6 height 6
click at [425, 8] on icon "close" at bounding box center [421, 7] width 6 height 6
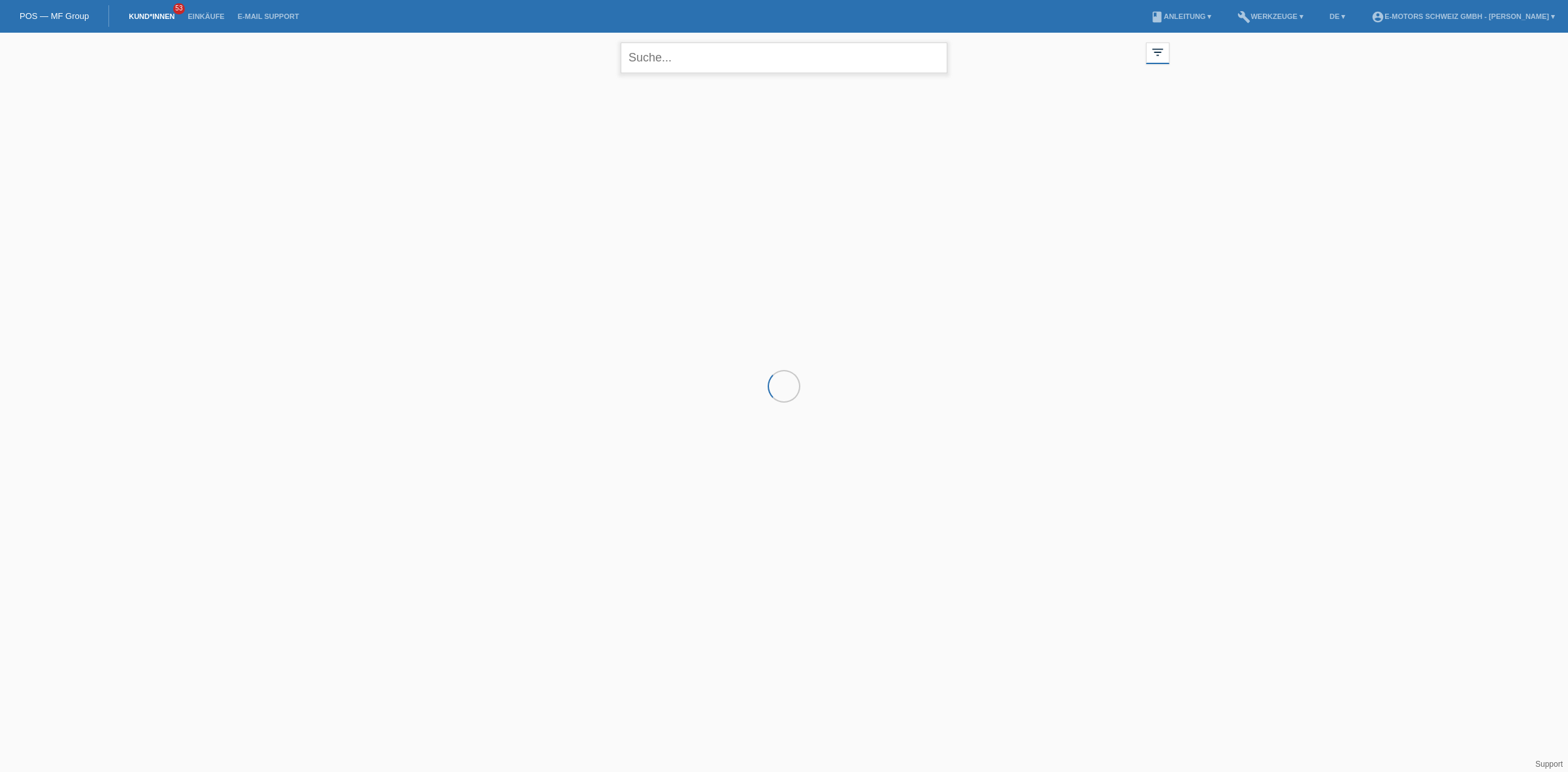
click at [694, 59] on input "text" at bounding box center [784, 58] width 327 height 31
type input "cadal"
click at [478, 142] on div "+" at bounding box center [470, 145] width 32 height 32
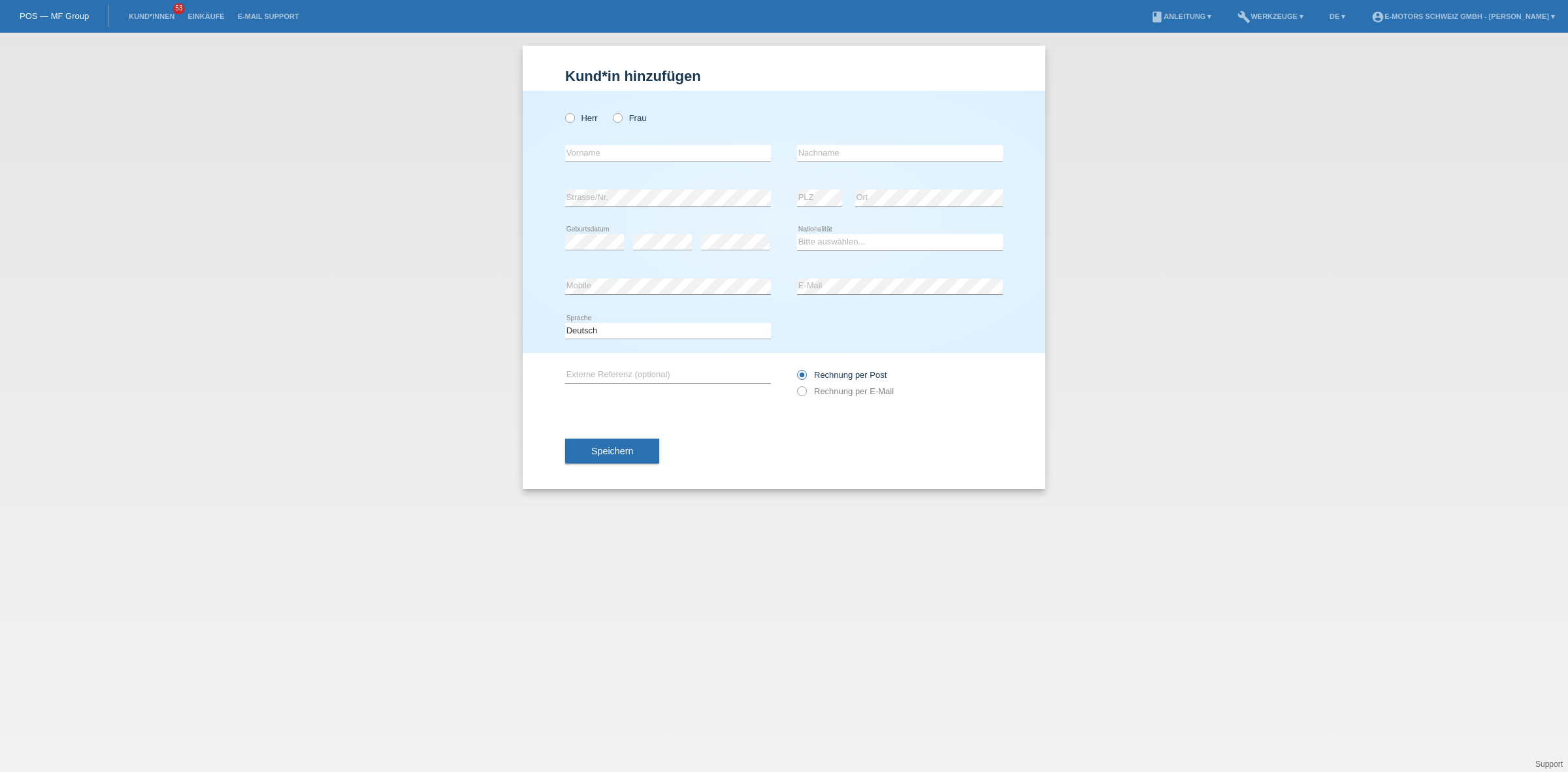
drag, startPoint x: 624, startPoint y: 115, endPoint x: 624, endPoint y: 126, distance: 11.0
click at [624, 115] on label "Frau" at bounding box center [630, 118] width 33 height 10
click at [622, 115] on input "Frau" at bounding box center [617, 118] width 9 height 9
radio input "true"
click at [616, 139] on div "error Vorname" at bounding box center [668, 154] width 206 height 45
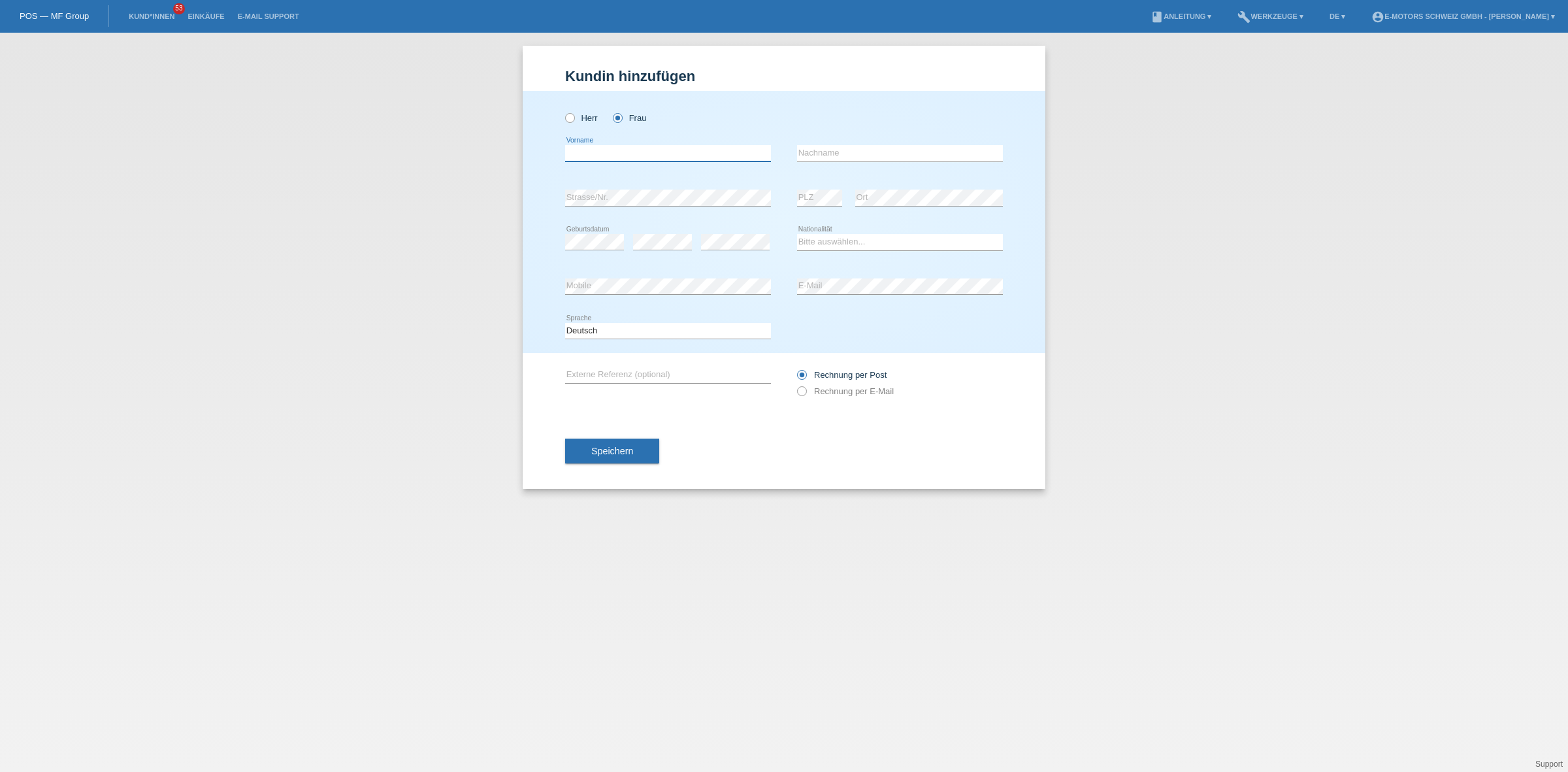
click at [626, 154] on input "text" at bounding box center [668, 153] width 206 height 17
paste input "Mine Cadalbert"
click at [601, 155] on input "Mine Cadalbert" at bounding box center [668, 153] width 206 height 17
type input "Mine"
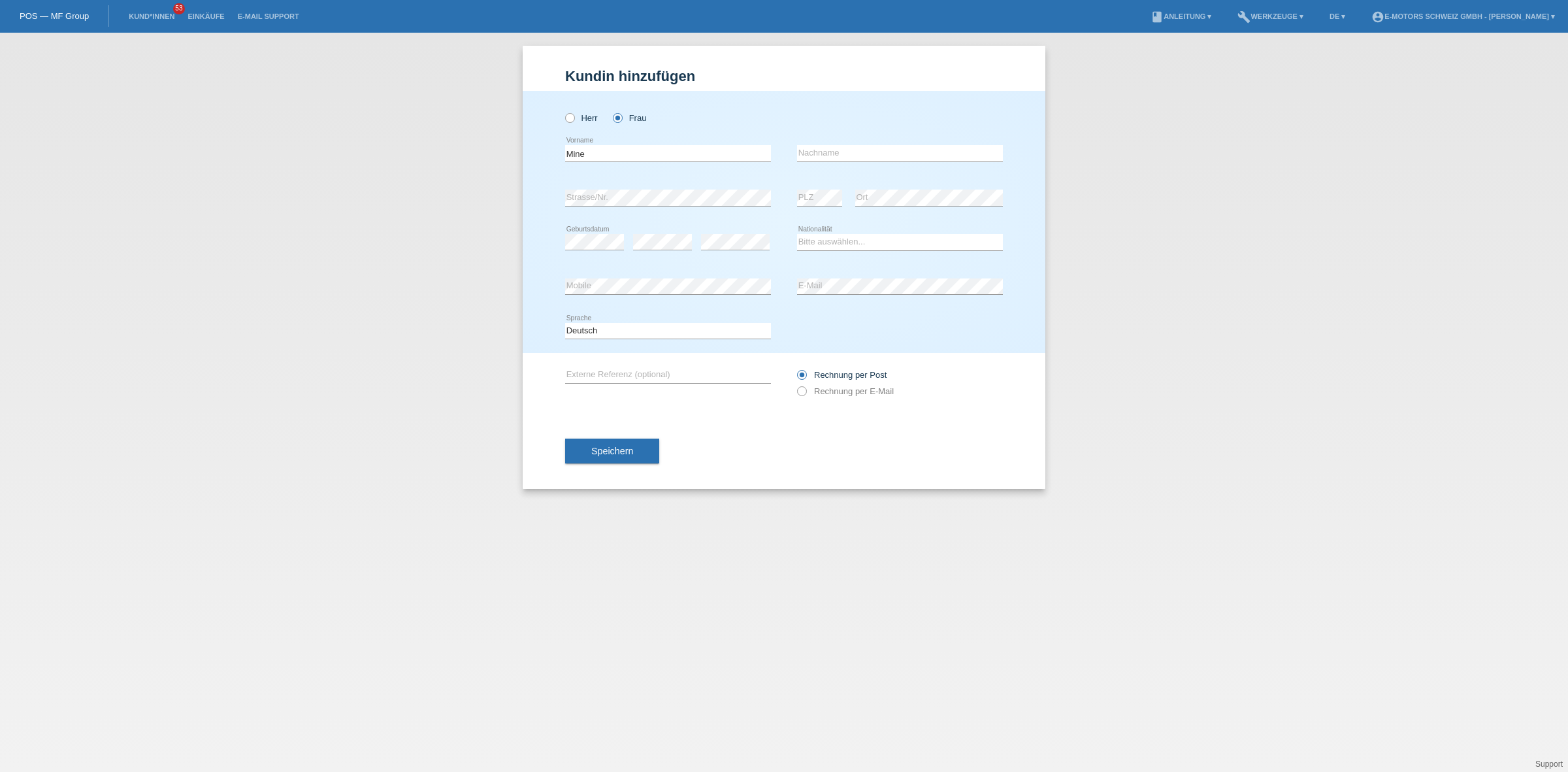
drag, startPoint x: 879, startPoint y: 165, endPoint x: 889, endPoint y: 154, distance: 14.9
click at [882, 162] on div "error Nachname" at bounding box center [899, 154] width 206 height 45
click at [889, 154] on input "text" at bounding box center [899, 153] width 206 height 17
paste input "Cadalbert"
type input "Cadalbert"
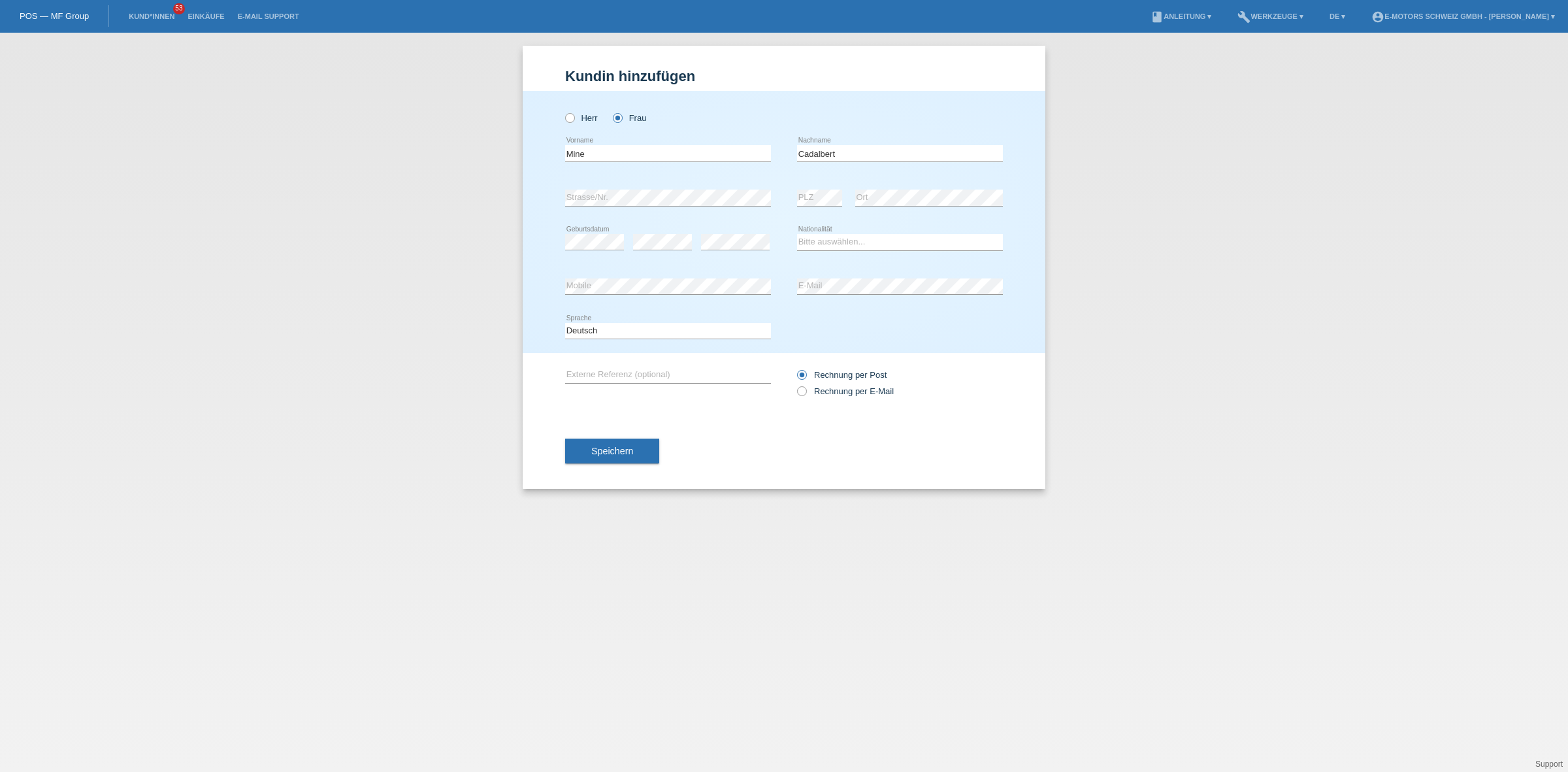
click at [834, 231] on div "Bitte auswählen... Schweiz Deutschland Liechtenstein Österreich ------------ Af…" at bounding box center [899, 242] width 206 height 45
click at [834, 236] on select "Bitte auswählen... Schweiz Deutschland Liechtenstein Österreich ------------ Af…" at bounding box center [899, 242] width 206 height 16
select select "CH"
click at [797, 234] on select "Bitte auswählen... Schweiz Deutschland Liechtenstein Österreich ------------ Af…" at bounding box center [899, 242] width 206 height 16
click at [630, 452] on span "Speichern" at bounding box center [612, 451] width 42 height 10
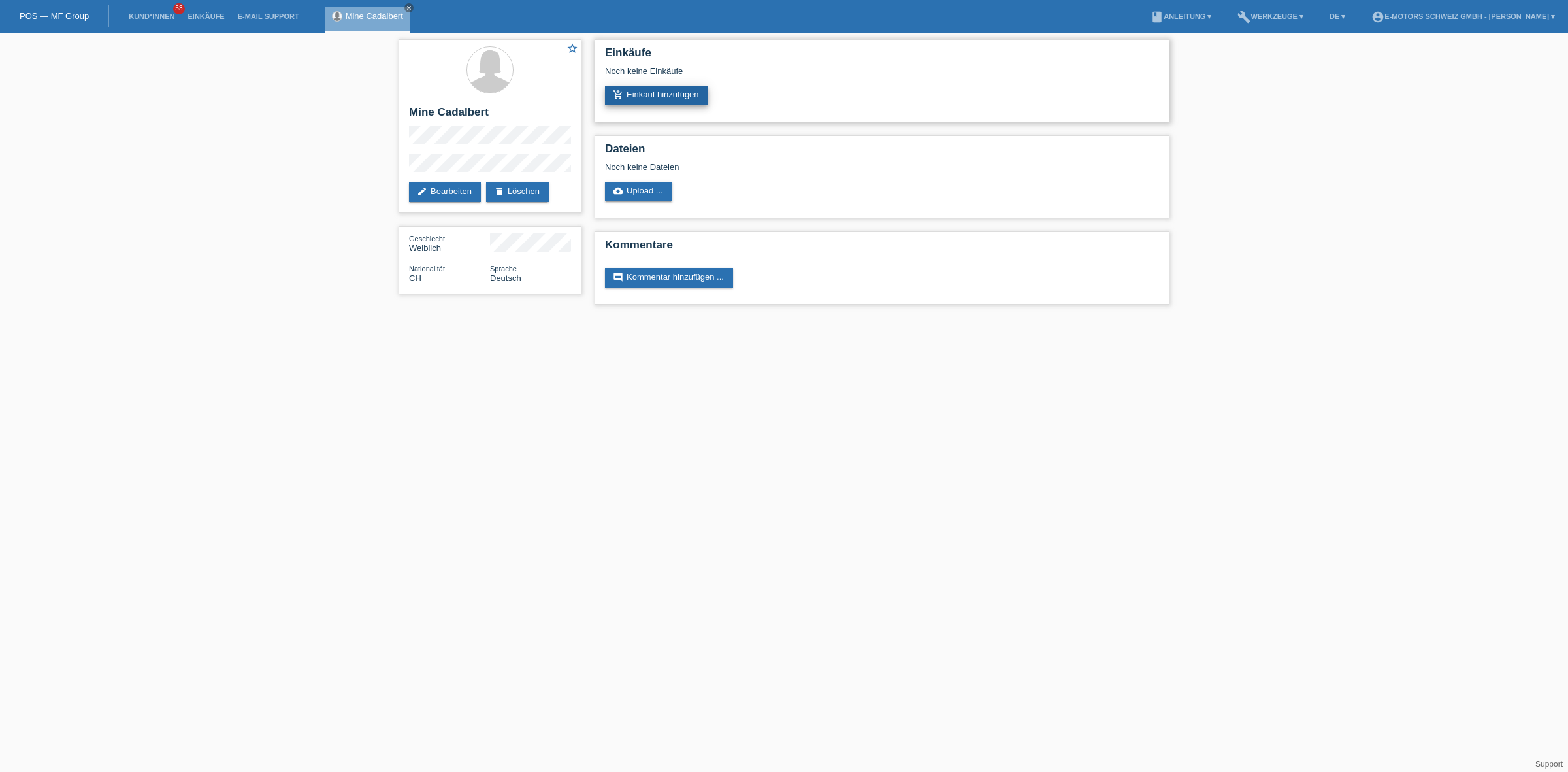
click at [635, 86] on link "add_shopping_cart Einkauf hinzufügen" at bounding box center [656, 95] width 103 height 19
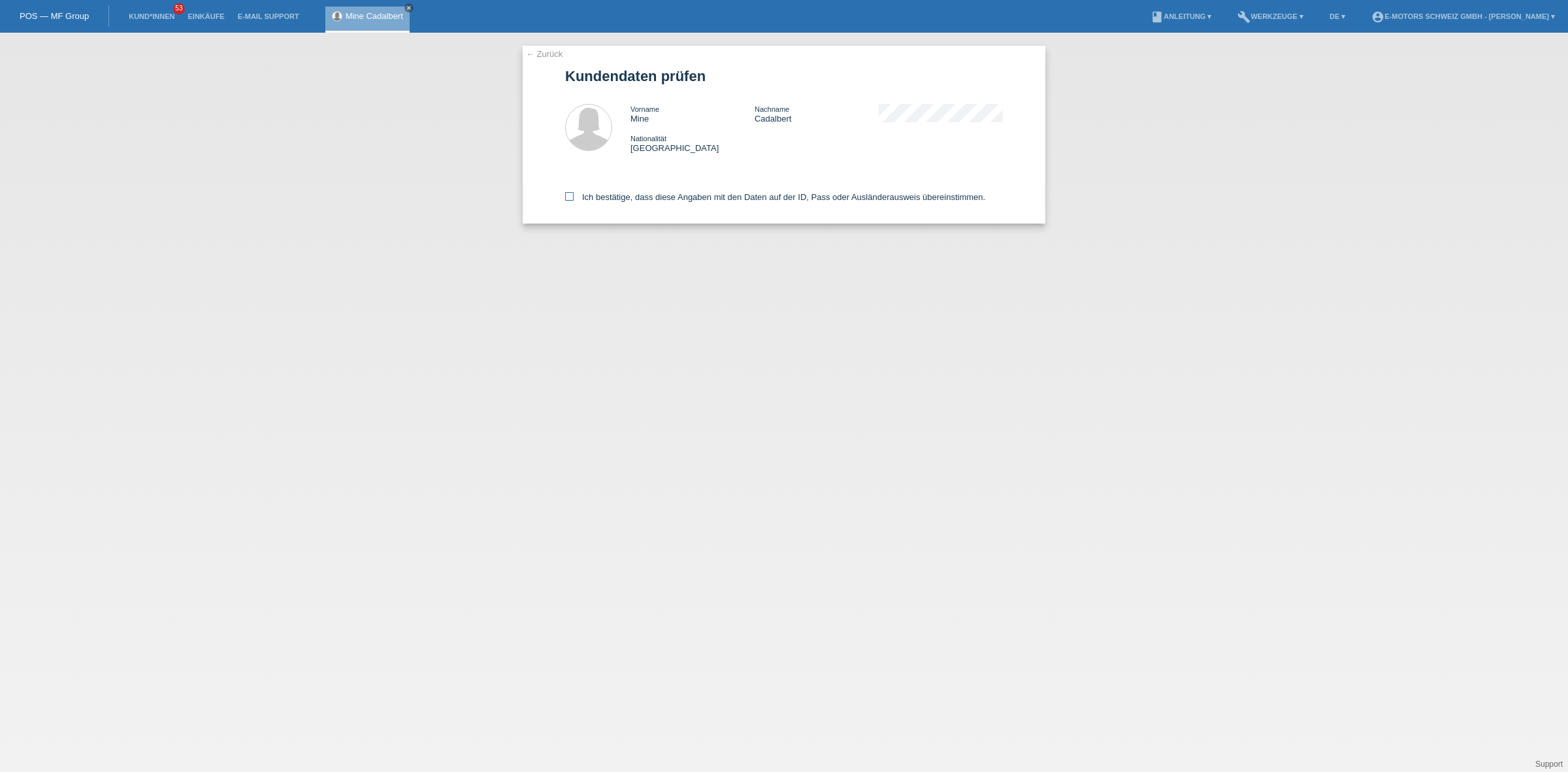
click at [649, 197] on label "Ich bestätige, dass diese Angaben mit den Daten auf der ID, Pass oder Ausländer…" at bounding box center [775, 197] width 420 height 10
click at [573, 197] on input "Ich bestätige, dass diese Angaben mit den Daten auf der ID, Pass oder Ausländer…" at bounding box center [570, 196] width 9 height 9
checkbox input "true"
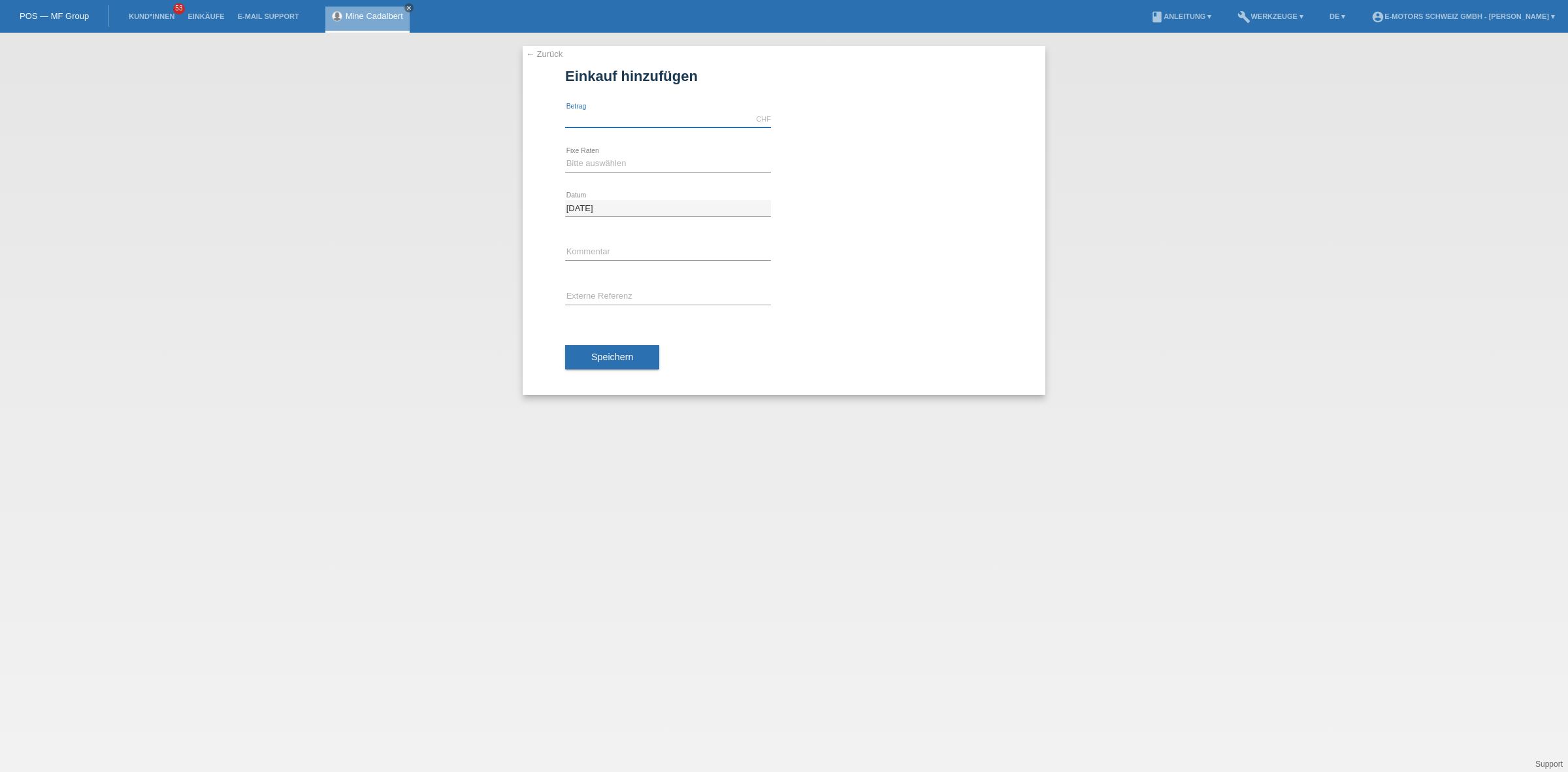
click at [646, 122] on input "text" at bounding box center [668, 119] width 206 height 17
click at [594, 161] on select "Bitte auswählen 12 Raten 24 Raten 36 Raten 48 Raten" at bounding box center [668, 164] width 206 height 16
click at [613, 111] on input "text" at bounding box center [668, 119] width 206 height 17
type input "9000.00"
click at [590, 159] on select "Bitte auswählen 12 Raten 24 Raten 36 Raten 48 Raten" at bounding box center [668, 164] width 206 height 16
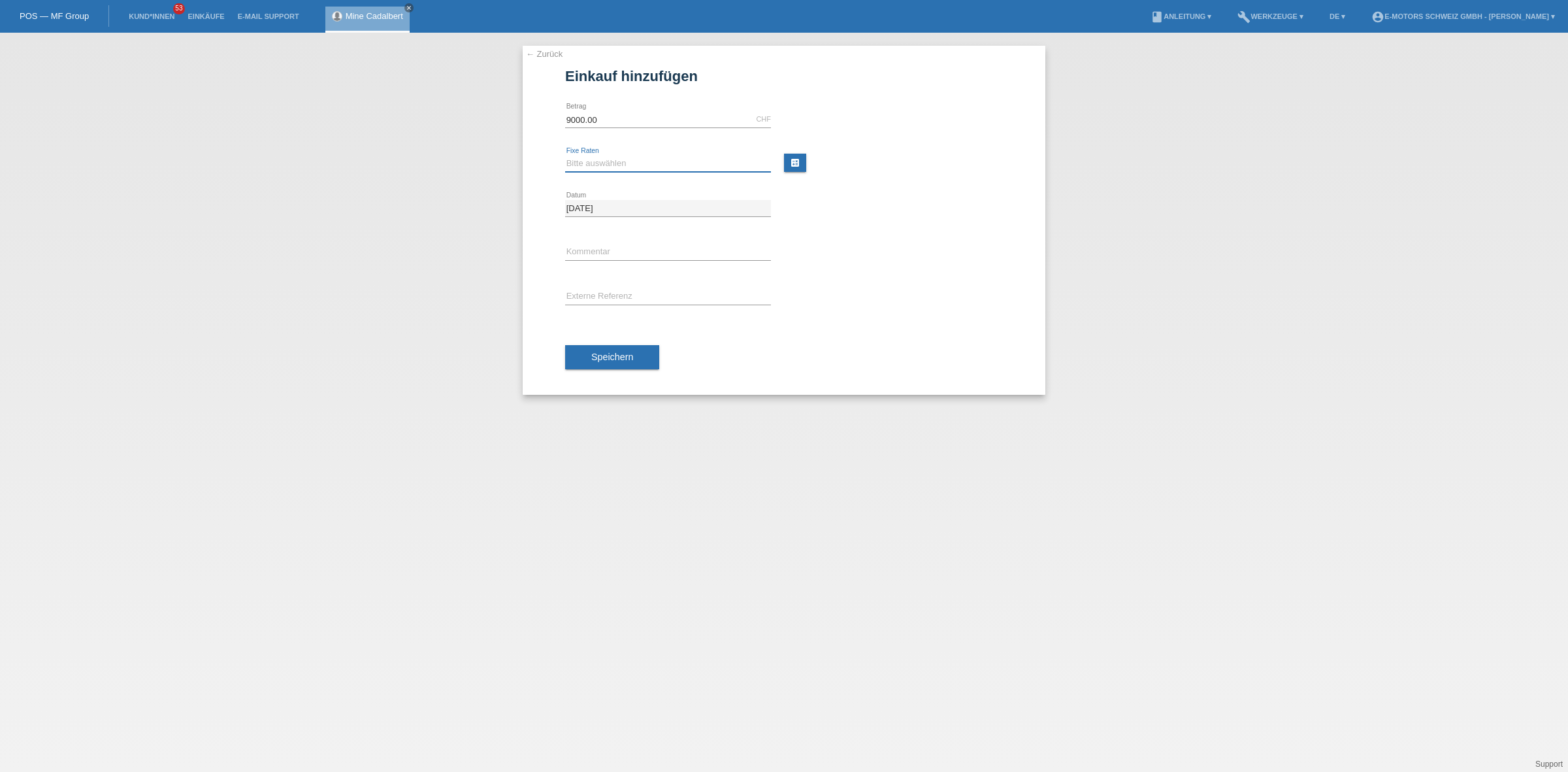
select select "215"
click at [565, 156] on select "Bitte auswählen 12 Raten 24 Raten 36 Raten 48 Raten" at bounding box center [668, 164] width 206 height 16
click at [622, 348] on button "Speichern" at bounding box center [612, 357] width 94 height 25
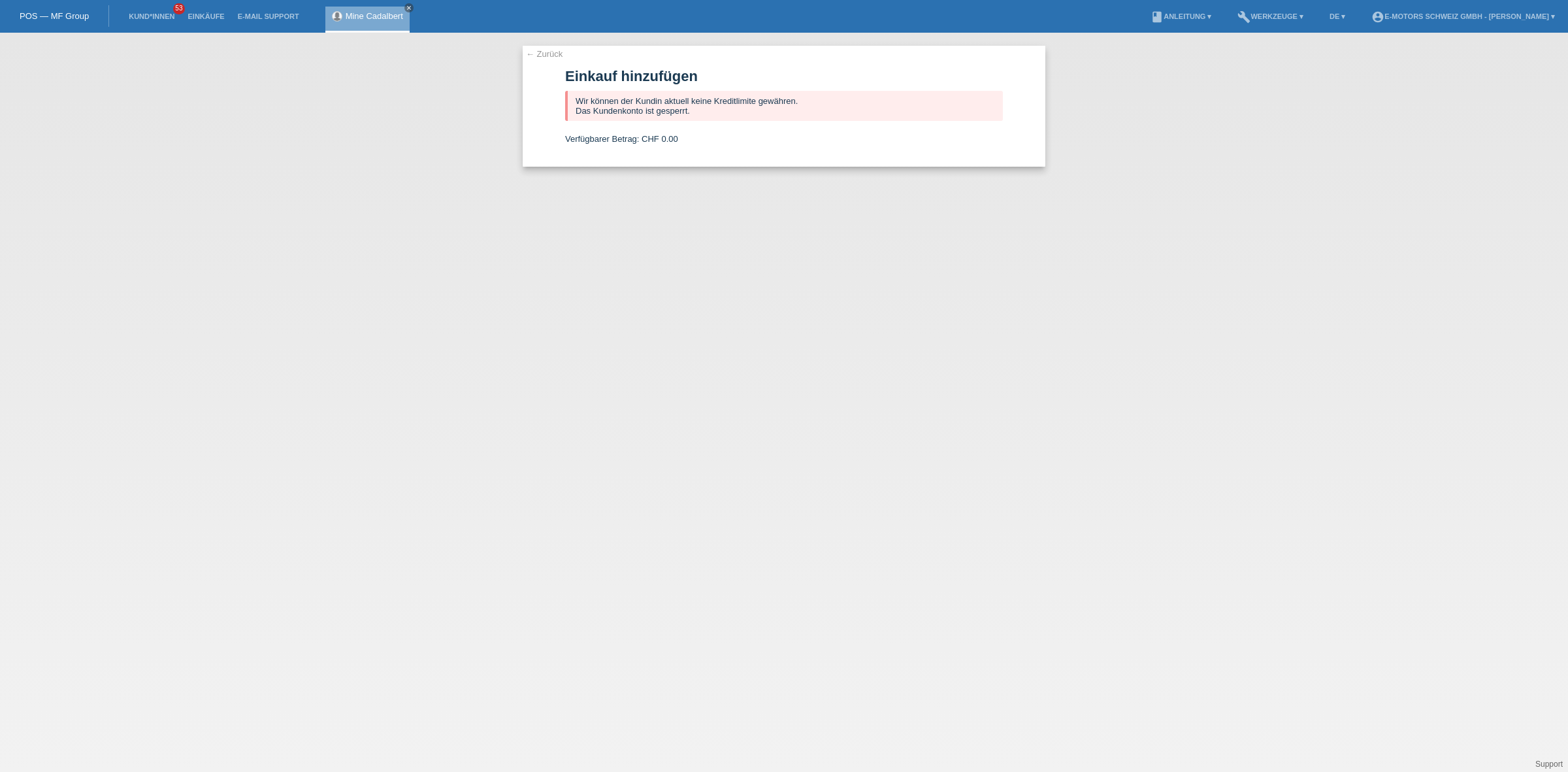
click at [545, 53] on link "← Zurück" at bounding box center [544, 54] width 37 height 10
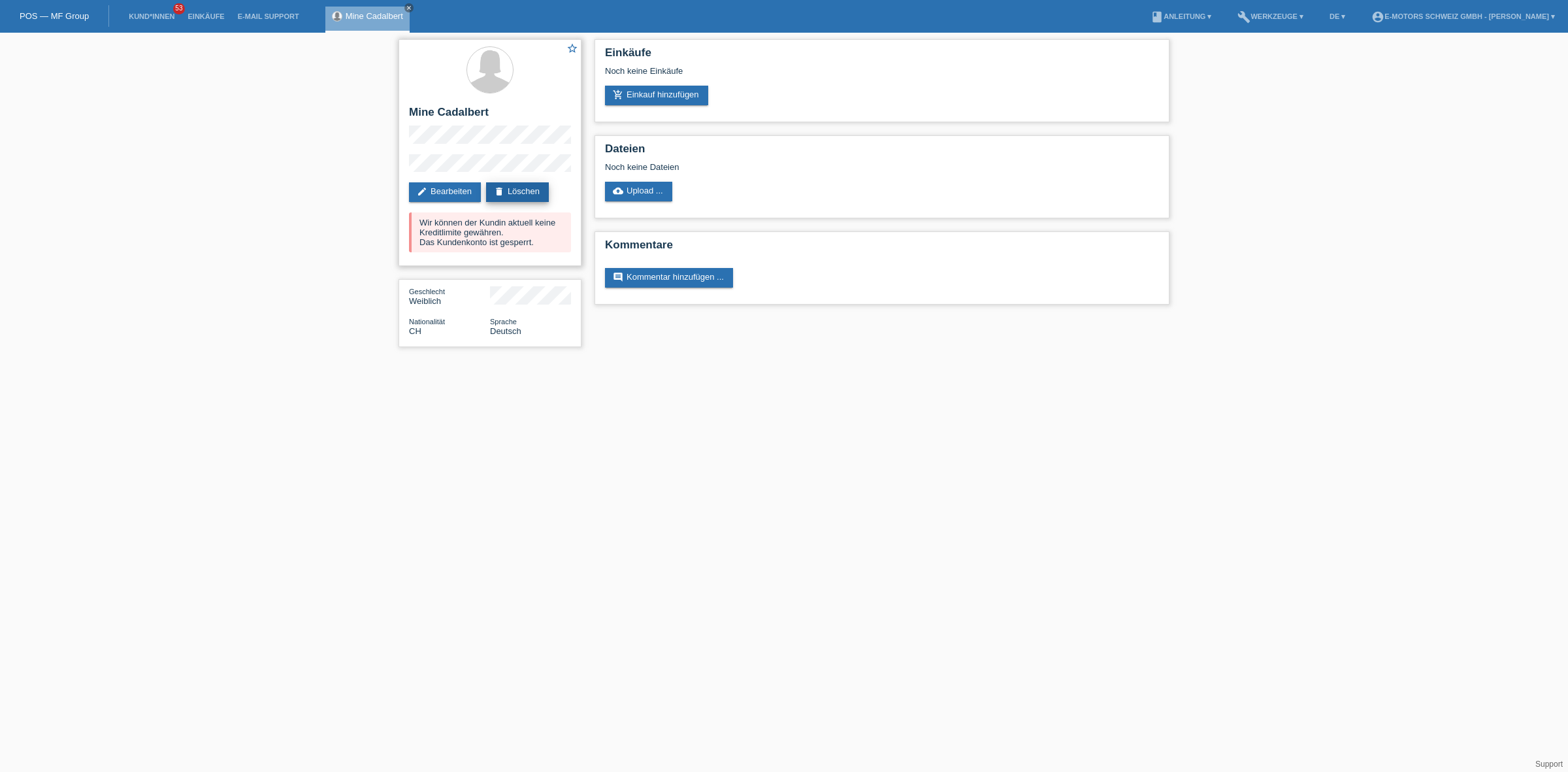
click at [527, 188] on link "delete Löschen" at bounding box center [517, 192] width 63 height 19
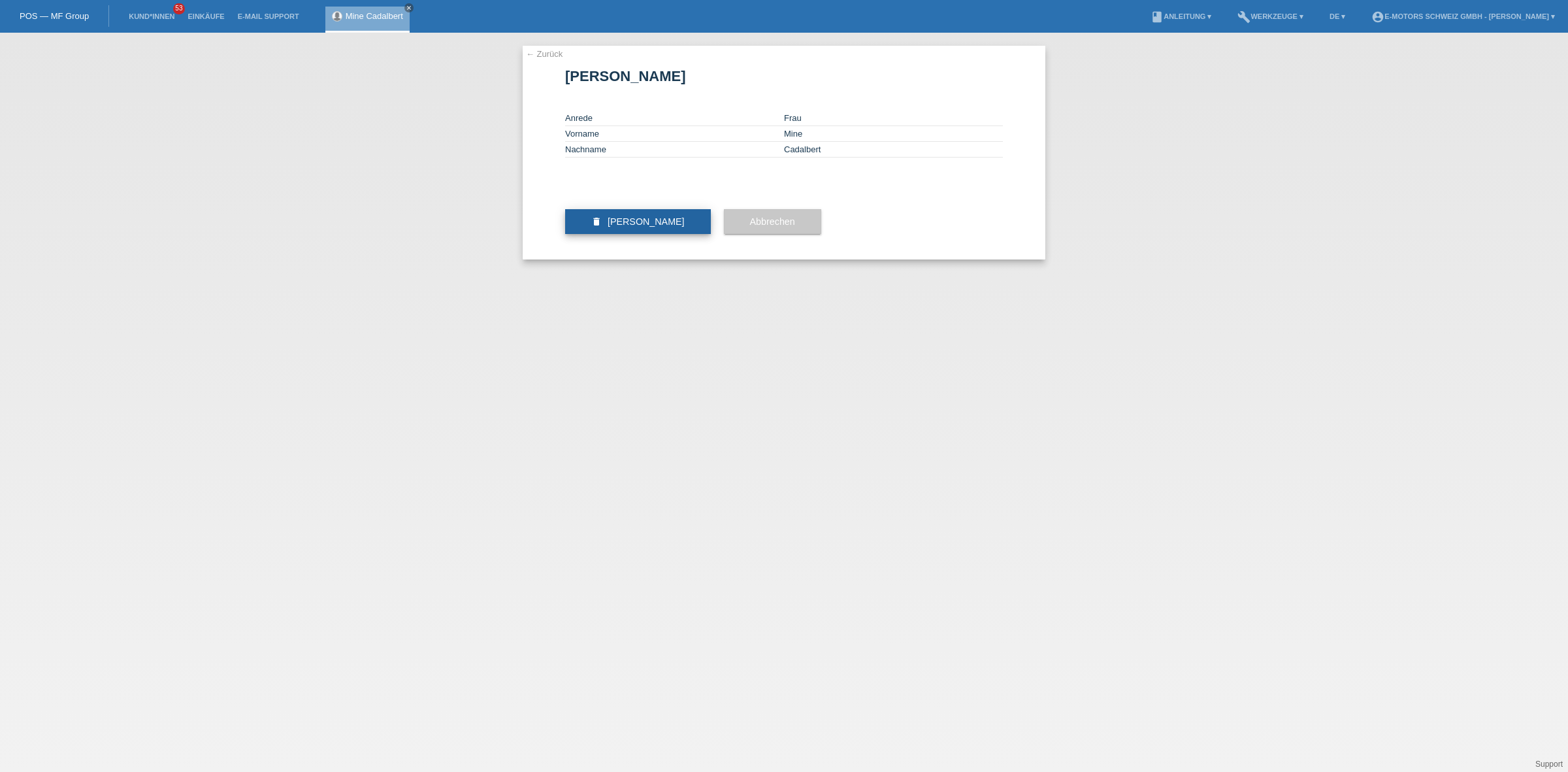
click at [656, 227] on span "[PERSON_NAME]" at bounding box center [646, 221] width 77 height 10
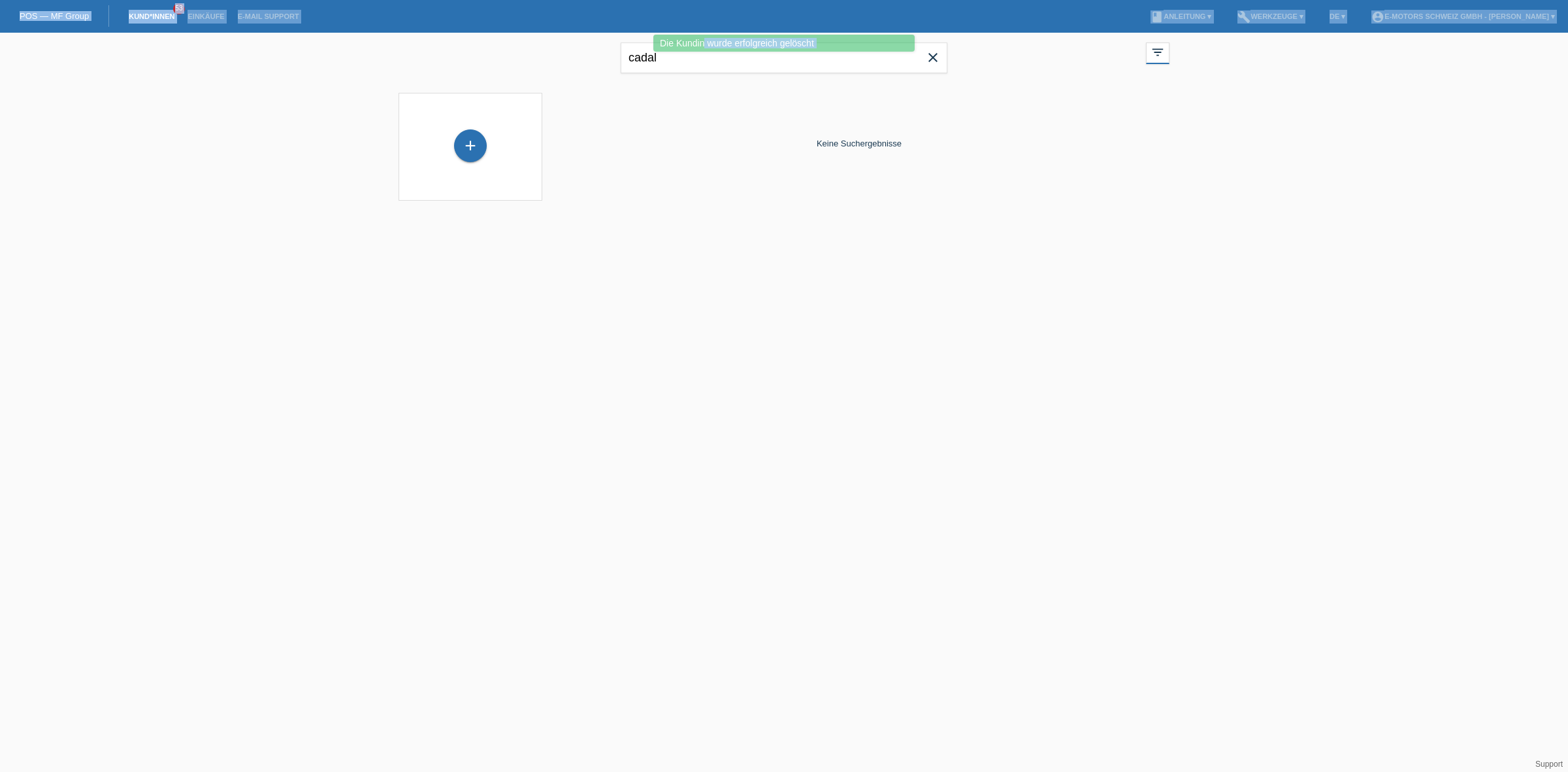
drag, startPoint x: 704, startPoint y: 52, endPoint x: 622, endPoint y: 33, distance: 84.2
click at [622, 33] on body "Die [PERSON_NAME] wurde erfolgreich gelöscht POS — MF Group Kund*innen 53 Einkä…" at bounding box center [784, 124] width 1568 height 184
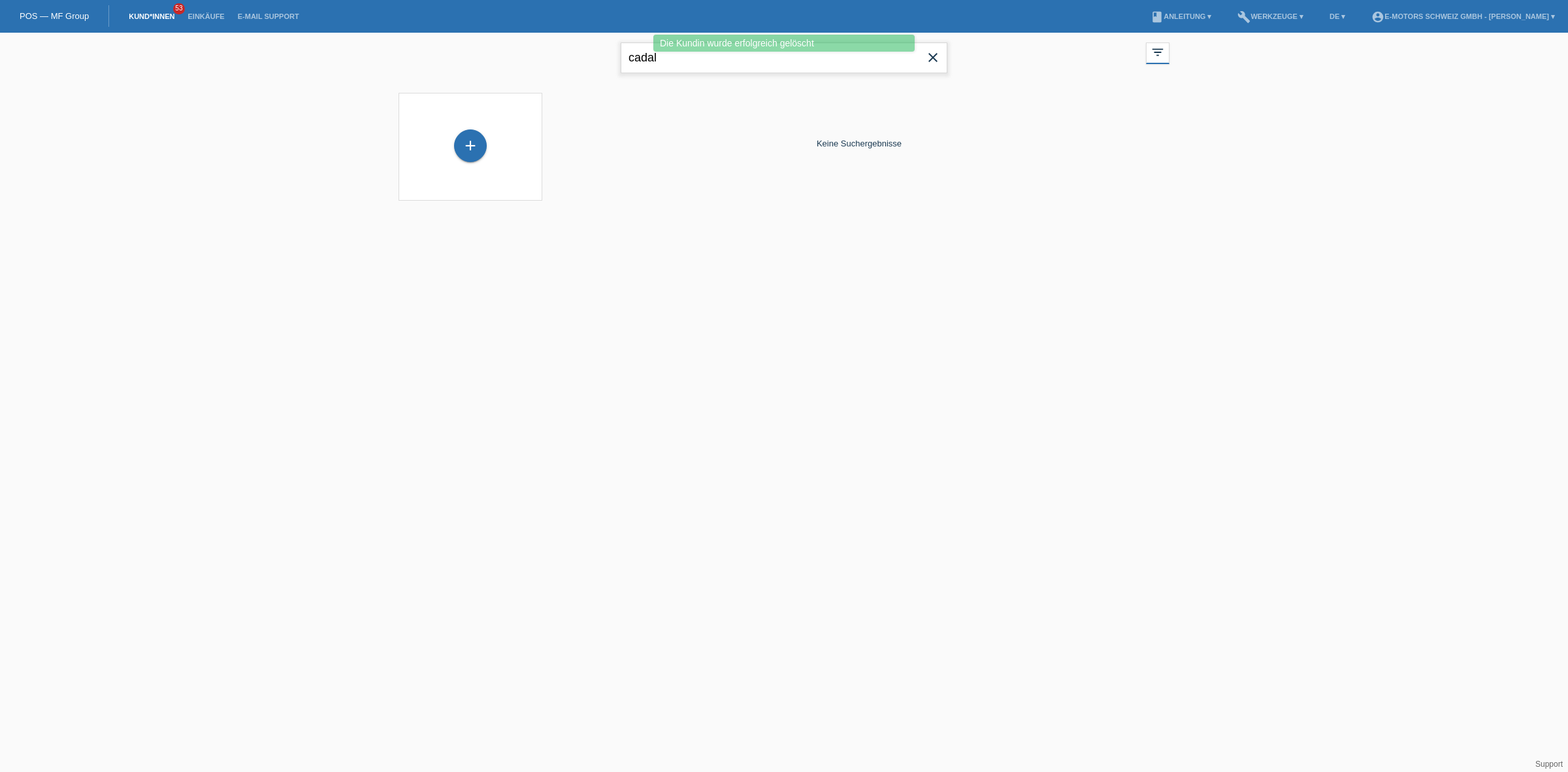
click at [659, 60] on input "cadal" at bounding box center [784, 58] width 327 height 31
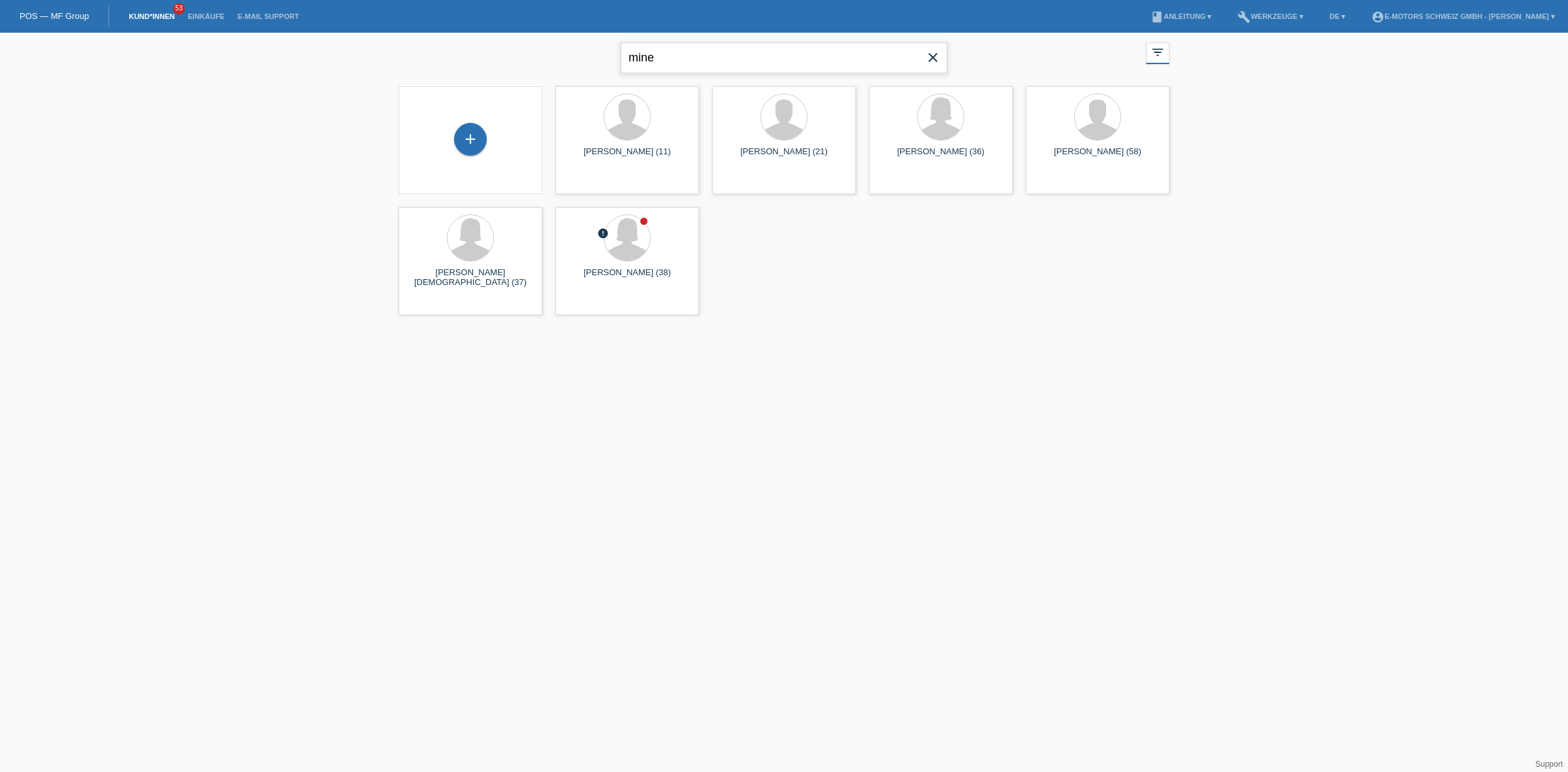
click at [648, 56] on input "mine" at bounding box center [784, 58] width 327 height 31
type input "christian"
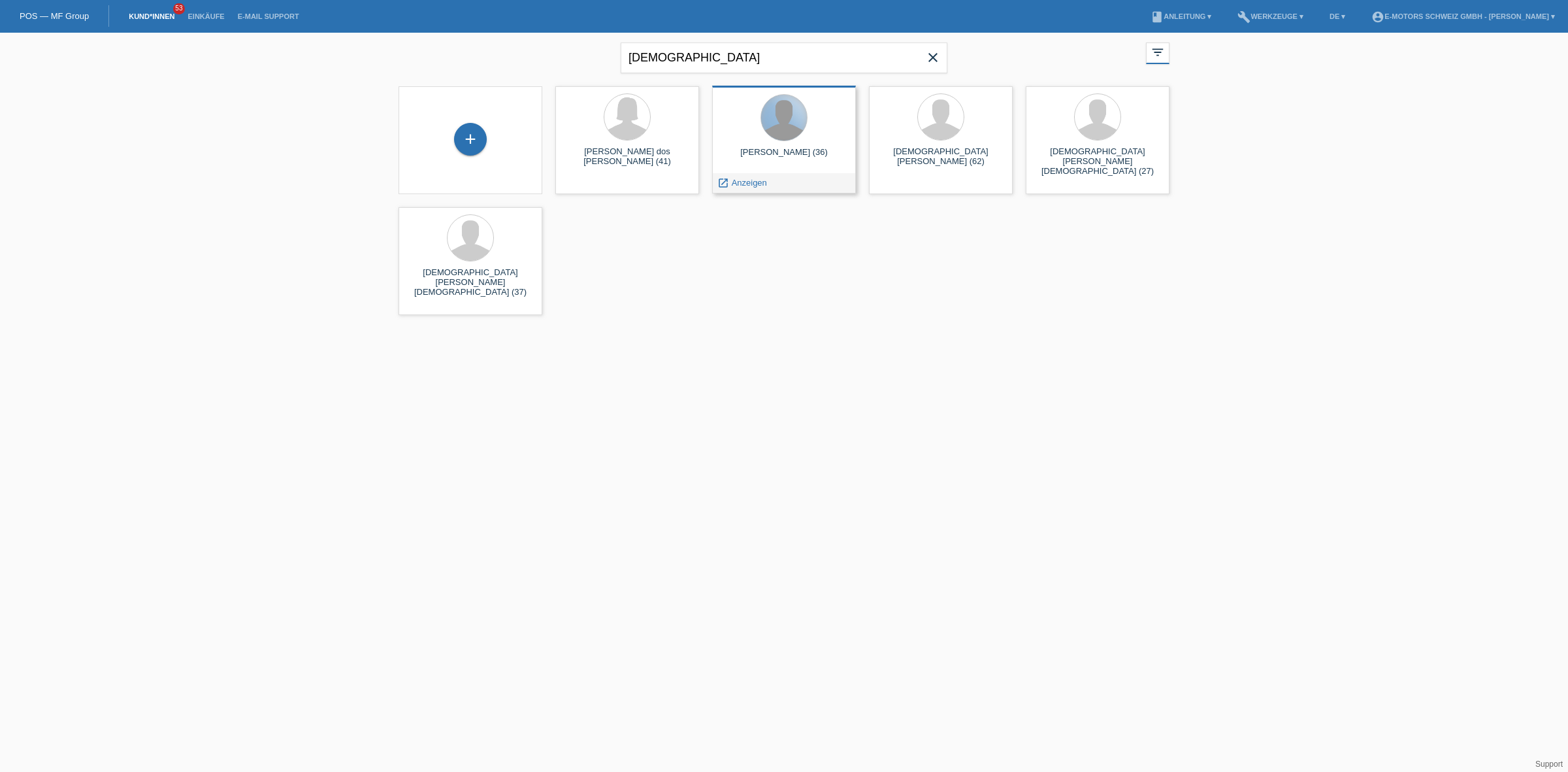
click at [775, 132] on div at bounding box center [783, 117] width 45 height 45
click at [744, 177] on div "launch Anzeigen" at bounding box center [742, 183] width 59 height 19
click at [740, 180] on span "Anzeigen" at bounding box center [749, 183] width 35 height 10
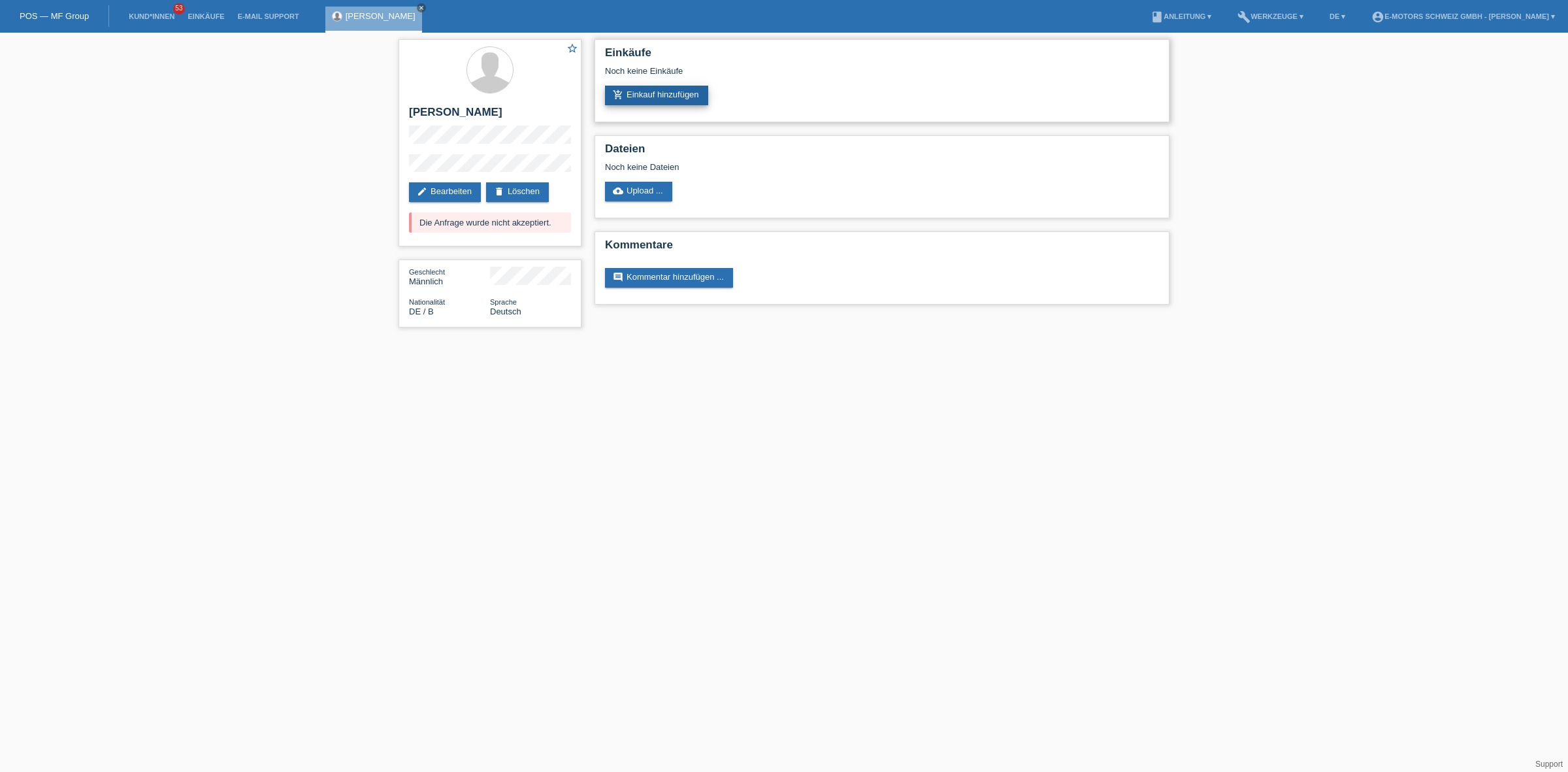
click at [686, 89] on link "add_shopping_cart Einkauf hinzufügen" at bounding box center [656, 95] width 103 height 19
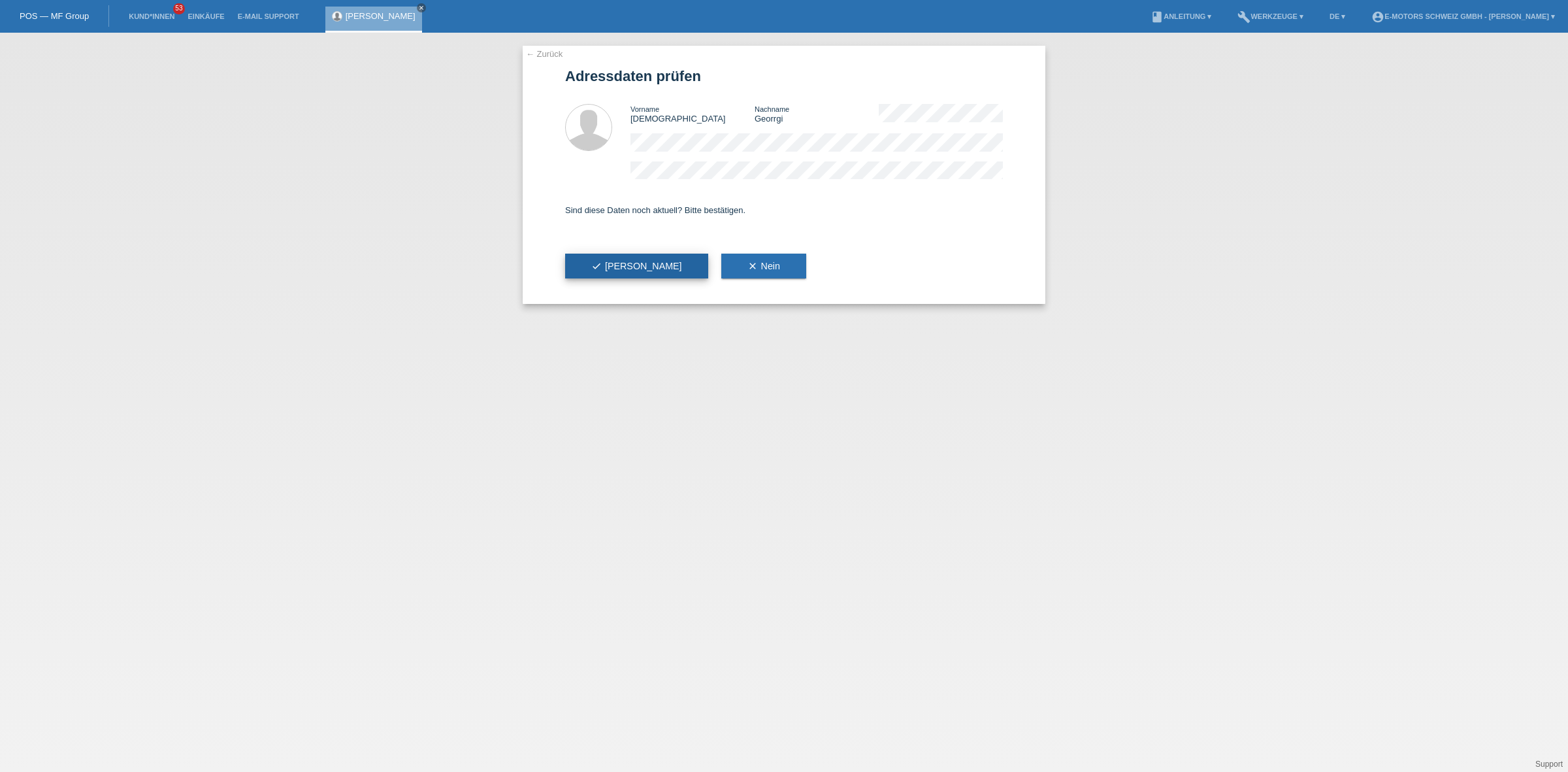
click at [626, 263] on button "check Ja" at bounding box center [637, 266] width 143 height 25
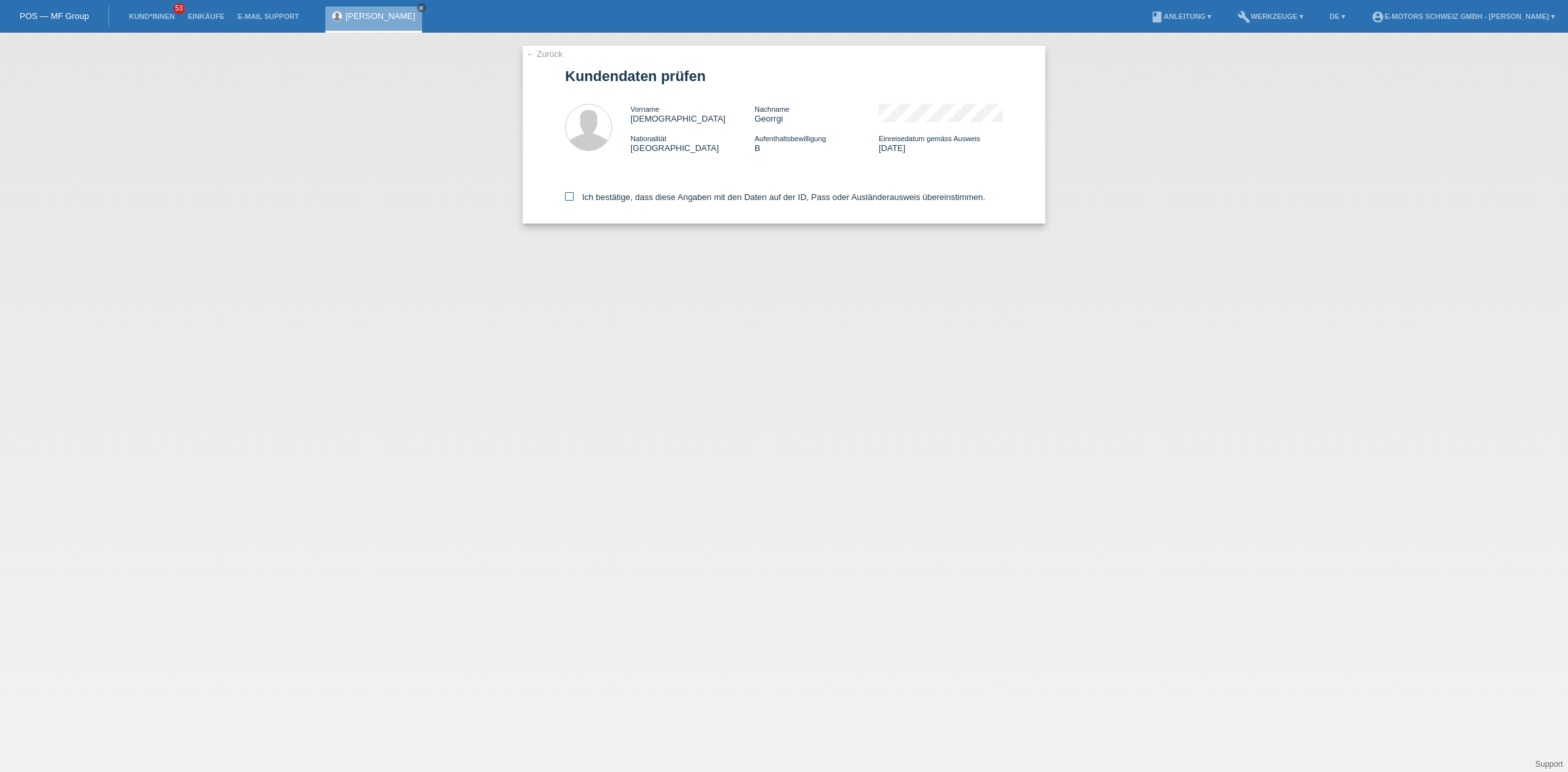
click at [648, 196] on label "Ich bestätige, dass diese Angaben mit den Daten auf der ID, Pass oder Ausländer…" at bounding box center [775, 197] width 420 height 10
click at [573, 196] on input "Ich bestätige, dass diese Angaben mit den Daten auf der ID, Pass oder Ausländer…" at bounding box center [570, 196] width 9 height 9
checkbox input "true"
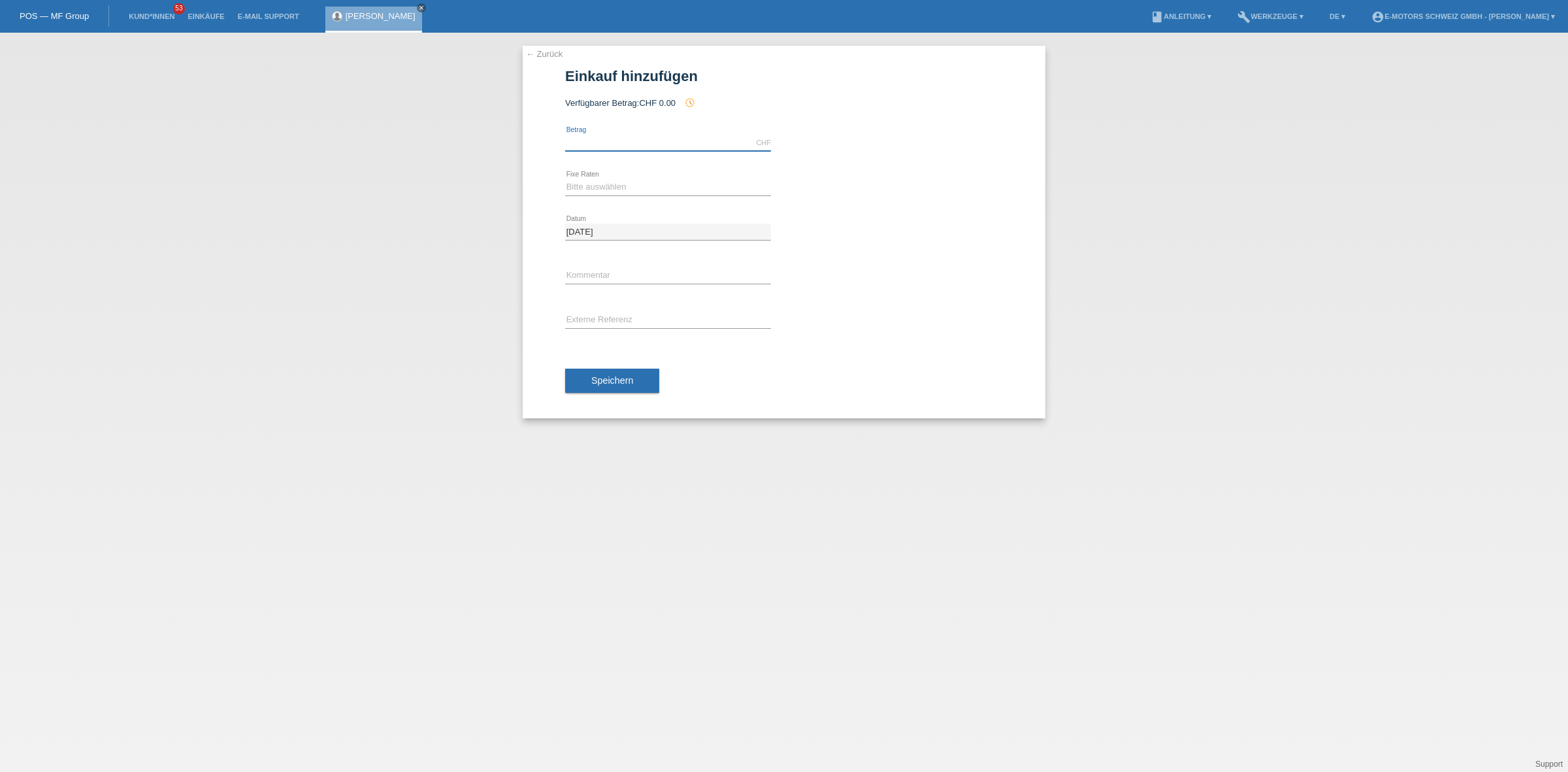
click at [634, 138] on input "text" at bounding box center [668, 143] width 206 height 17
type input "2890.00"
click at [645, 184] on select "Bitte auswählen 12 Raten 24 Raten 36 Raten 48 Raten" at bounding box center [668, 187] width 206 height 16
select select "214"
click at [565, 179] on select "Bitte auswählen 12 Raten 24 Raten 36 Raten 48 Raten" at bounding box center [668, 187] width 206 height 16
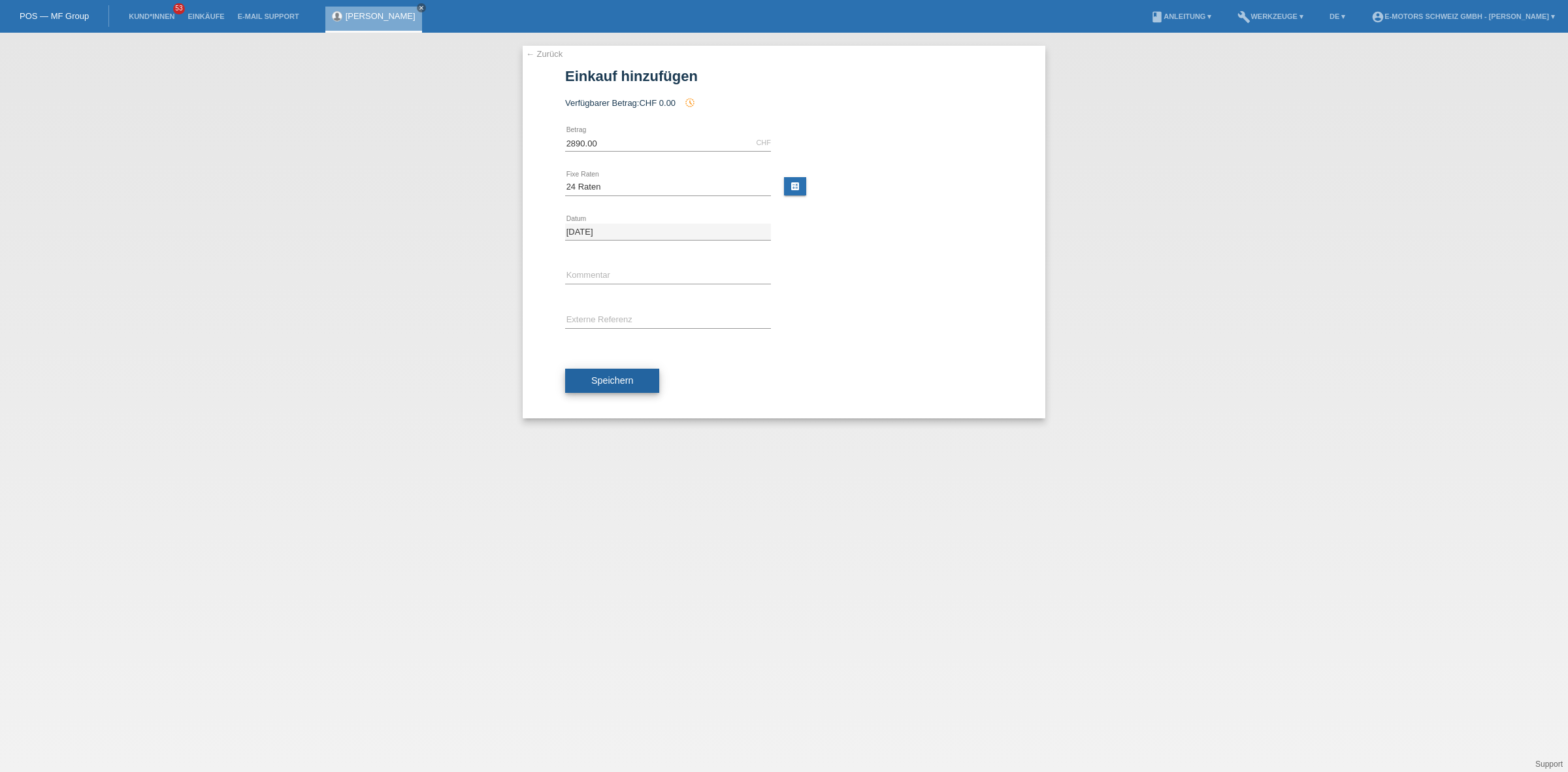
click at [621, 389] on button "Speichern" at bounding box center [612, 381] width 94 height 25
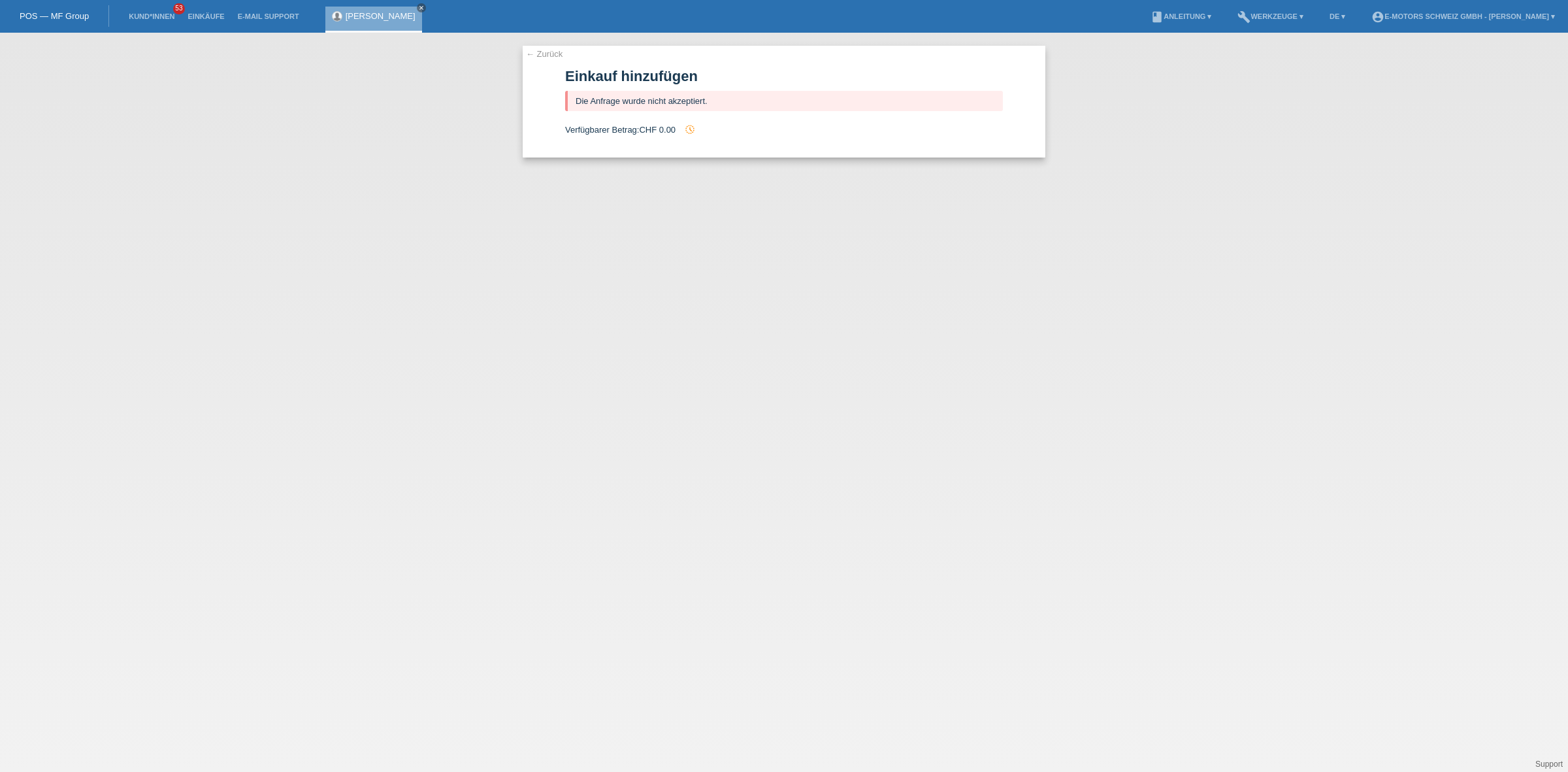
click at [367, 17] on link "[PERSON_NAME]" at bounding box center [380, 16] width 70 height 10
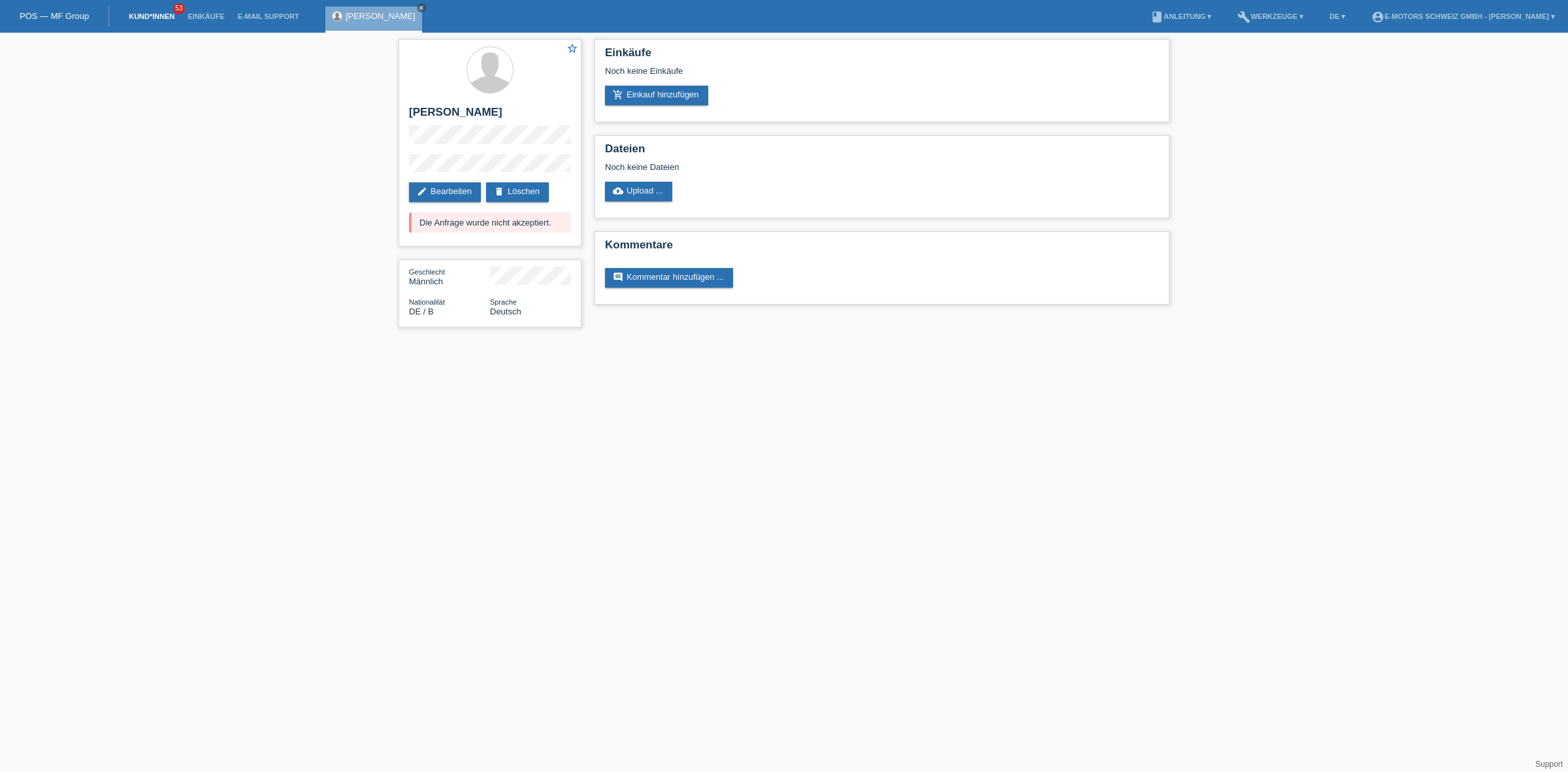
click at [144, 17] on link "Kund*innen" at bounding box center [151, 16] width 59 height 8
